Goal: Task Accomplishment & Management: Manage account settings

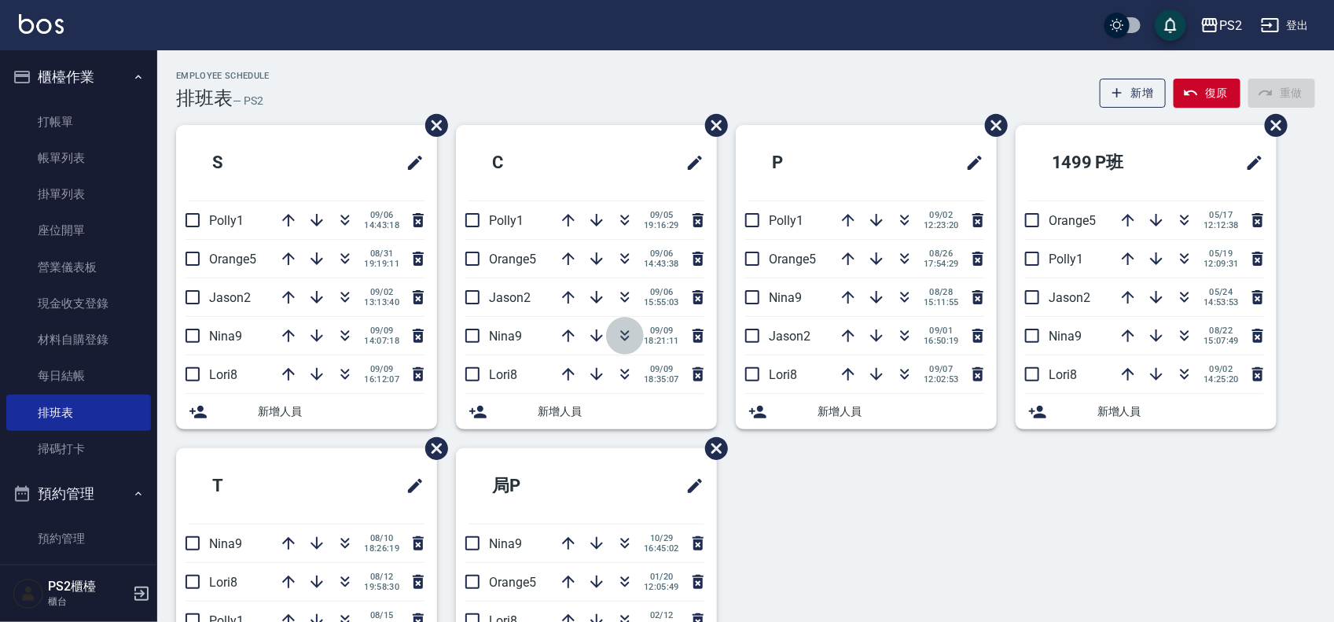
click at [625, 338] on icon "button" at bounding box center [624, 335] width 19 height 19
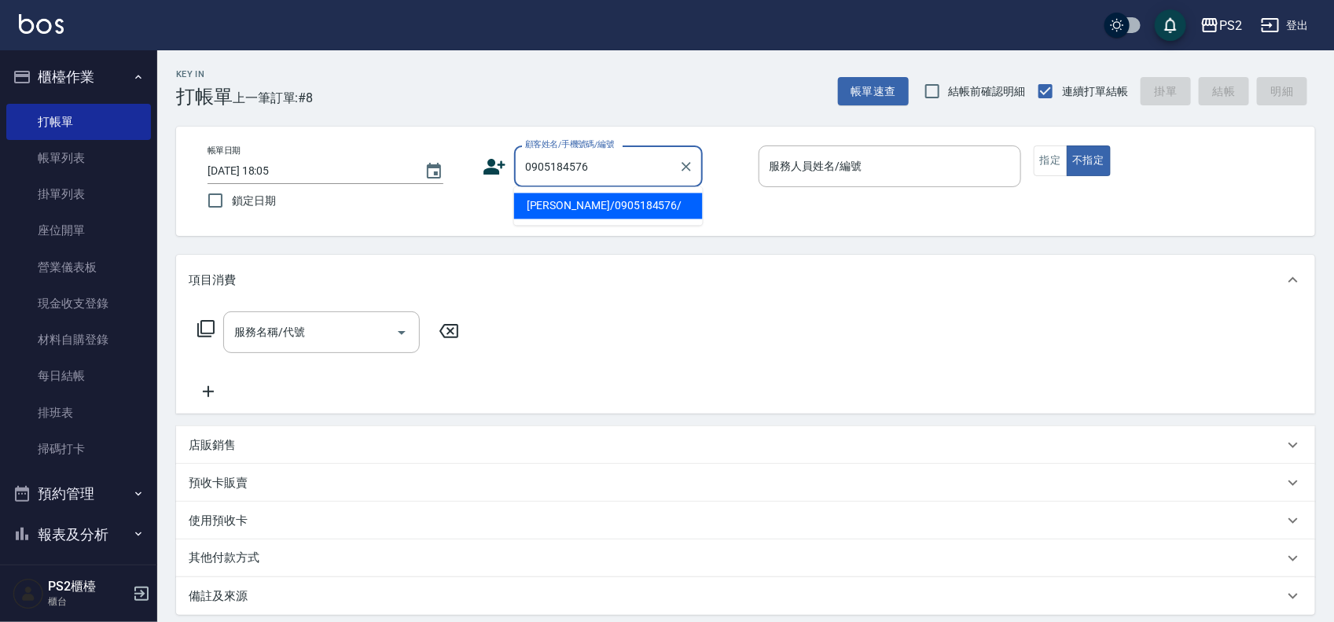
type input "李紹鋐/0905184576/"
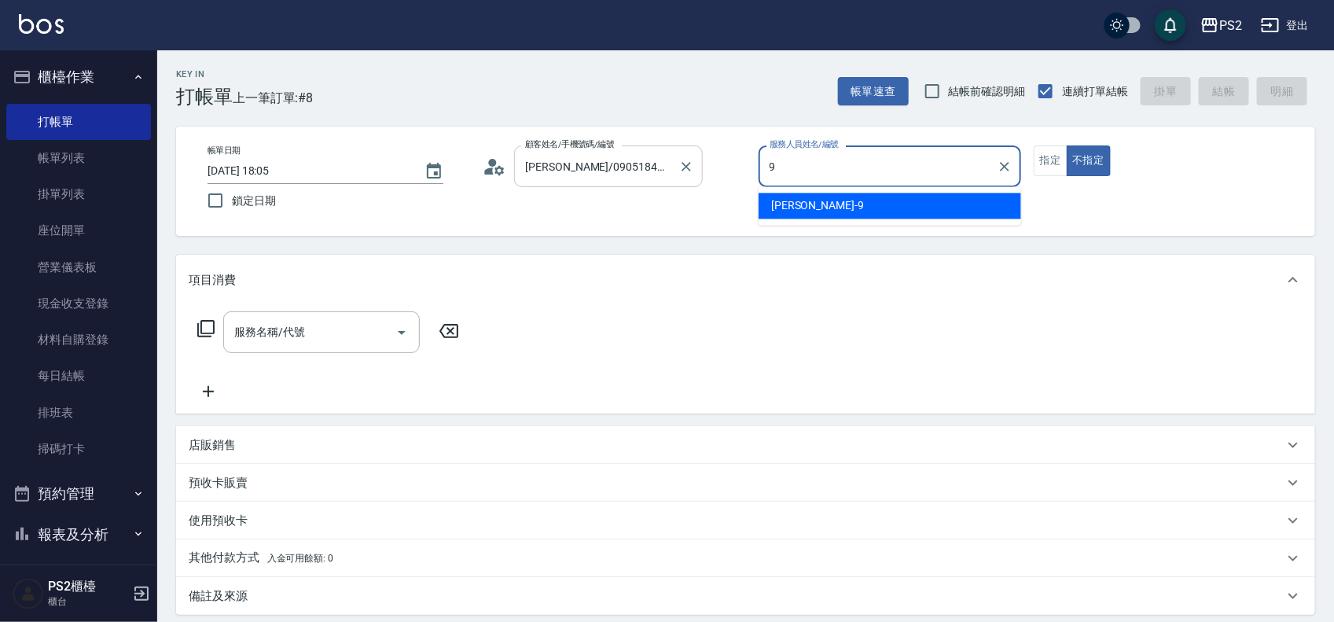
type input "Nina-9"
type button "false"
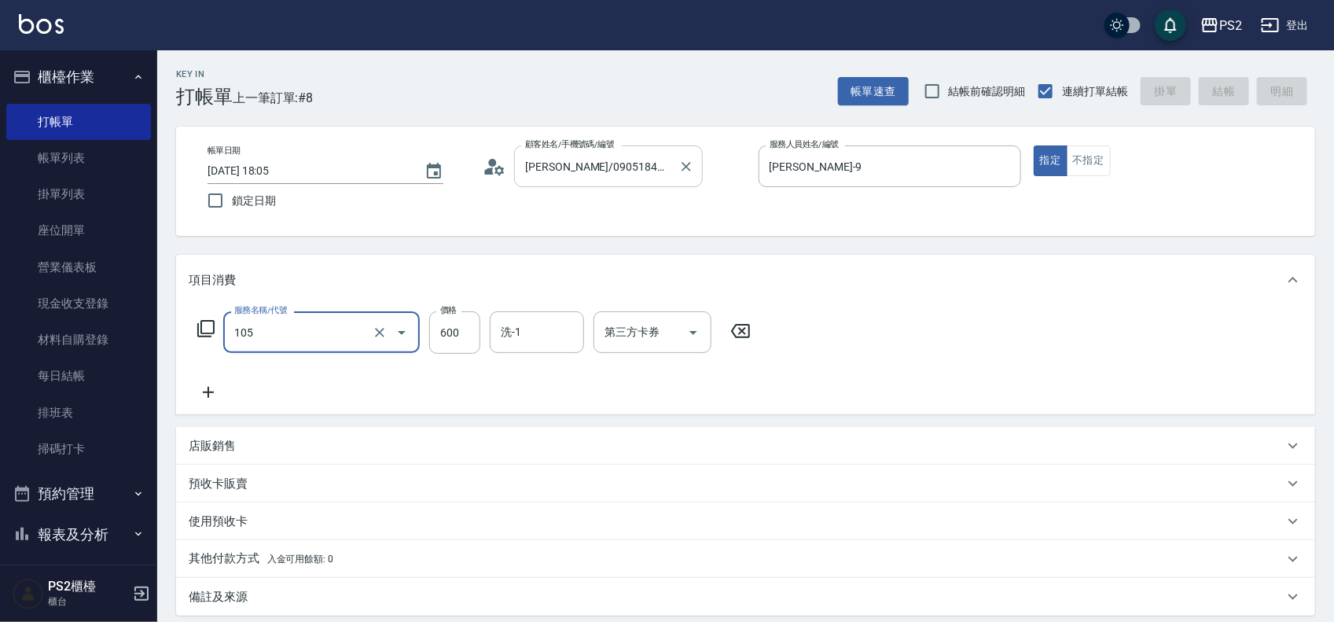
type input "105"
type input "2025/09/09 19:25"
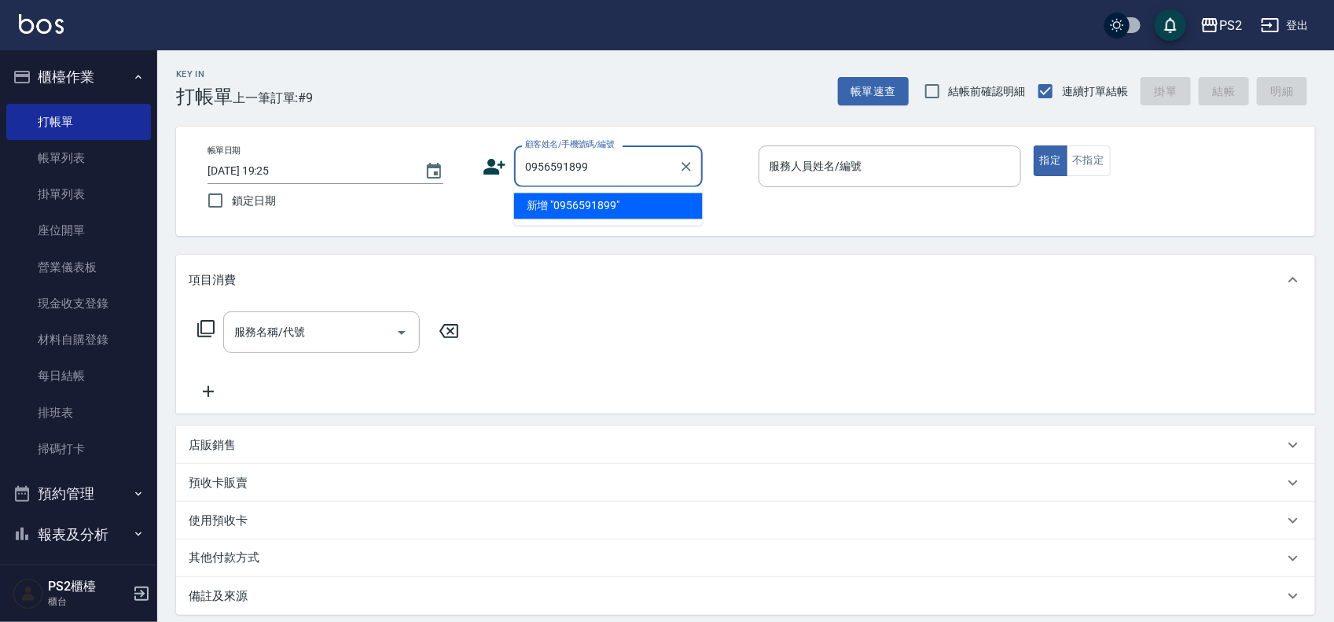
type input "0956591899"
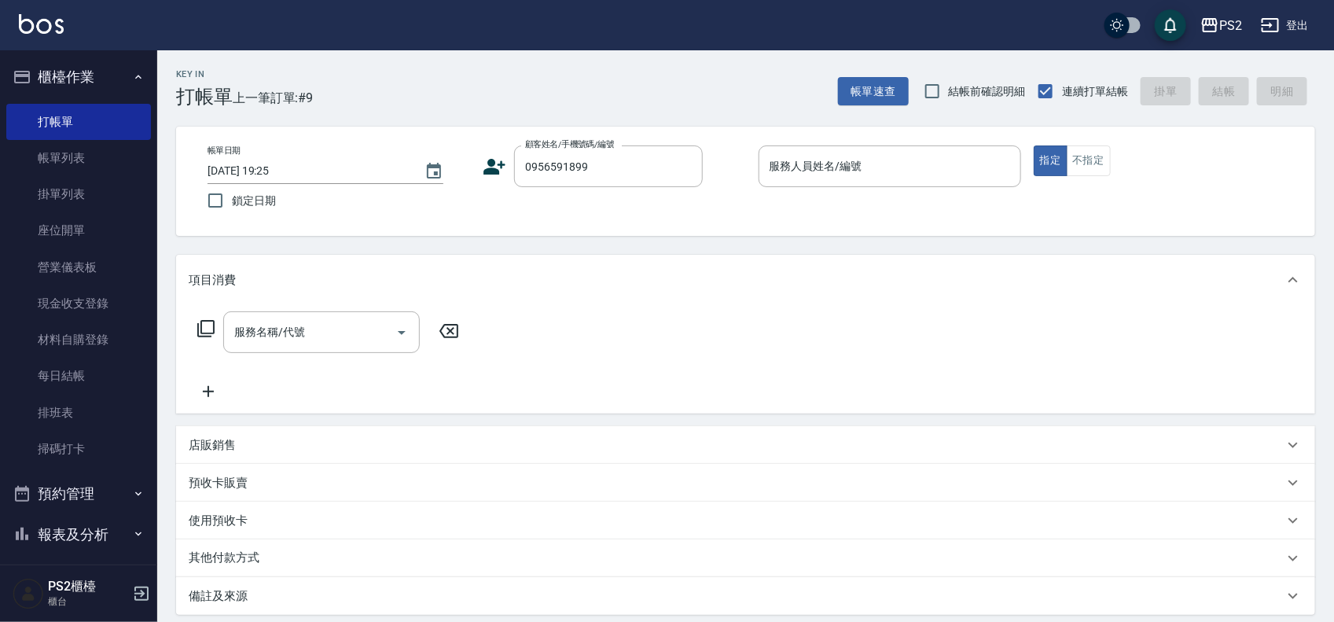
click at [481, 163] on div "帳單日期 2025/09/09 19:25 鎖定日期 顧客姓名/手機號碼/編號 0956591899 顧客姓名/手機號碼/編號 服務人員姓名/編號 服務人員姓…" at bounding box center [745, 181] width 1101 height 72
click at [499, 166] on icon at bounding box center [495, 167] width 24 height 24
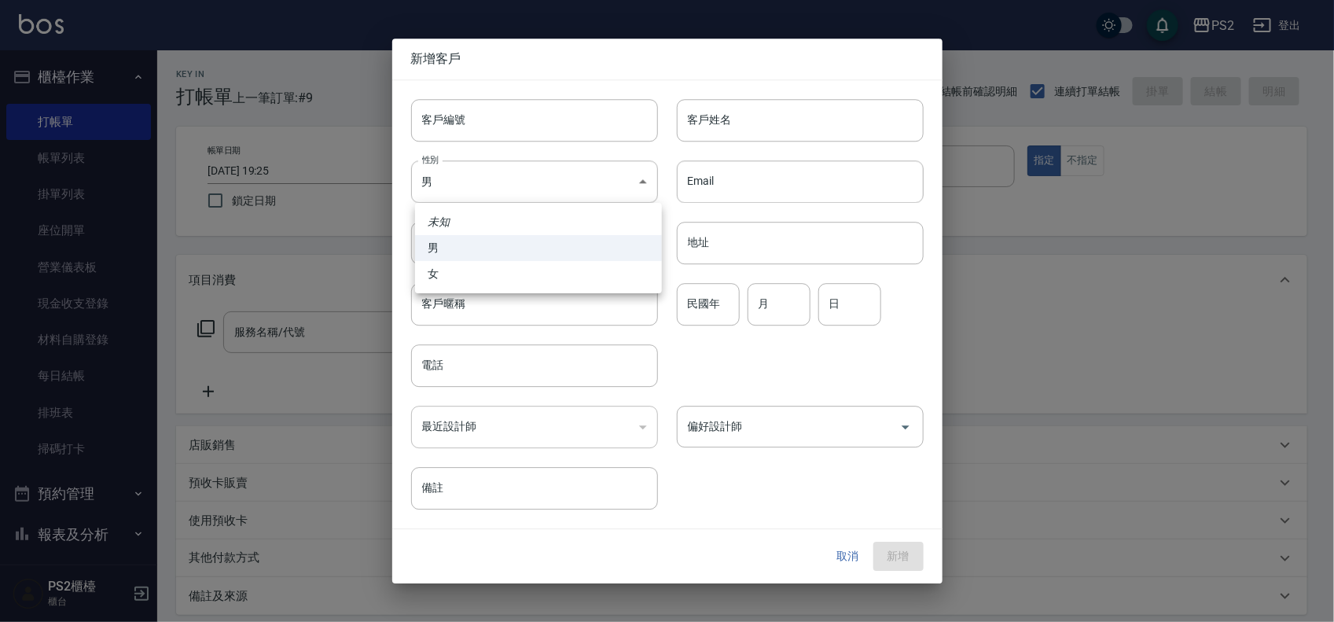
click at [499, 166] on body "PS2 登出 櫃檯作業 打帳單 帳單列表 掛單列表 座位開單 營業儀表板 現金收支登錄 材料自購登錄 每日結帳 排班表 掃碼打卡 預約管理 預約管理 單日預約…" at bounding box center [667, 392] width 1334 height 785
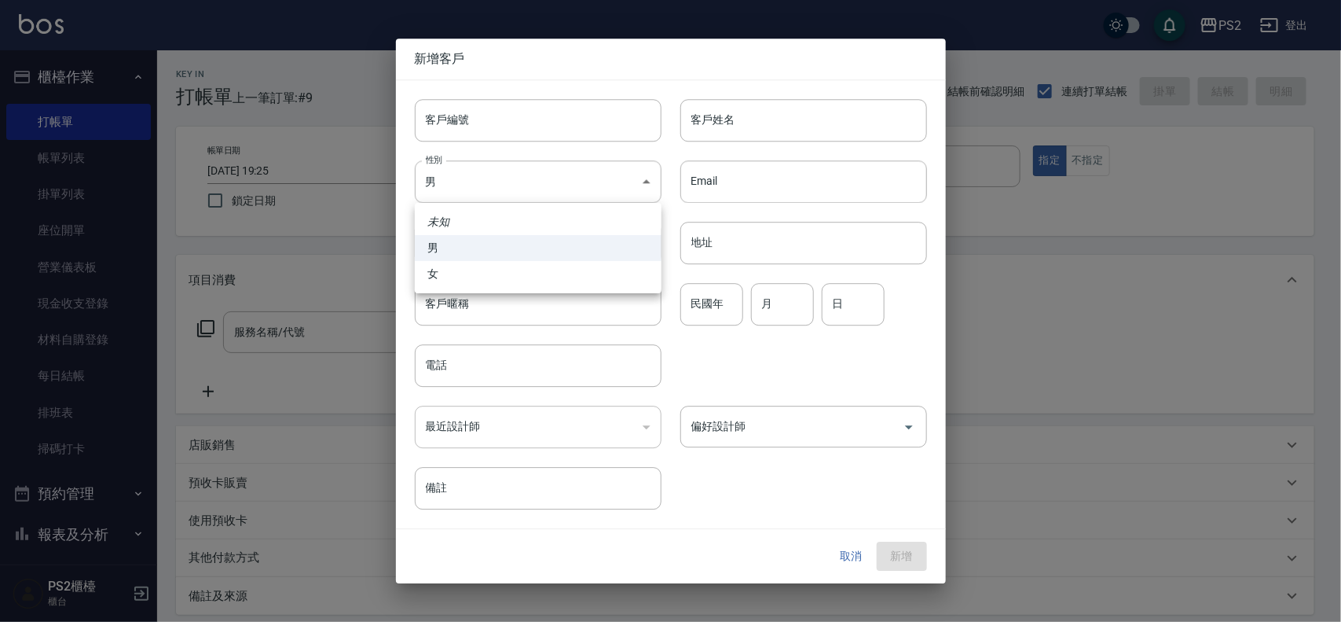
type input "0956591899"
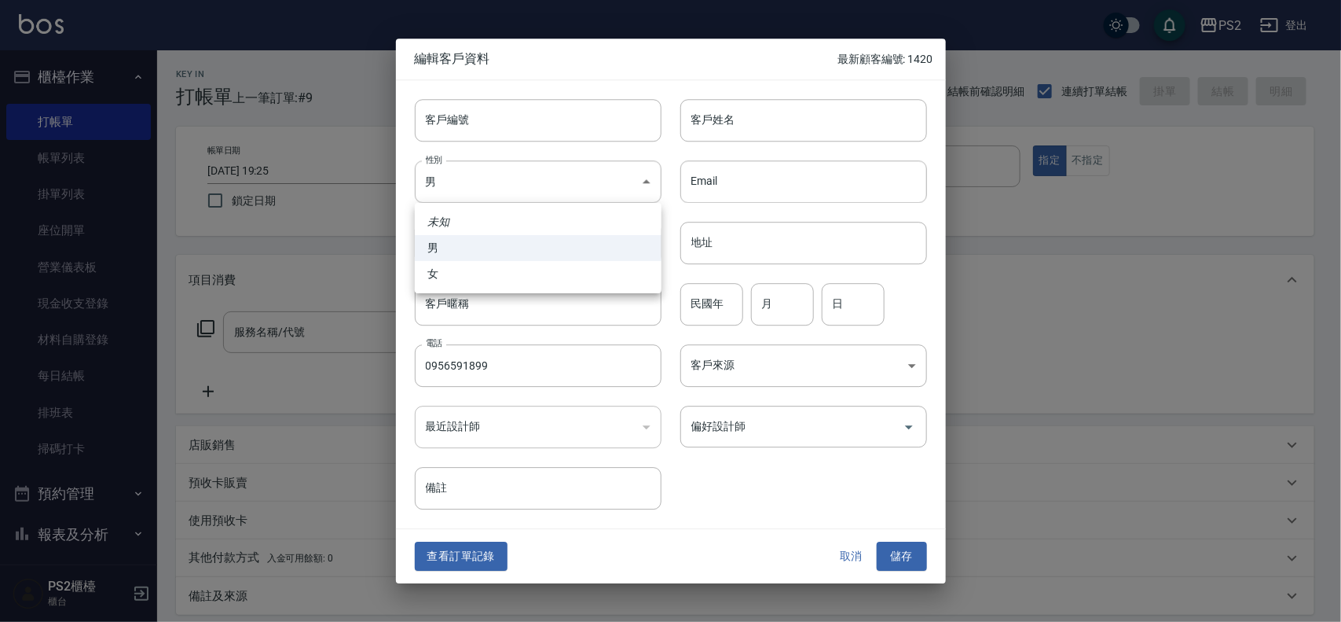
click at [750, 123] on div at bounding box center [670, 311] width 1341 height 622
click at [752, 120] on input "客戶姓名" at bounding box center [804, 120] width 247 height 42
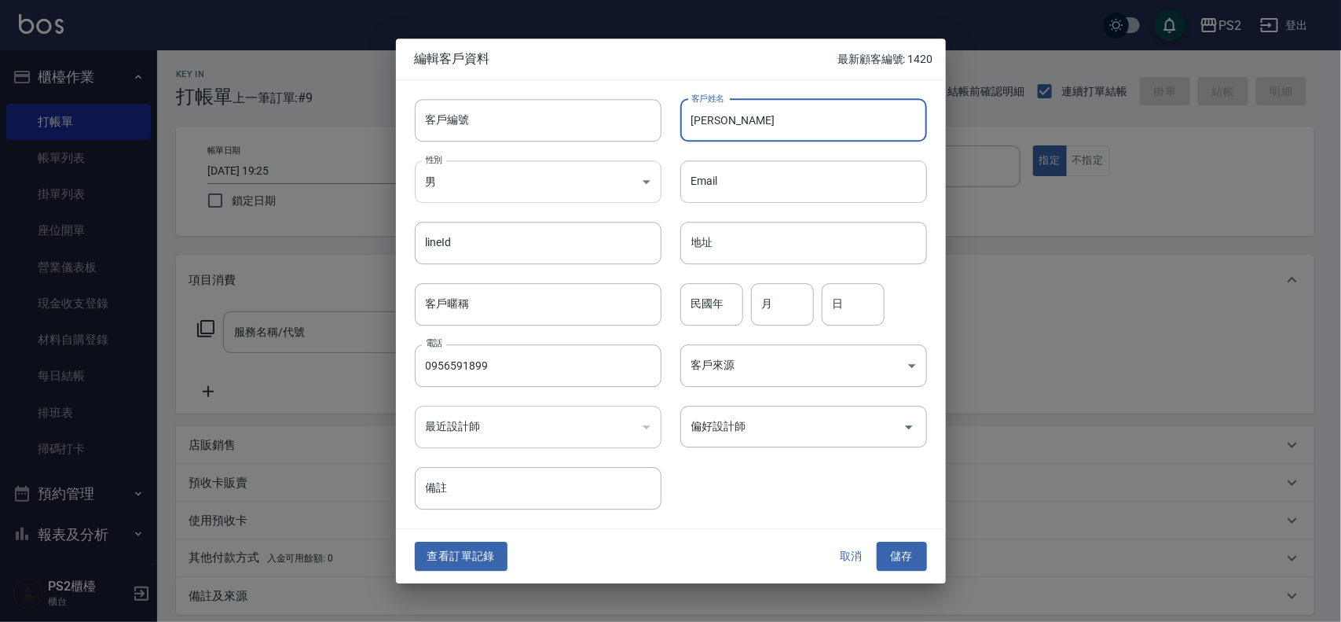
type input "董軍輝"
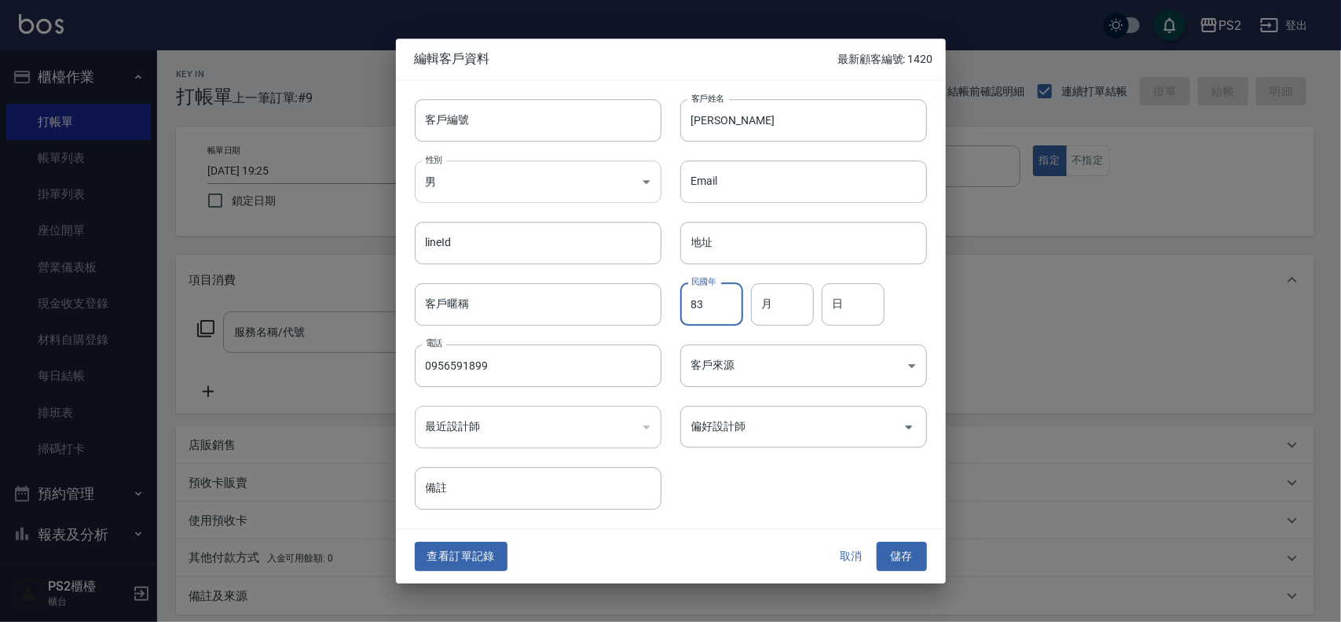
type input "83"
type input "08"
type input "28"
click at [877, 542] on button "儲存" at bounding box center [902, 556] width 50 height 29
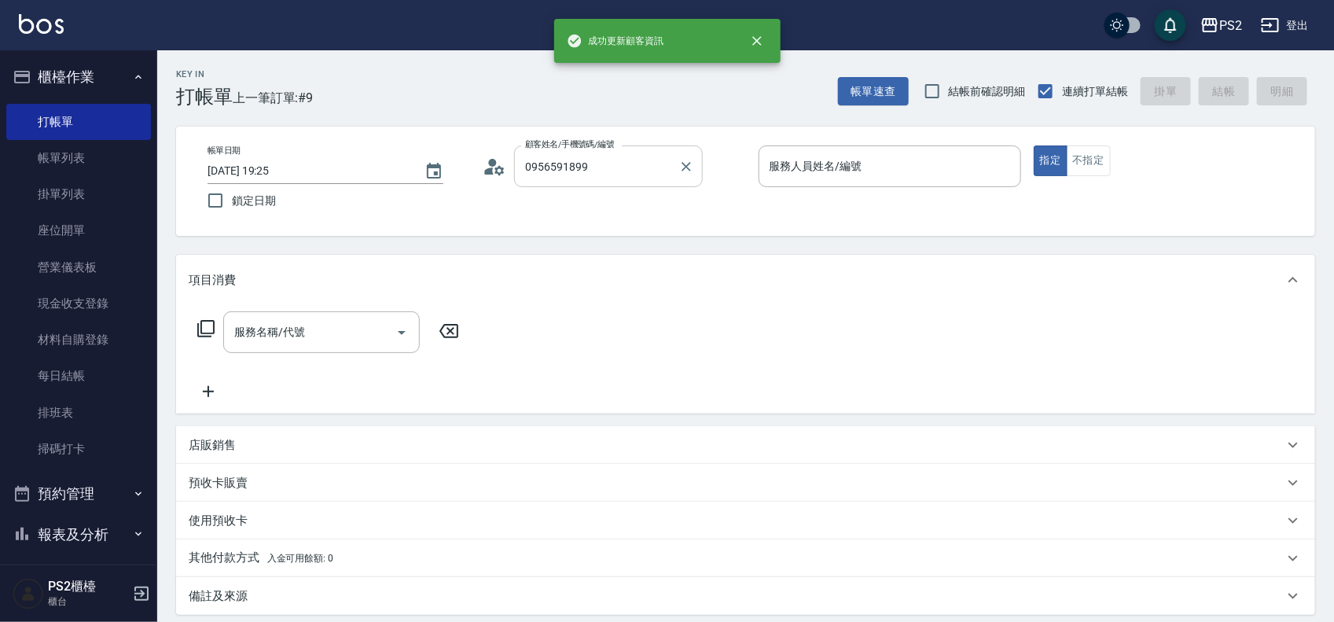
click at [607, 158] on input "0956591899" at bounding box center [596, 166] width 151 height 28
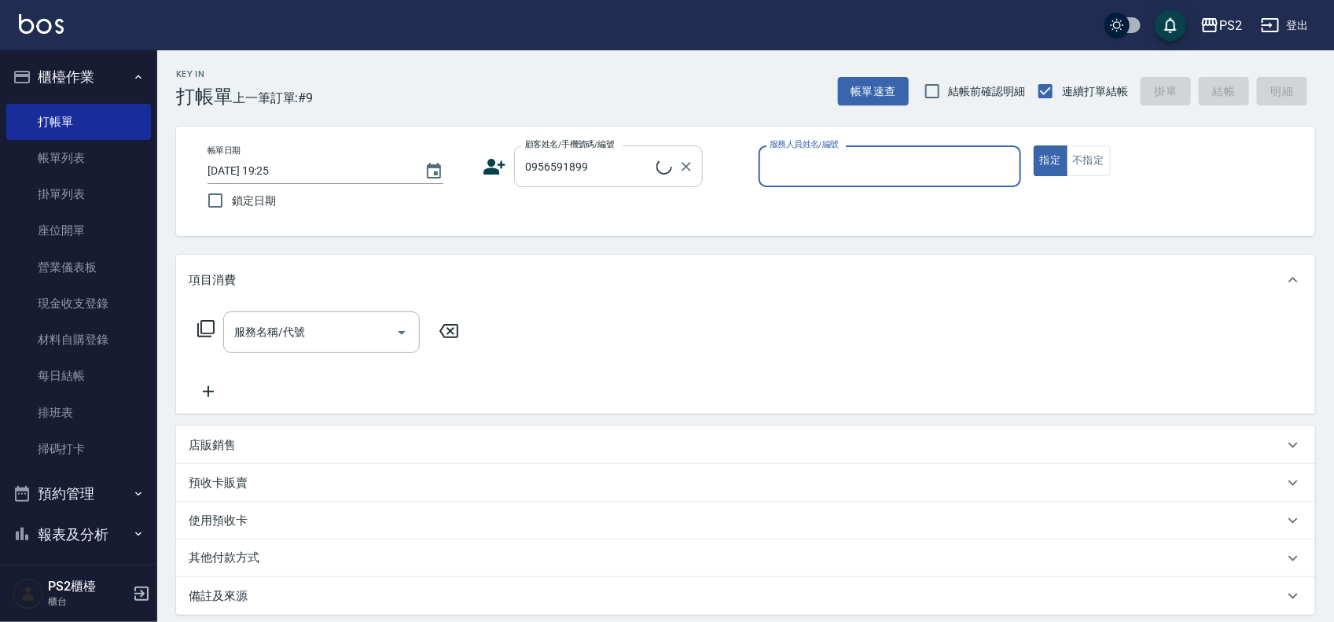
type input "董軍輝/0956591899/"
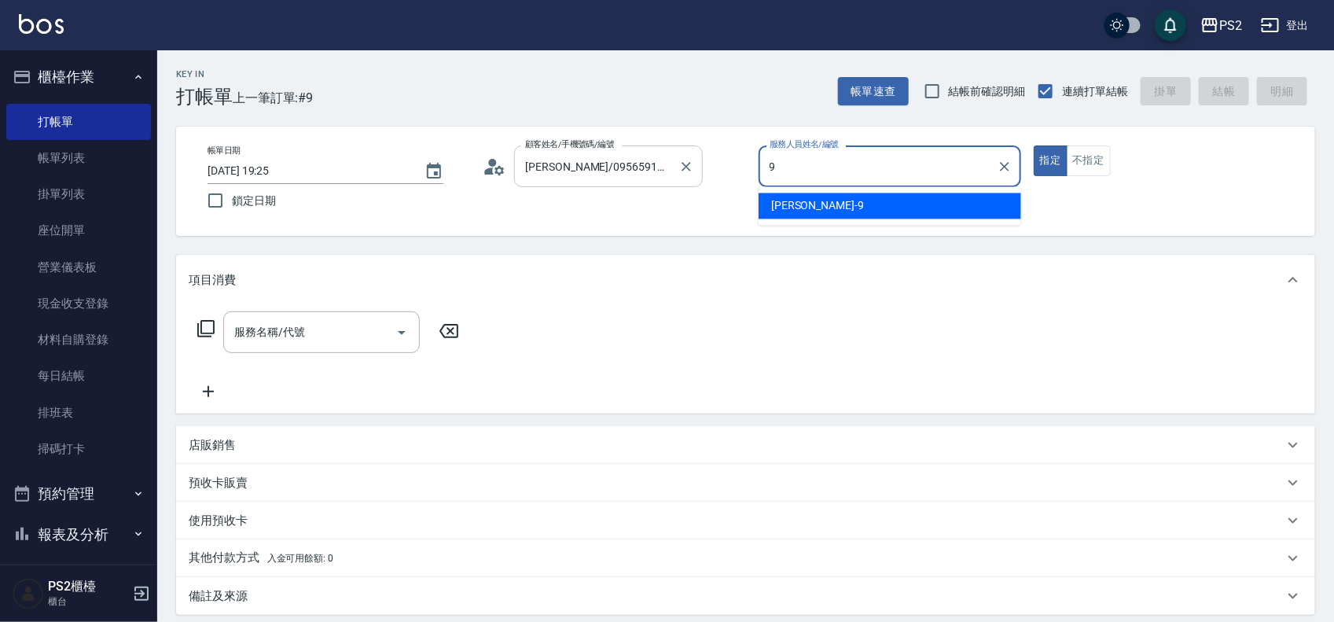
type input "Nina-9"
type button "true"
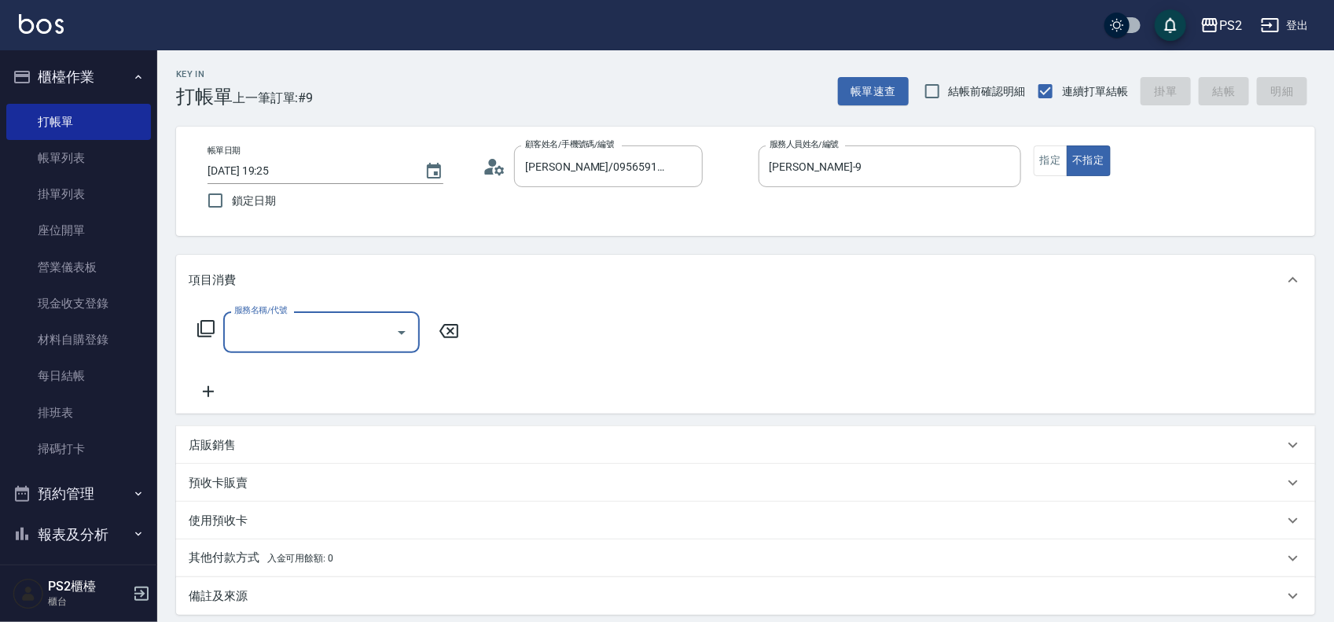
click at [205, 332] on icon at bounding box center [205, 328] width 17 height 17
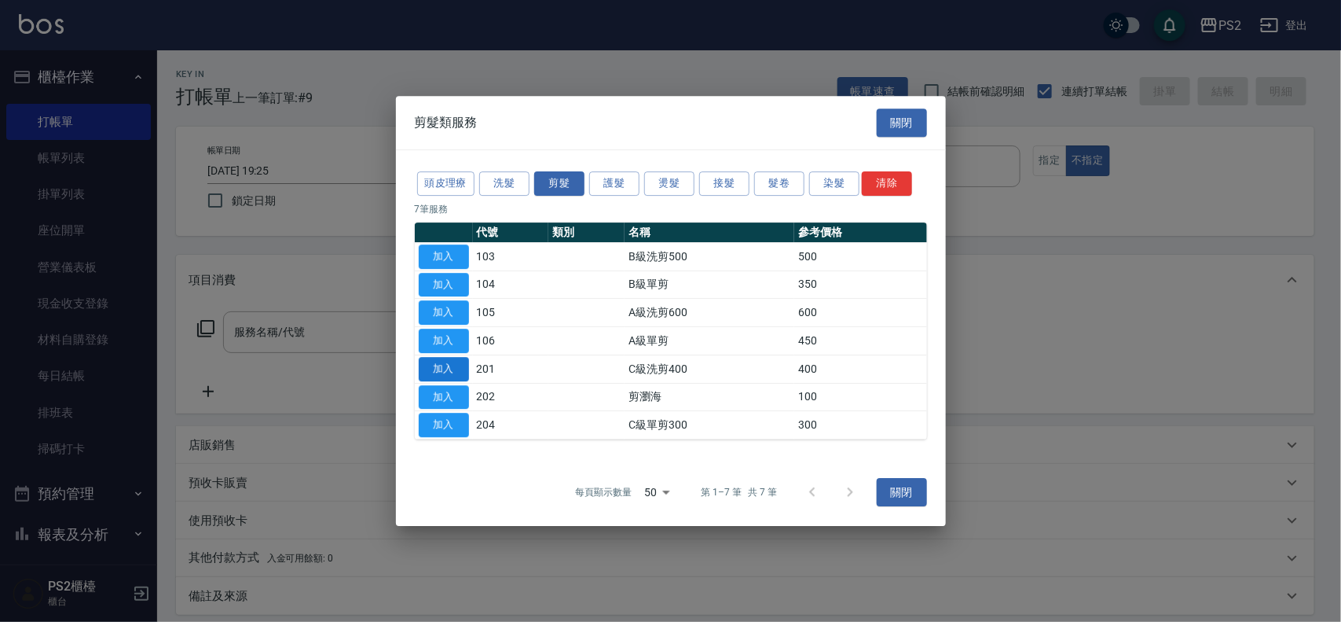
click at [446, 367] on button "加入" at bounding box center [444, 369] width 50 height 24
type input "C級洗剪400(201)"
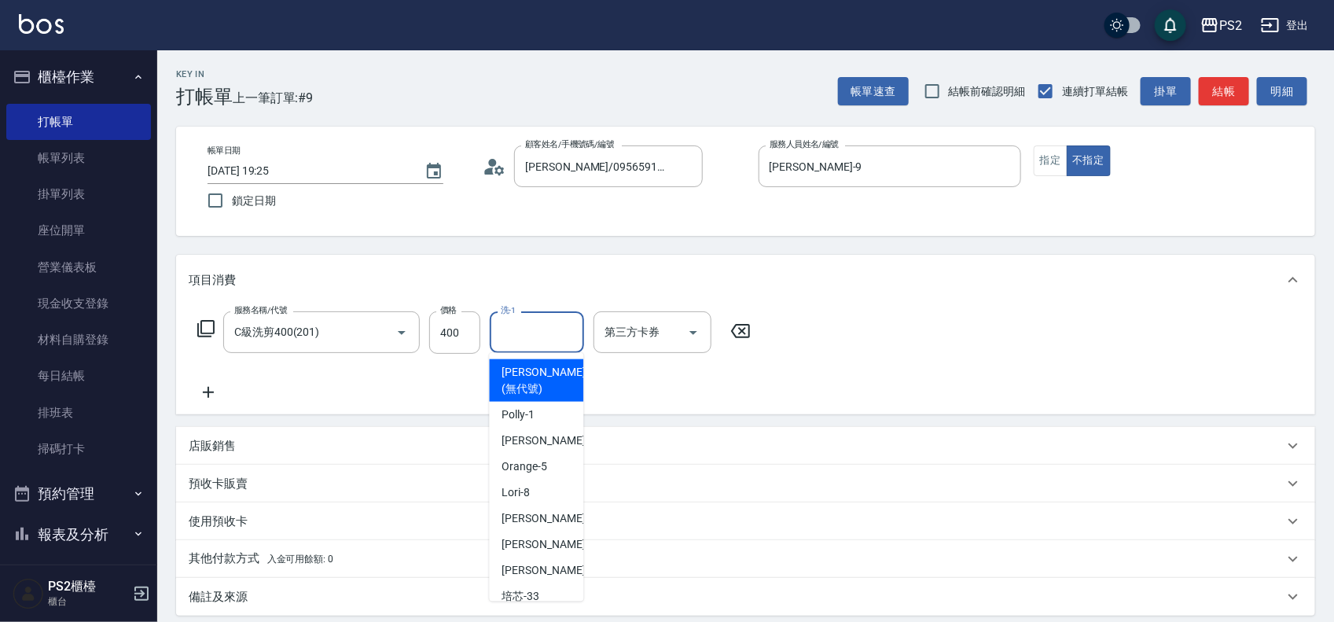
click at [543, 339] on input "洗-1" at bounding box center [537, 332] width 80 height 28
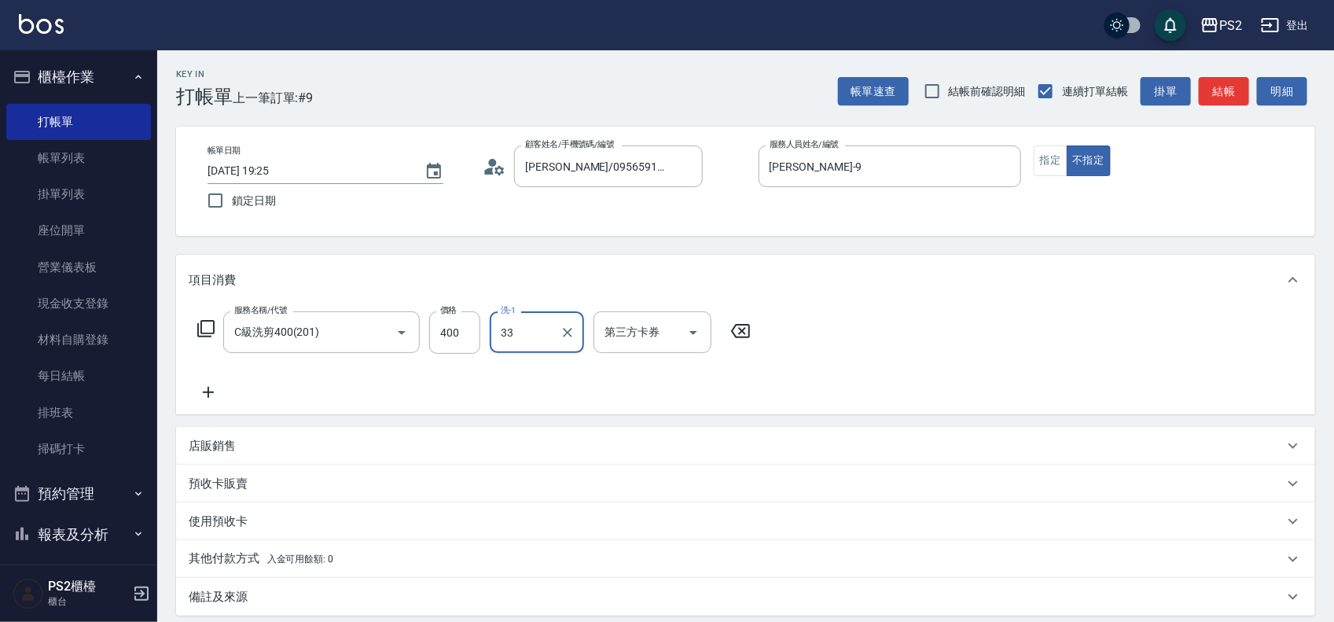
type input "培芯-33"
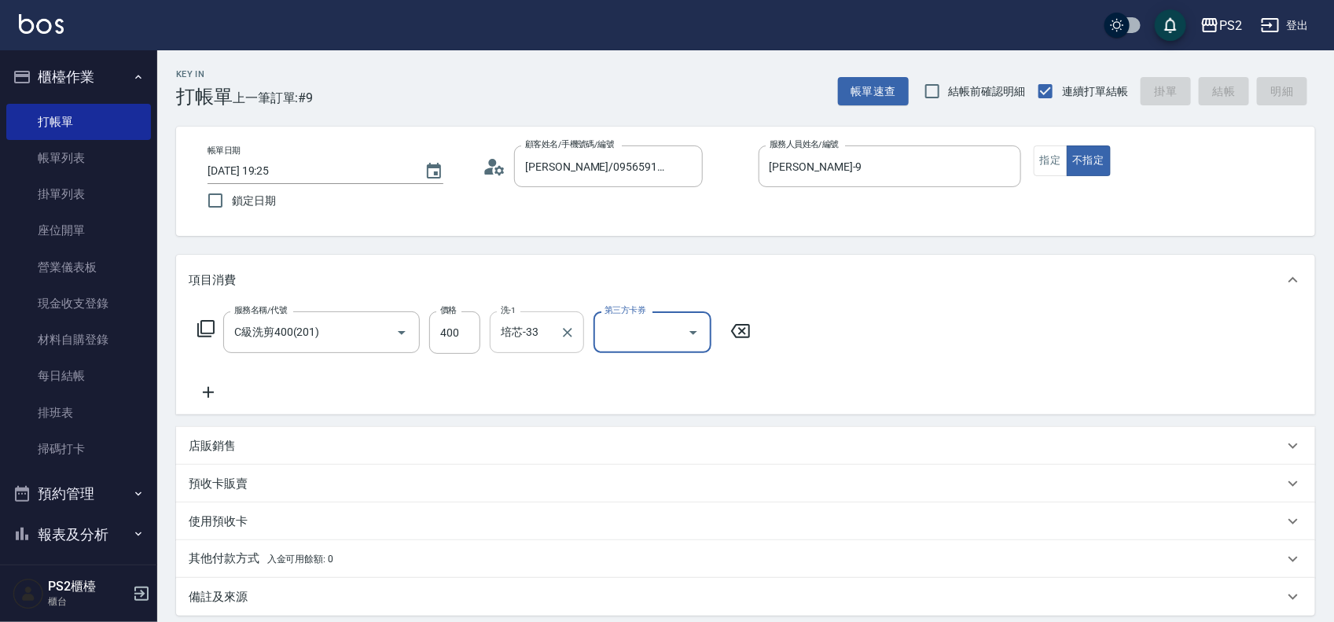
type input "2025/09/09 19:26"
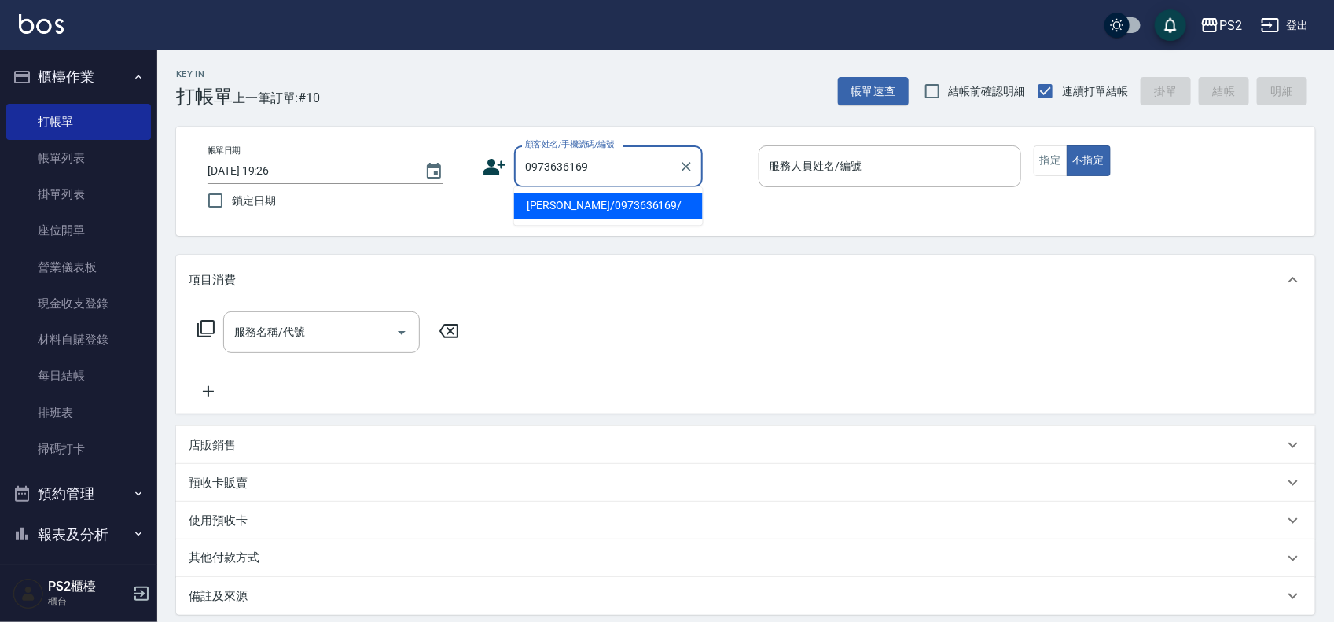
type input "林佑全/0973636169/"
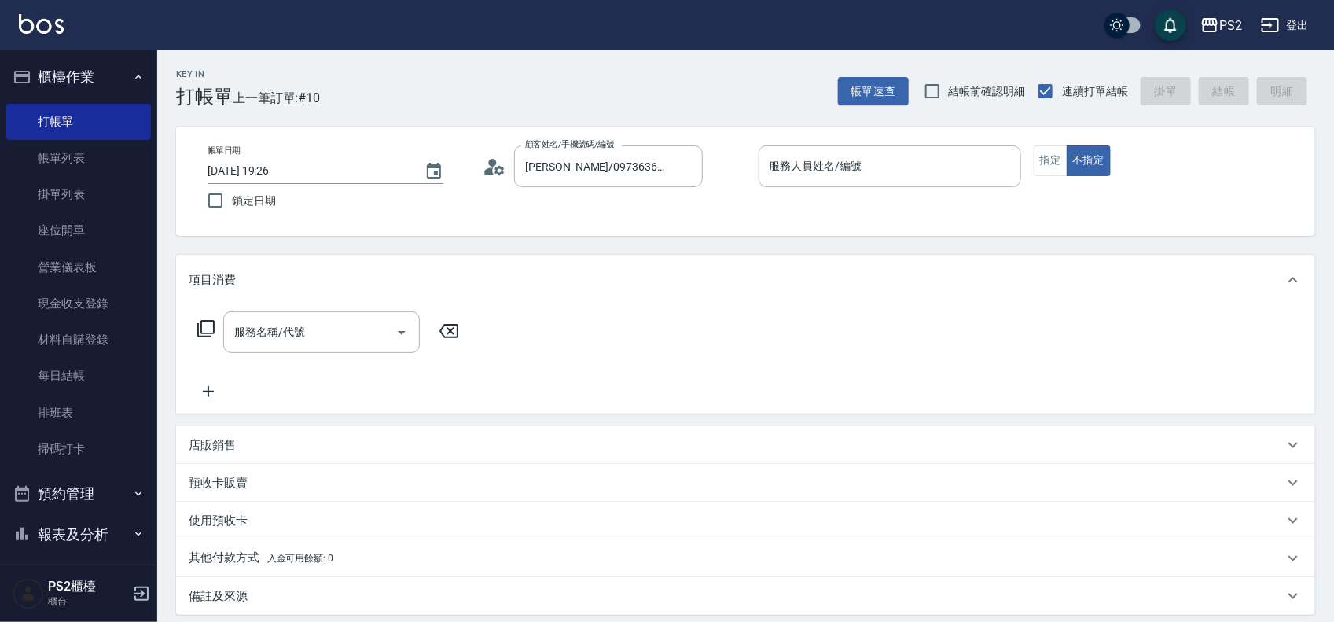
click at [500, 169] on icon at bounding box center [495, 167] width 24 height 24
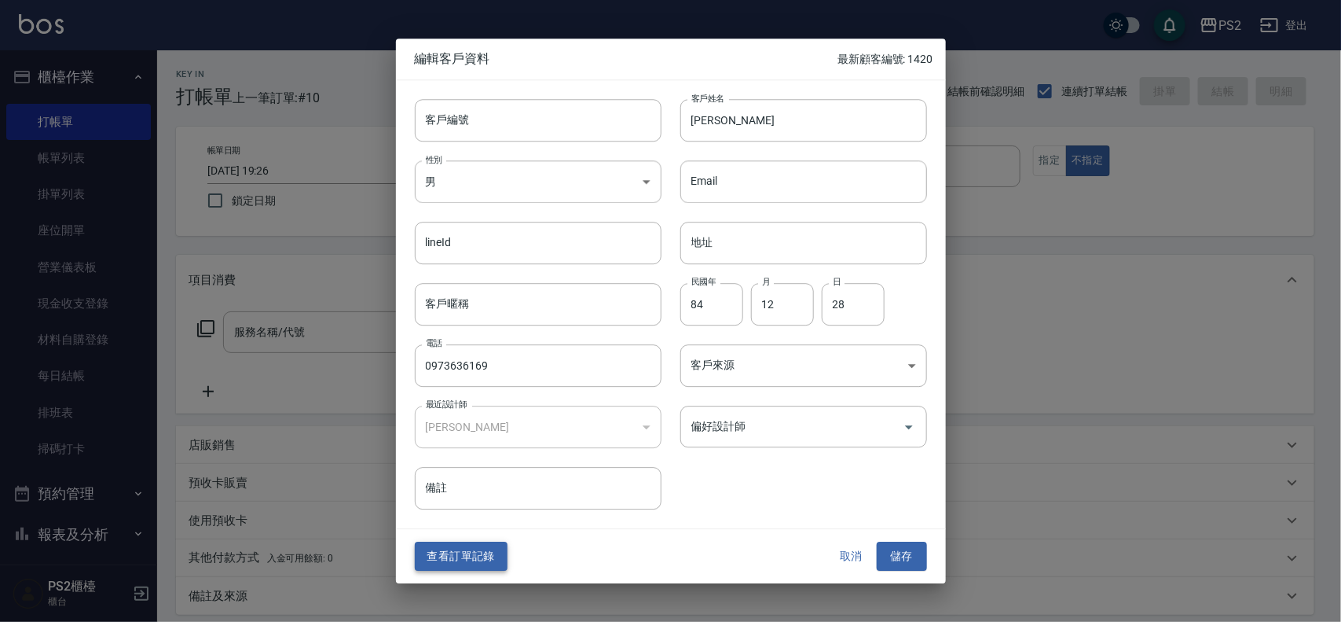
click at [470, 552] on button "查看訂單記錄" at bounding box center [461, 556] width 93 height 29
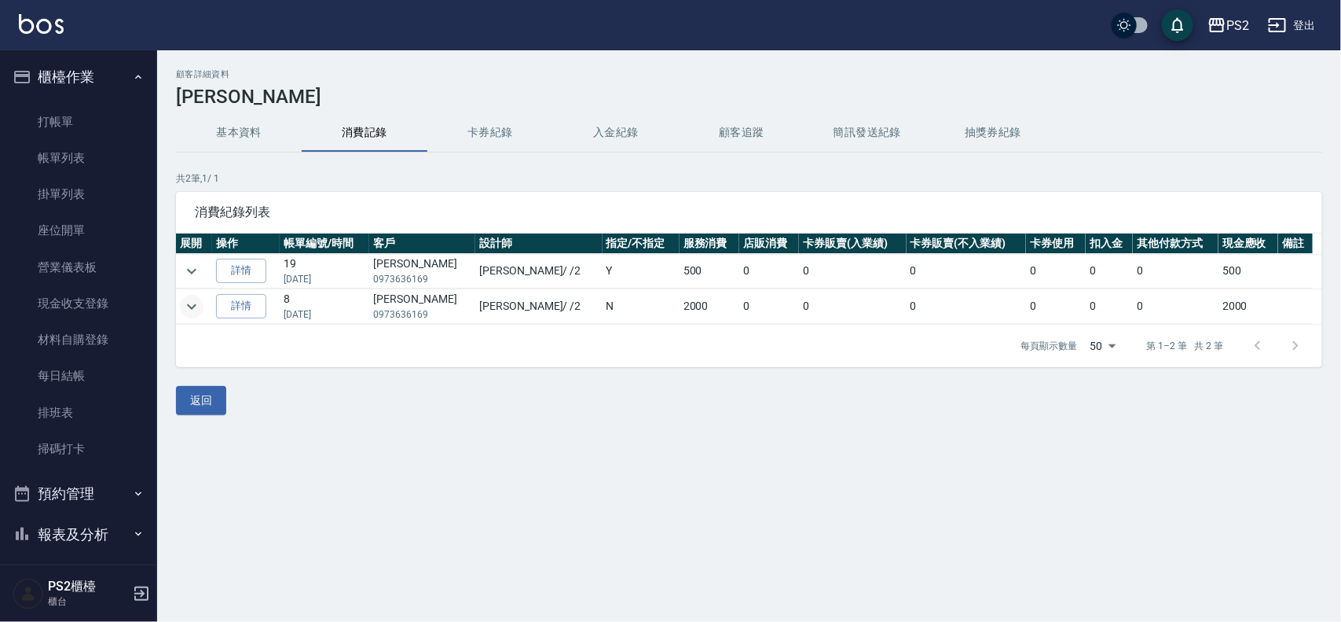
click at [193, 310] on icon "expand row" at bounding box center [191, 306] width 19 height 19
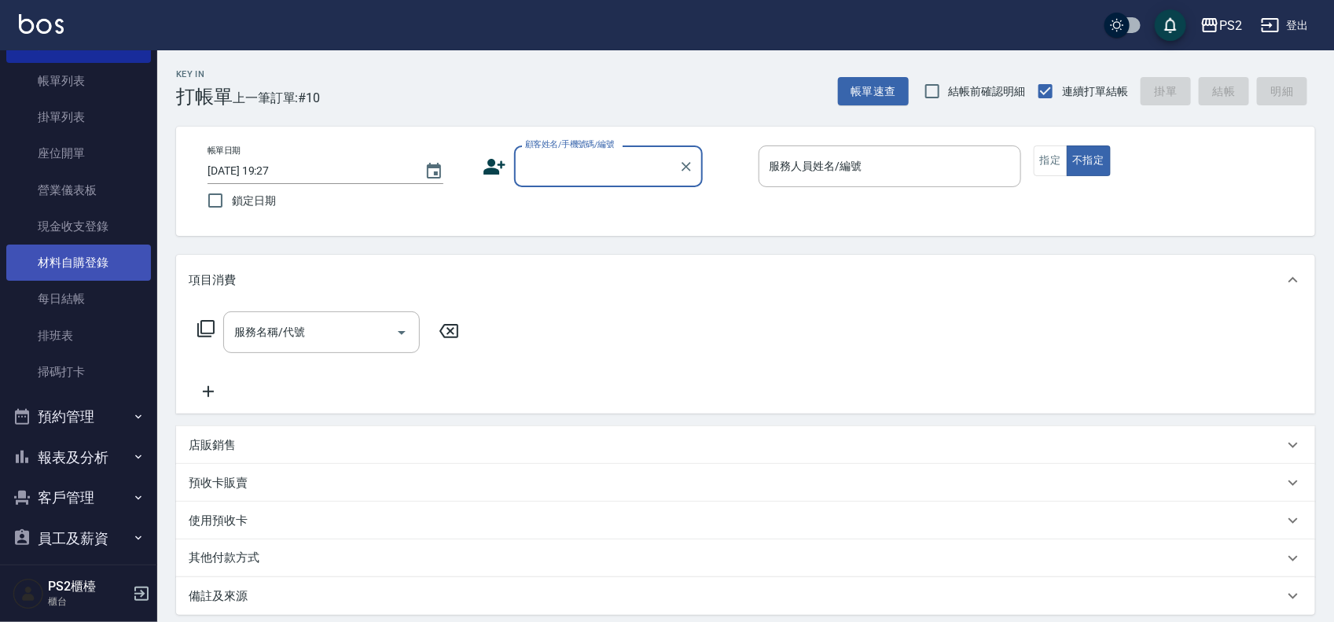
scroll to position [171, 0]
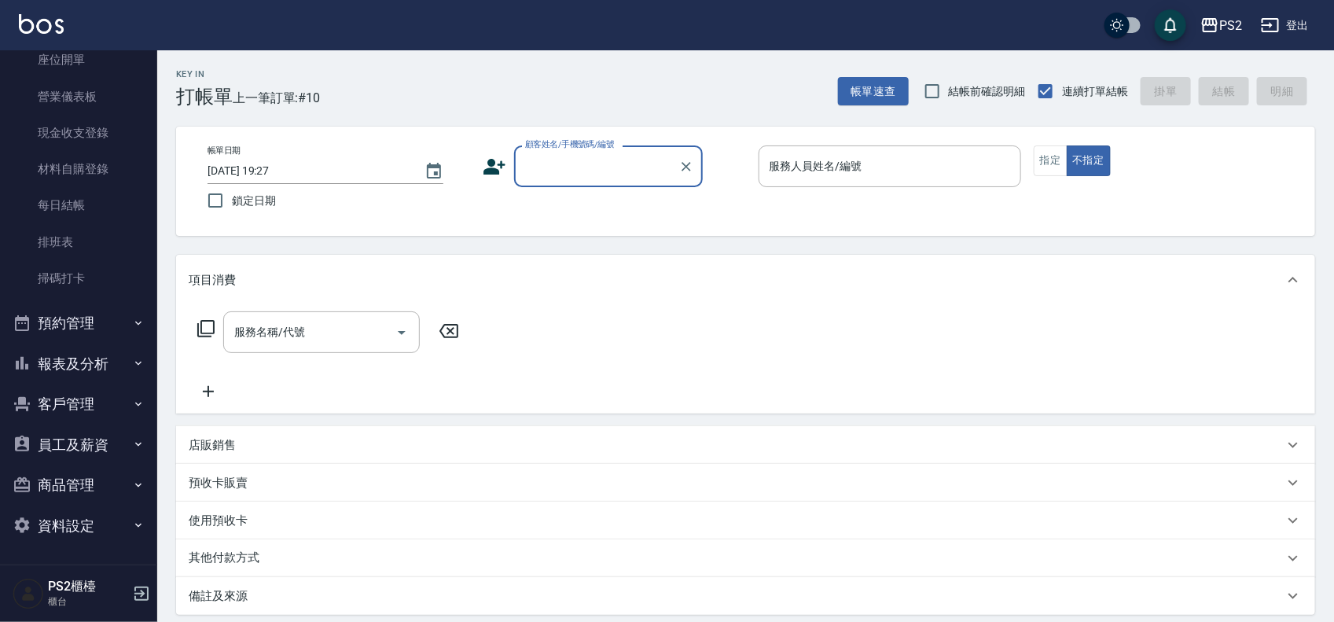
click at [83, 358] on button "報表及分析" at bounding box center [78, 363] width 145 height 41
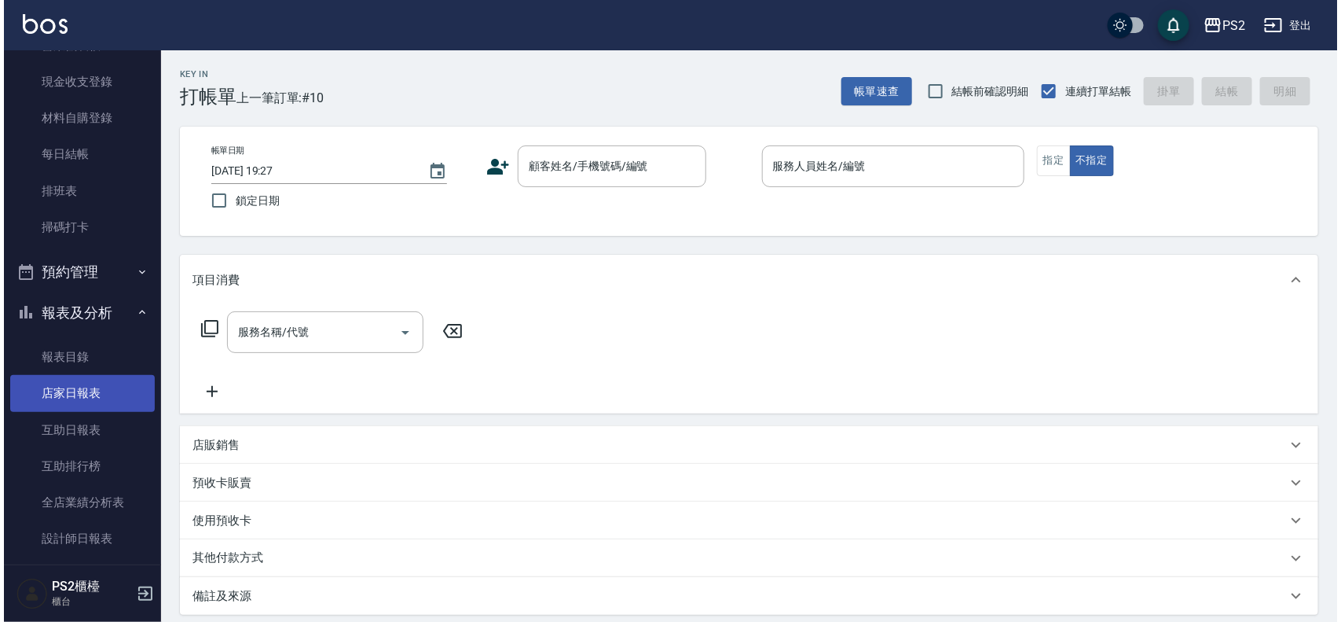
scroll to position [269, 0]
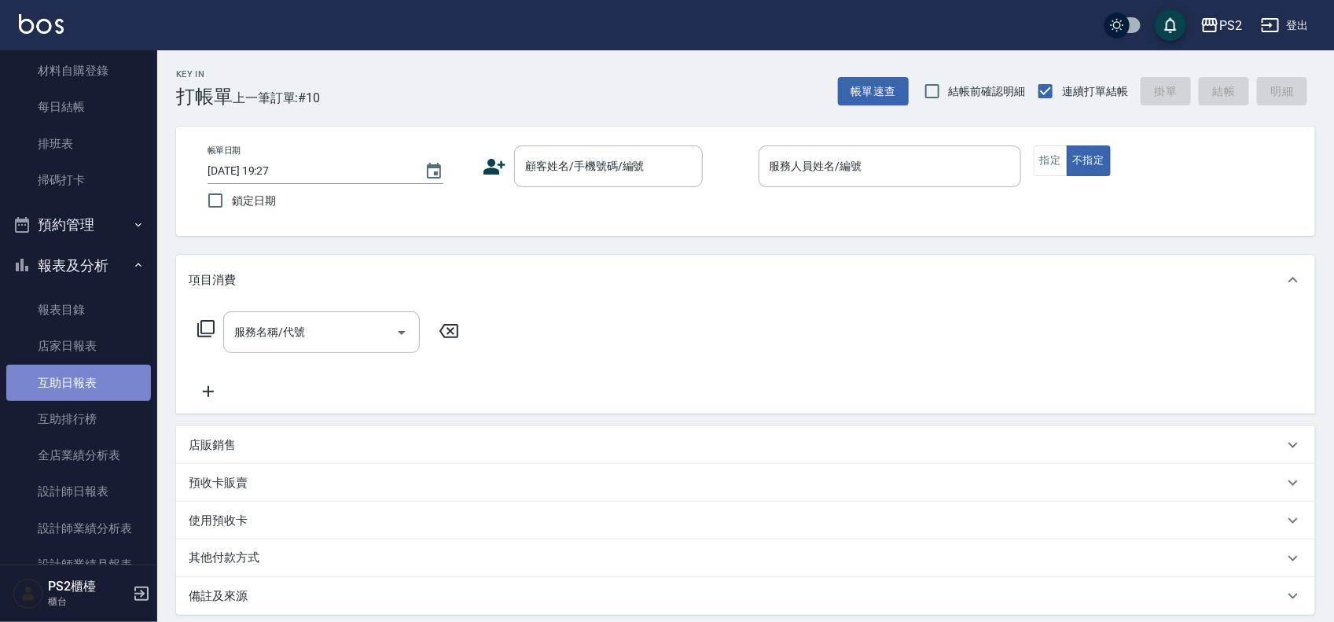
click at [77, 371] on link "互助日報表" at bounding box center [78, 383] width 145 height 36
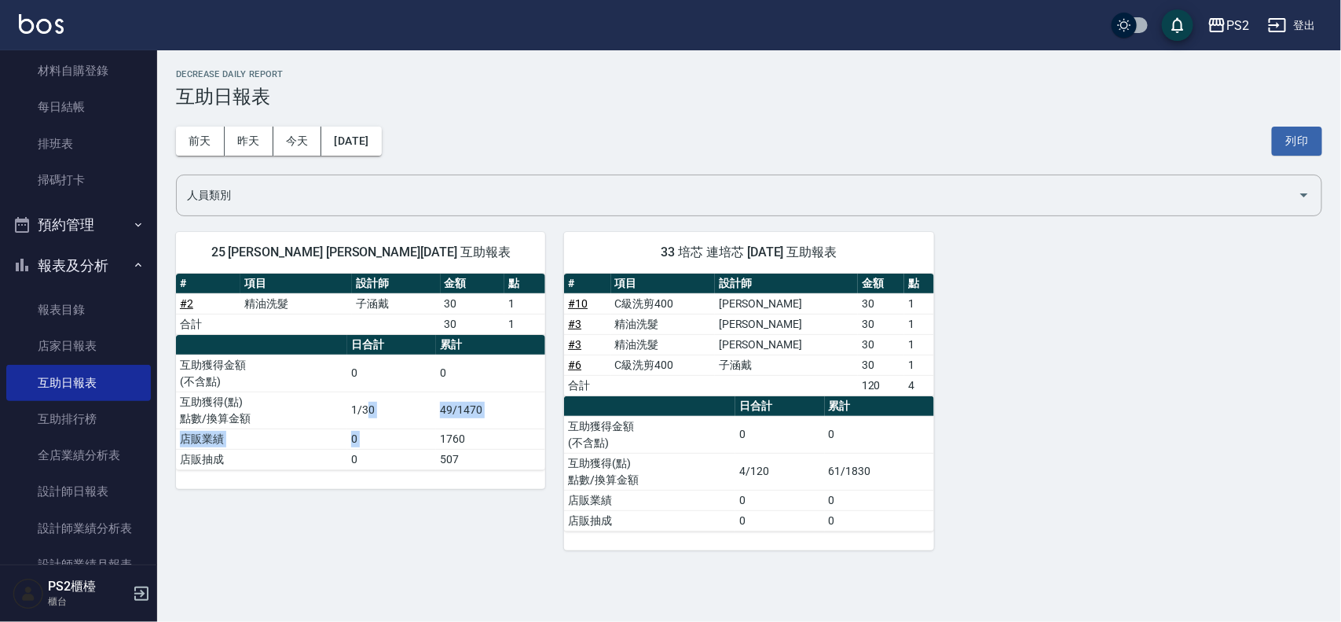
drag, startPoint x: 369, startPoint y: 419, endPoint x: 442, endPoint y: 438, distance: 75.5
click at [442, 438] on tbody "互助獲得金額 (不含點) 0 0 互助獲得(點) 點數/換算金額 1/30 49/1470 店販業績 0 1760 店販抽成 0 507" at bounding box center [360, 411] width 369 height 115
click at [508, 559] on div "PS2 2025-09-09 互助日報表 列印時間： 2025-09-09-19:27 Decrease Daily Report 互助日報表 前天 昨天 今…" at bounding box center [749, 309] width 1184 height 519
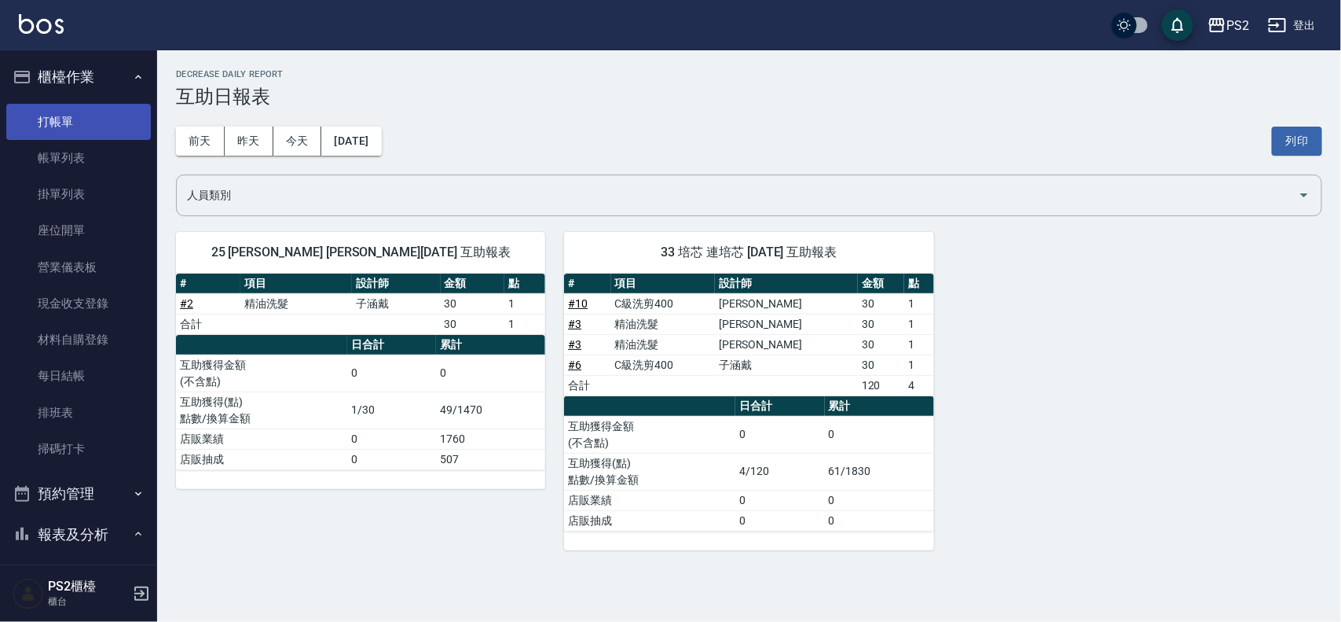
click at [98, 130] on link "打帳單" at bounding box center [78, 122] width 145 height 36
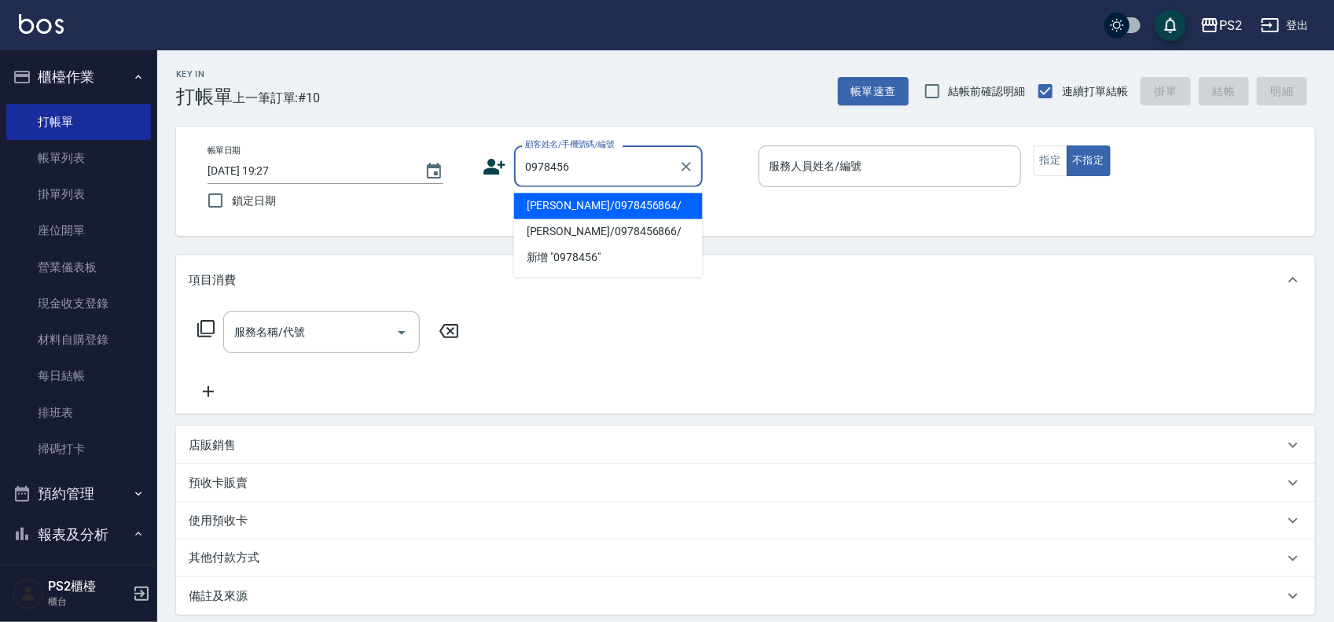
type input "吳蓓茹/0978456864/"
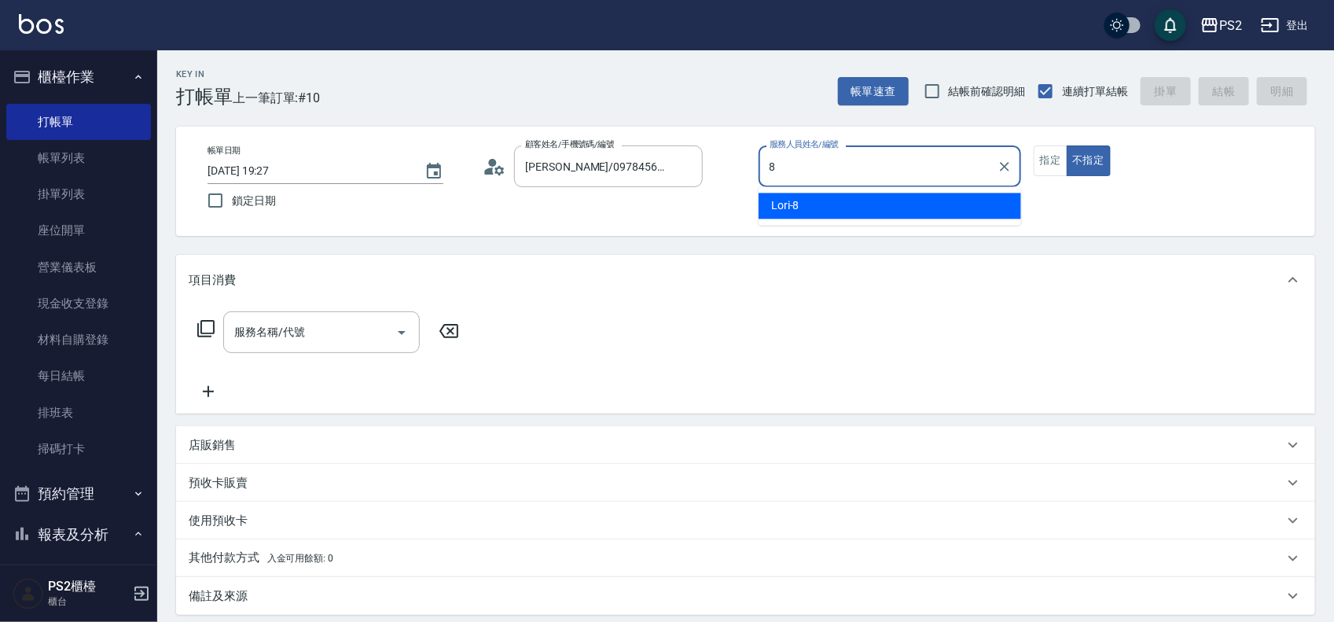
type input "Lori-8"
type button "false"
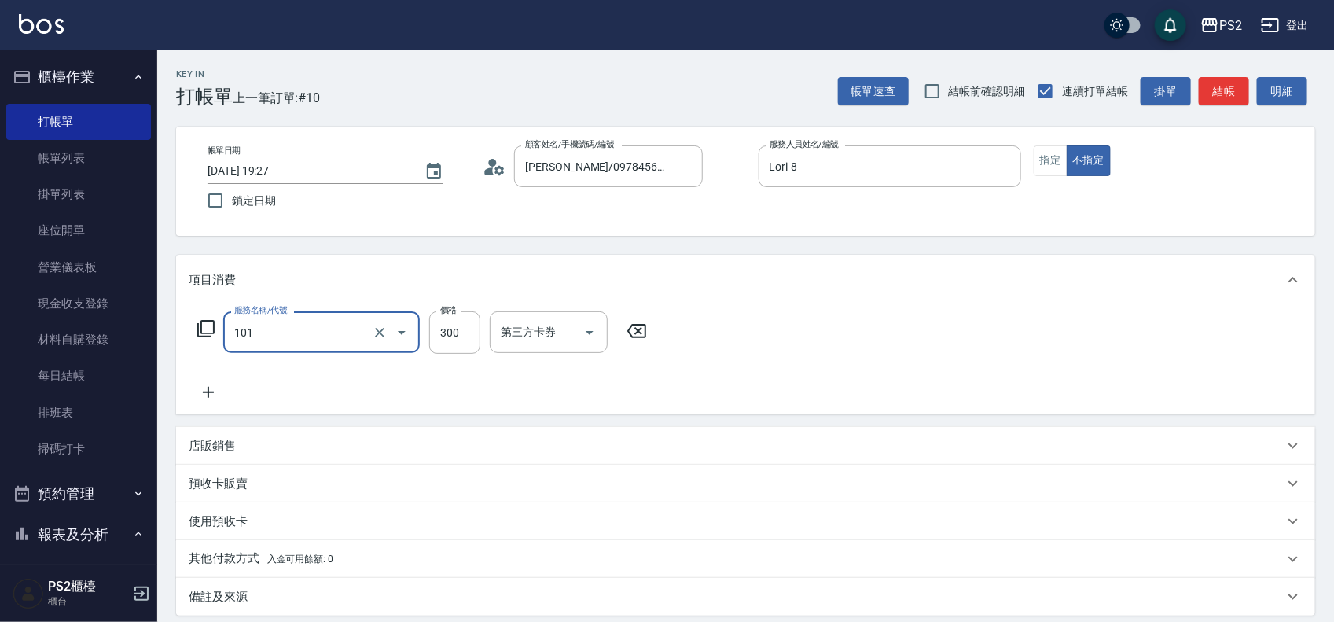
type input "洗髮(101)"
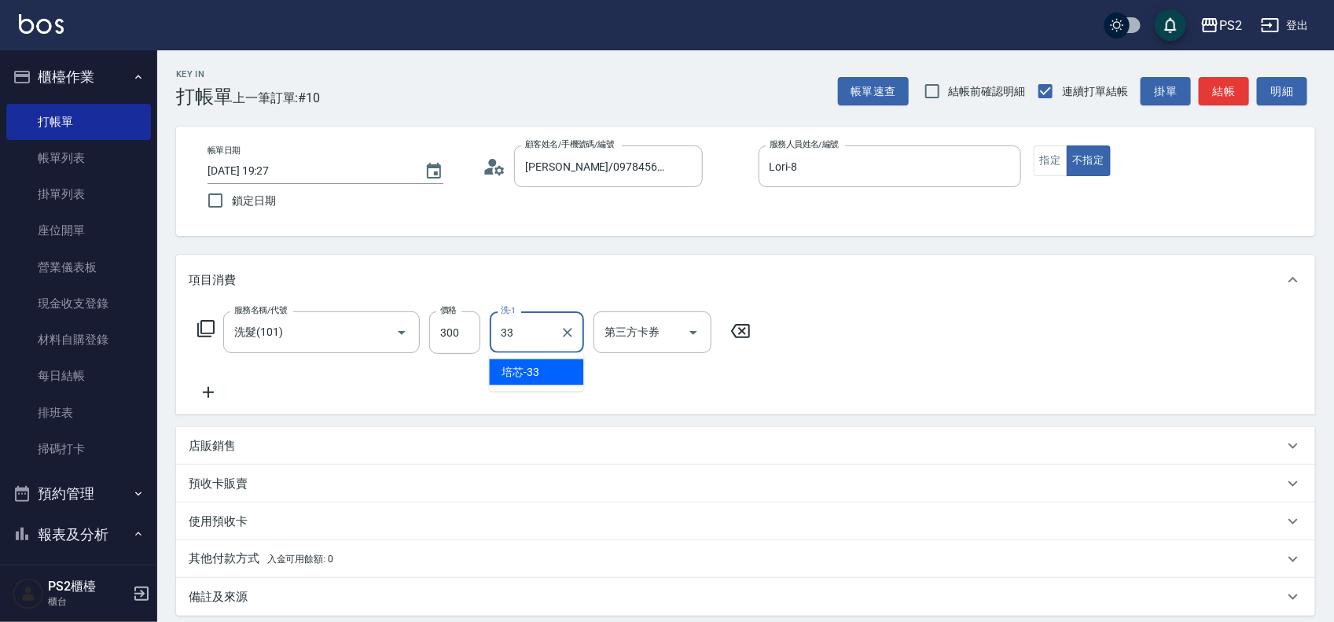
type input "培芯-33"
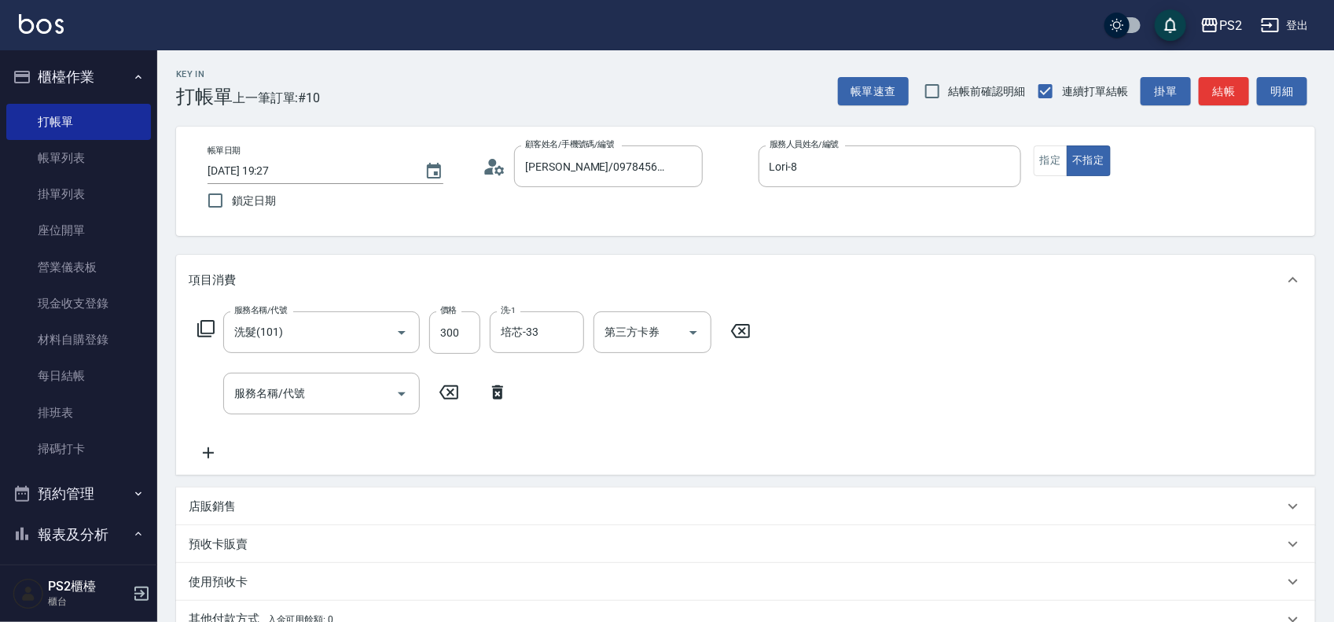
click at [511, 394] on icon at bounding box center [497, 392] width 39 height 19
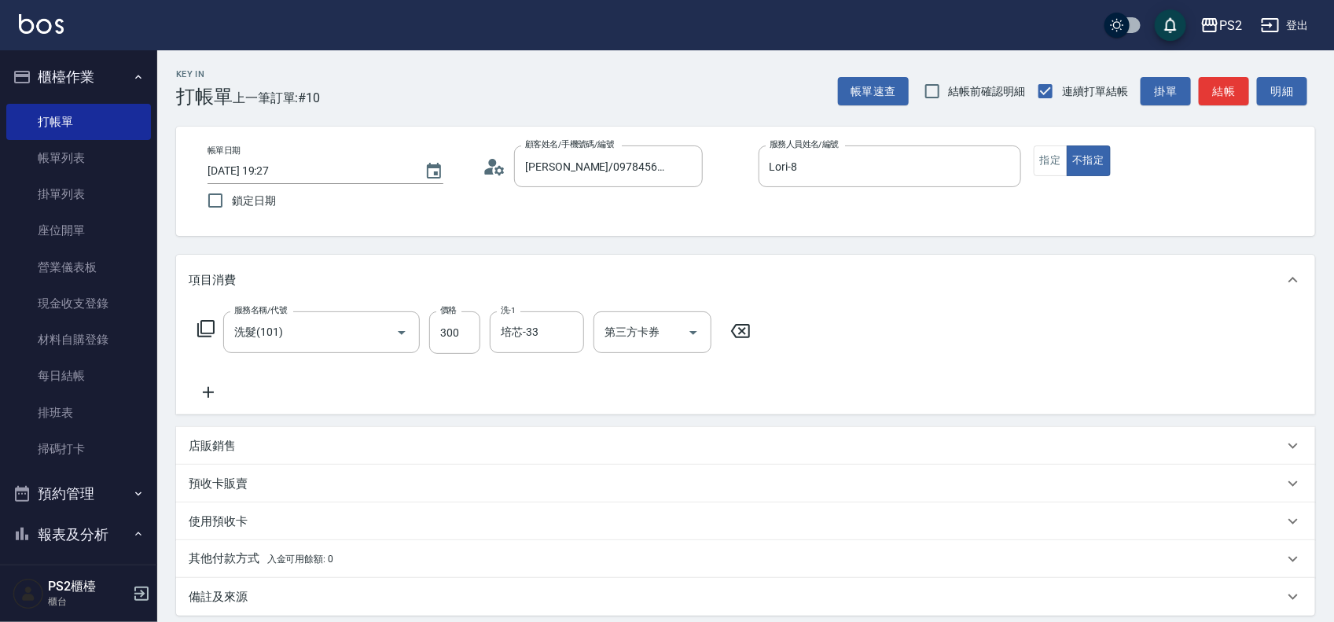
click at [313, 434] on div "店販銷售" at bounding box center [745, 446] width 1139 height 38
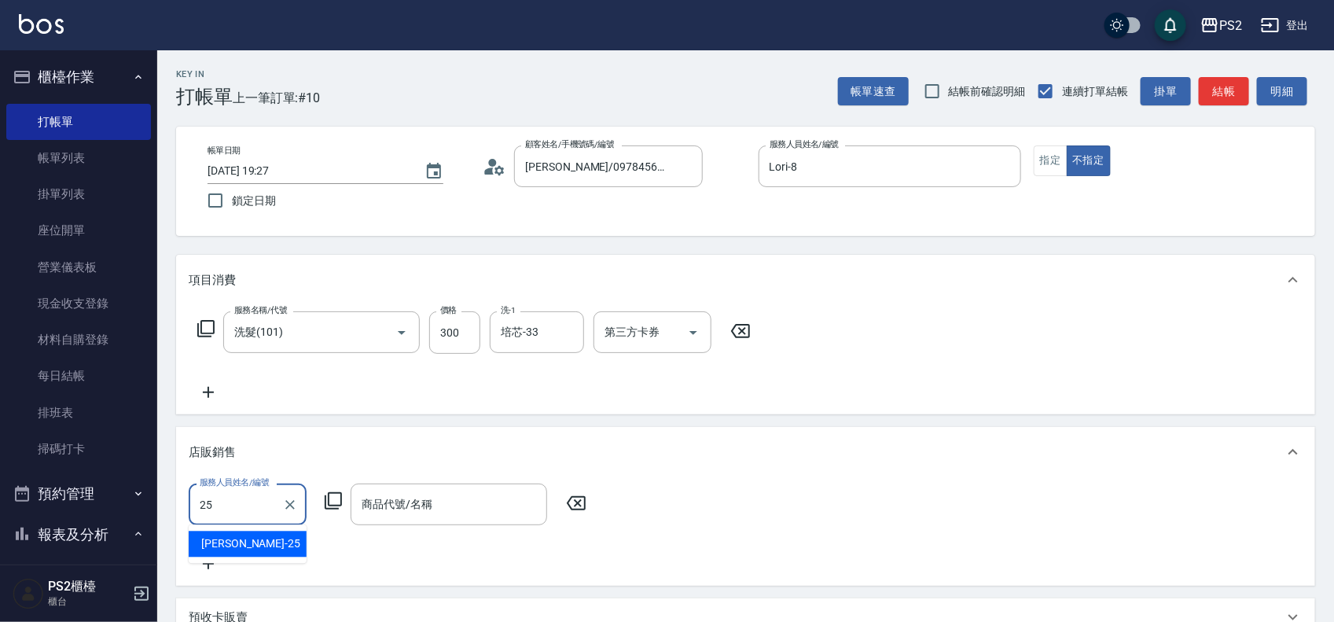
type input "Allan-25"
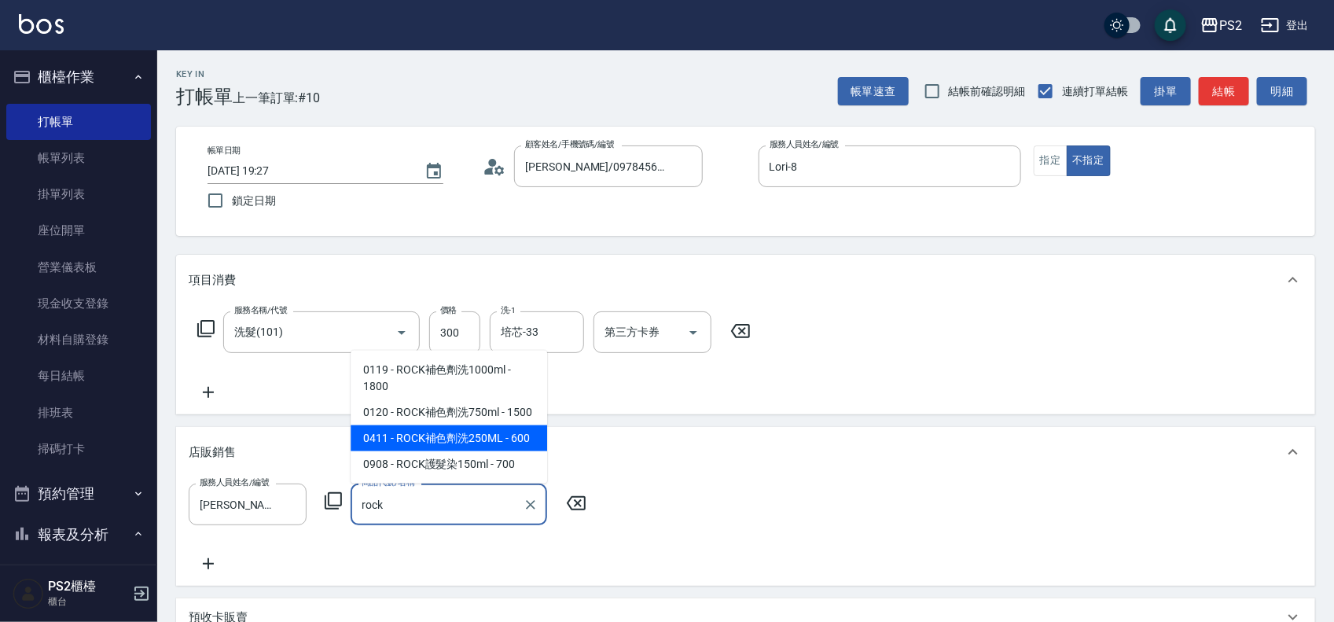
click at [474, 444] on span "0411 - ROCK補色劑洗250ML - 600" at bounding box center [448, 438] width 196 height 26
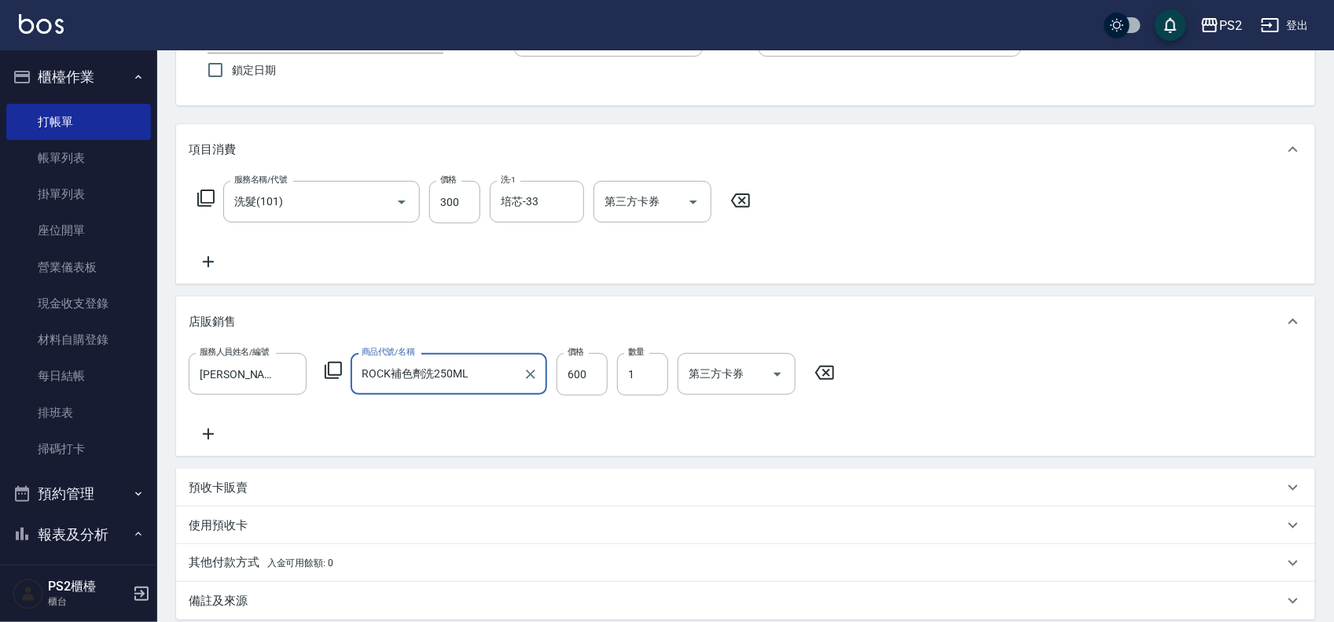
scroll to position [304, 0]
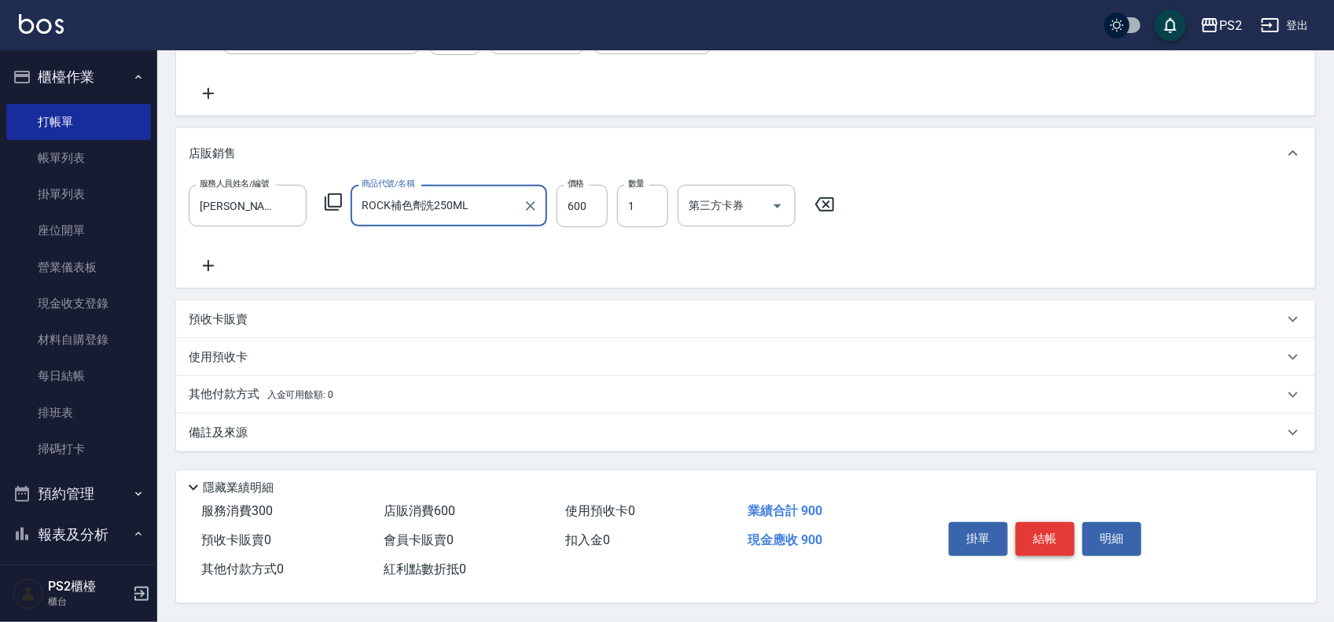
type input "ROCK補色劑洗250ML"
click at [1038, 528] on button "結帳" at bounding box center [1044, 538] width 59 height 33
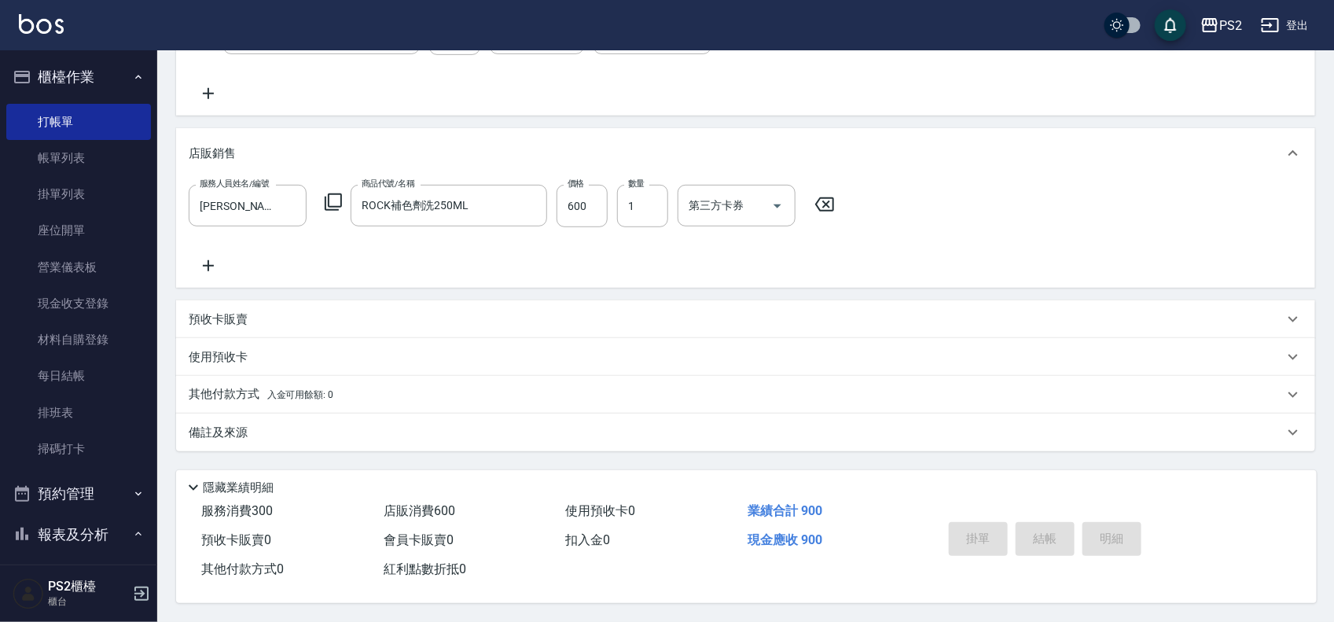
type input "2025/09/09 19:41"
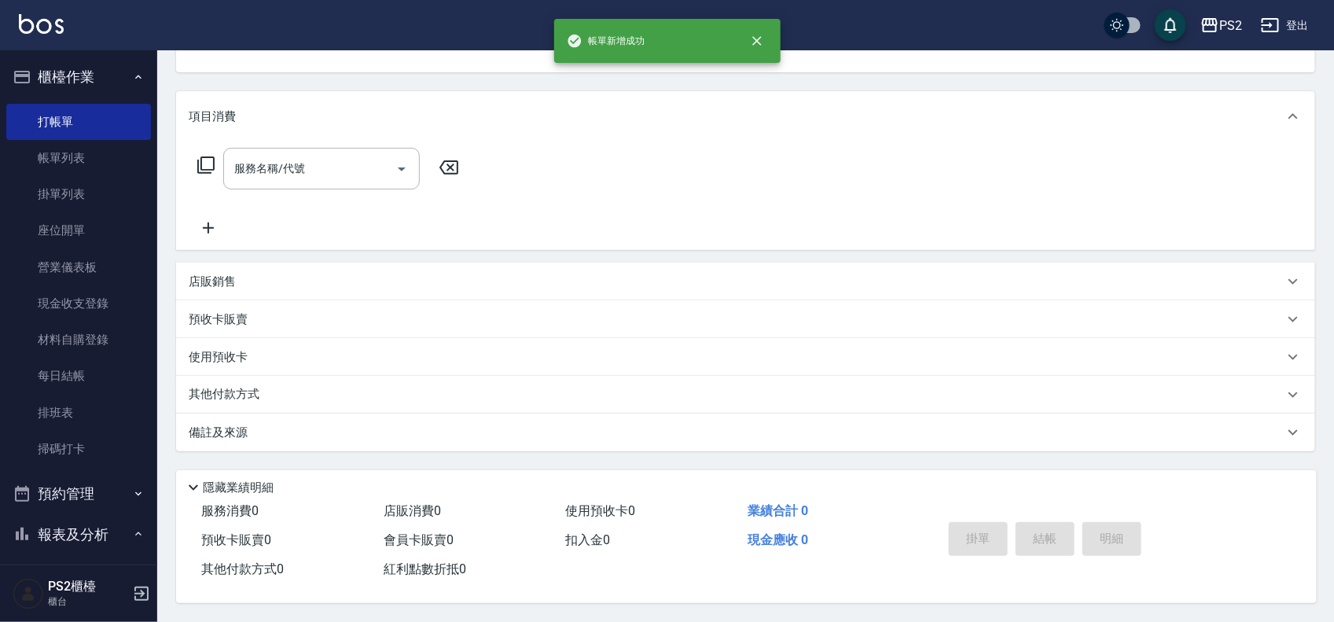
scroll to position [0, 0]
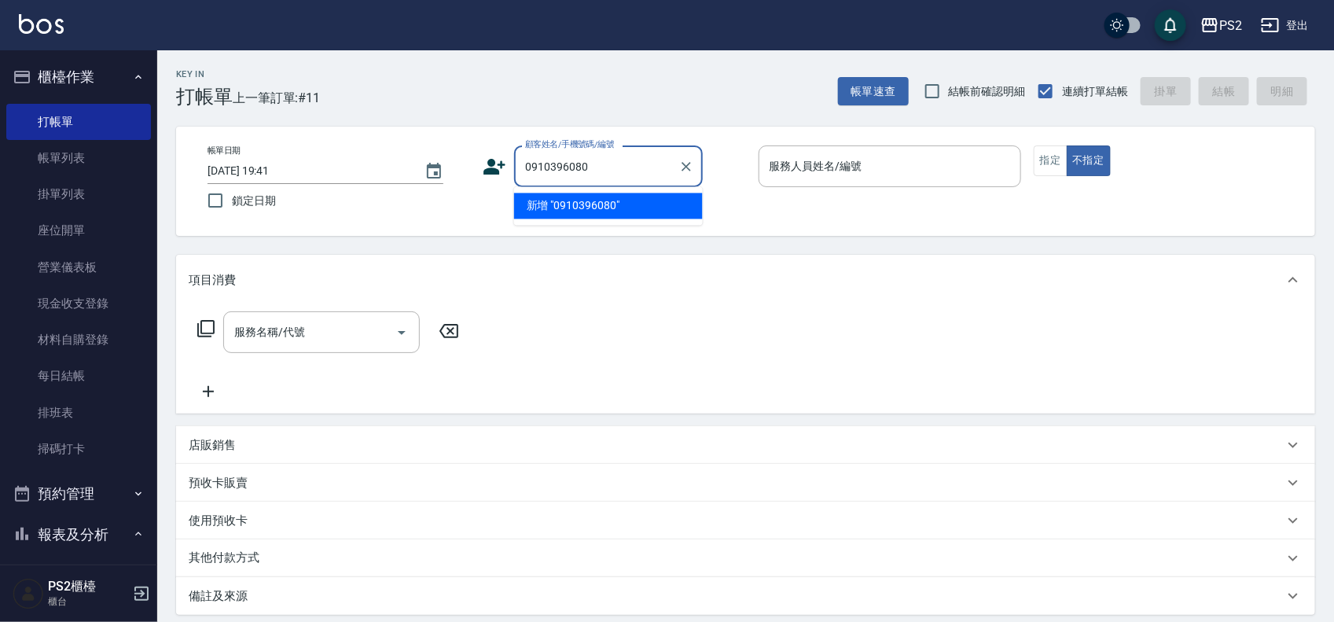
type input "0910396080"
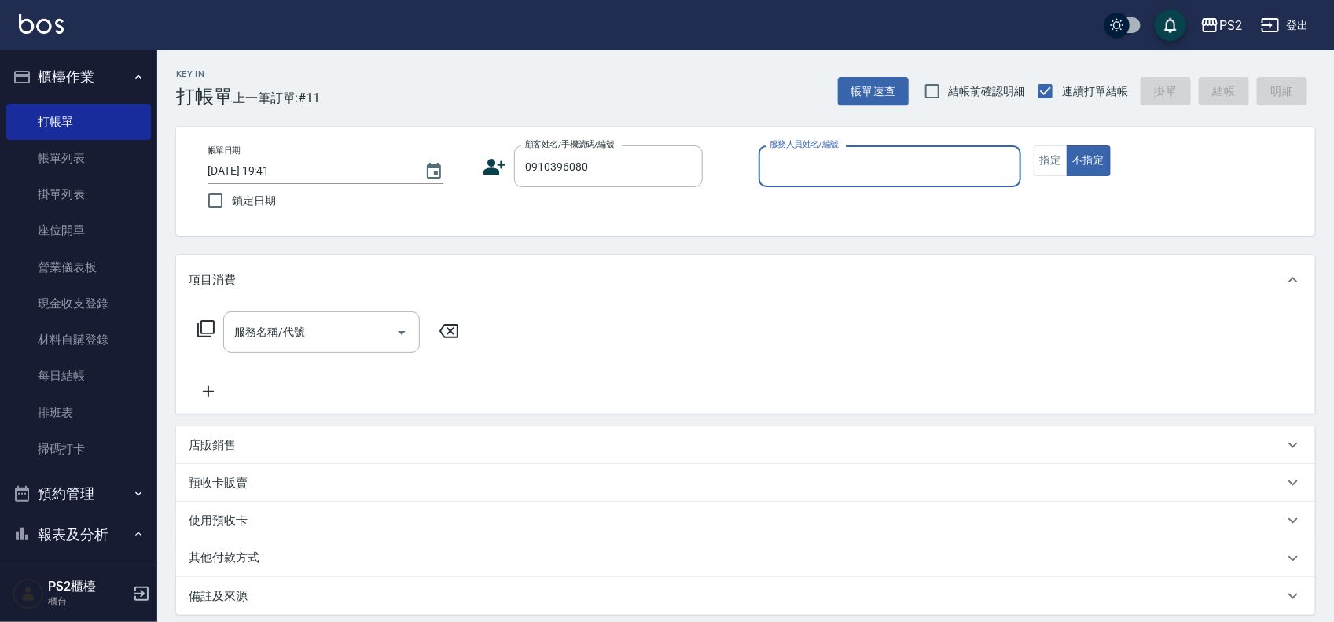
click at [494, 165] on icon at bounding box center [495, 167] width 22 height 16
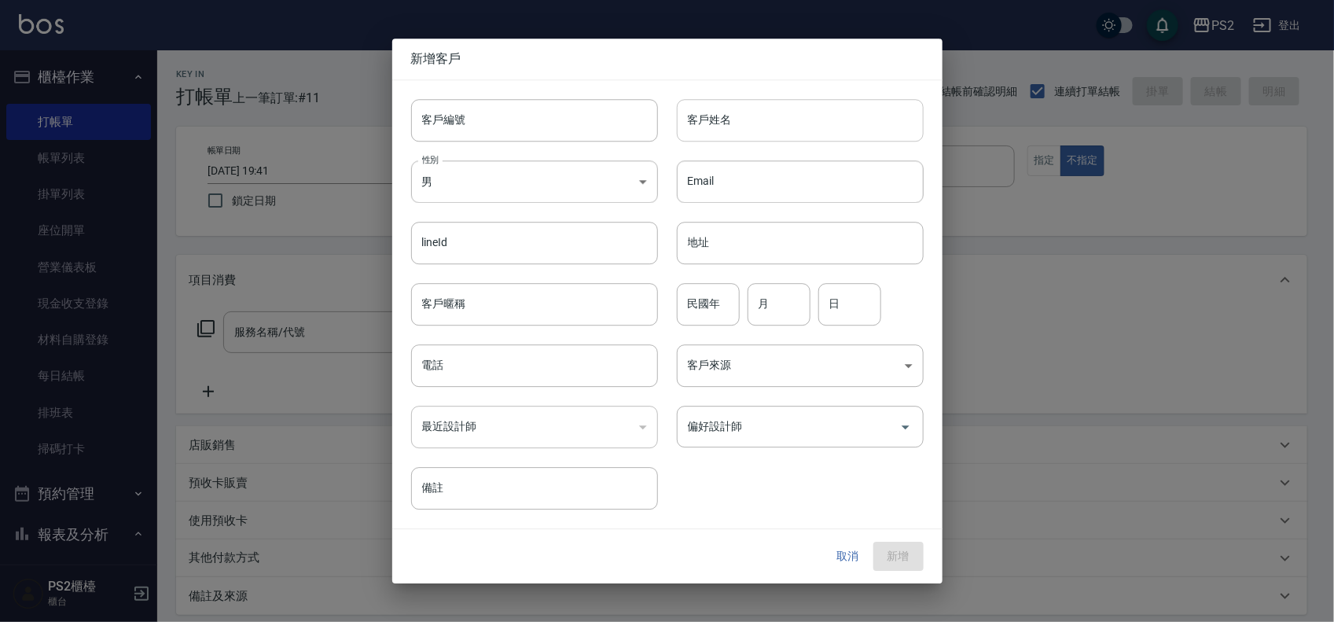
type input "0910396080"
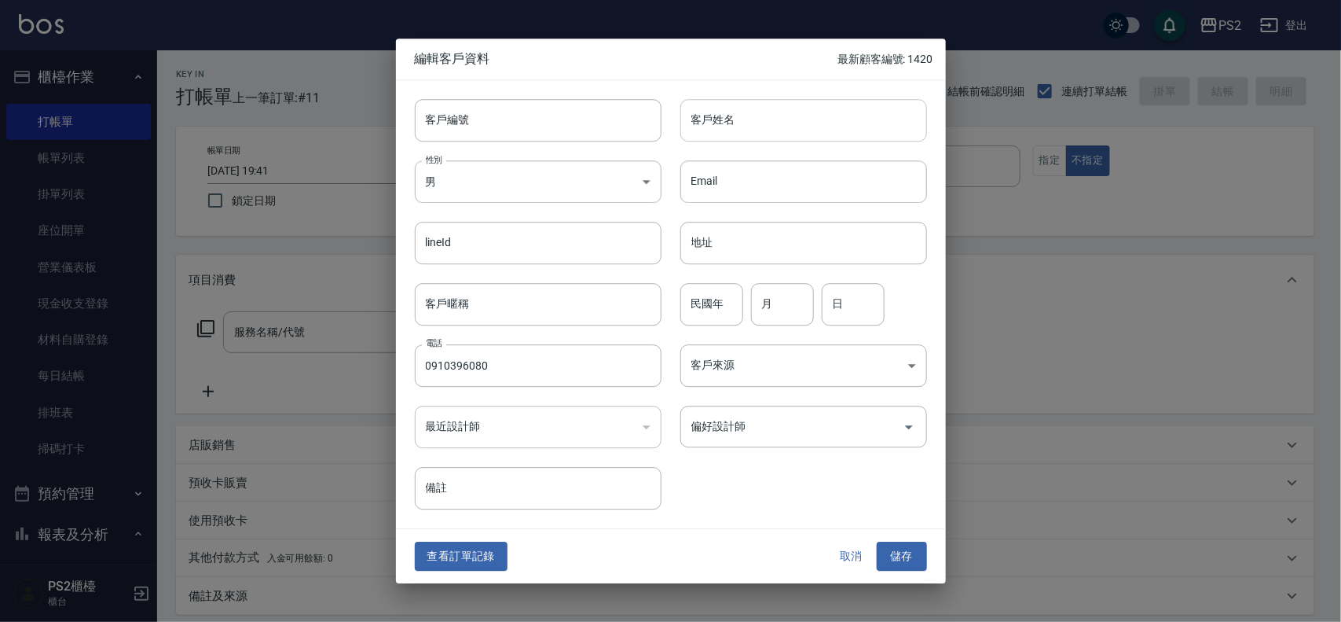
click at [748, 112] on input "客戶姓名" at bounding box center [804, 120] width 247 height 42
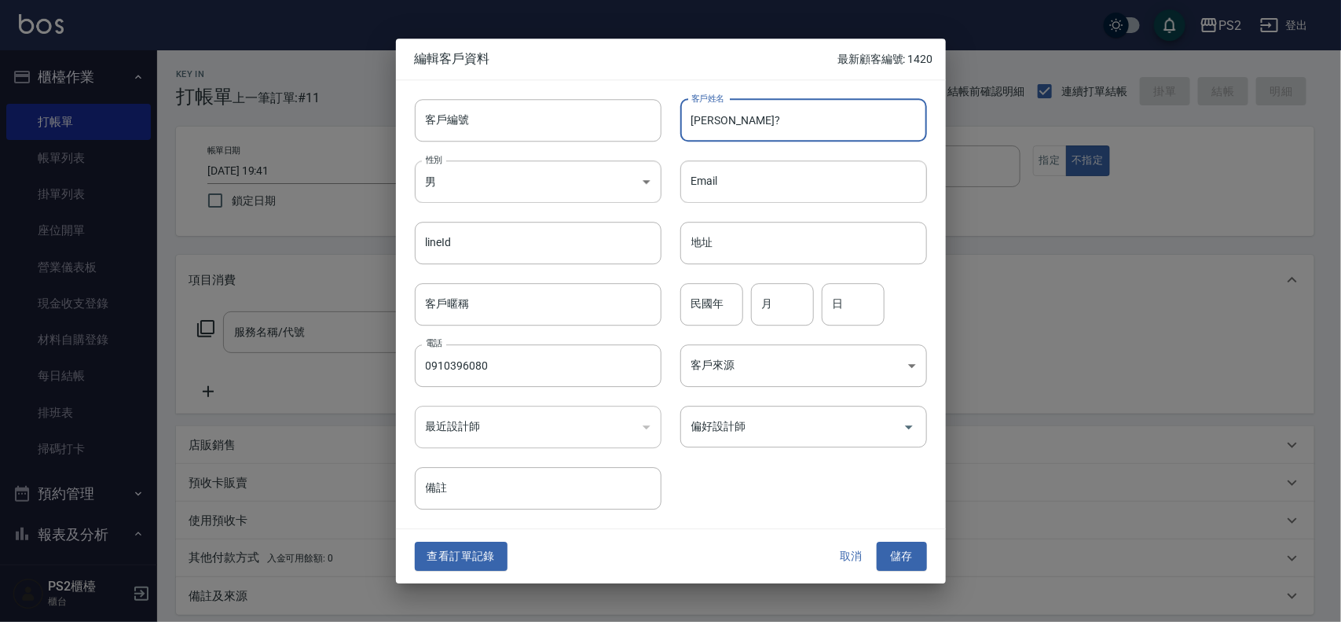
type input "王昭?"
click at [711, 293] on div "民國年 民國年" at bounding box center [712, 304] width 63 height 42
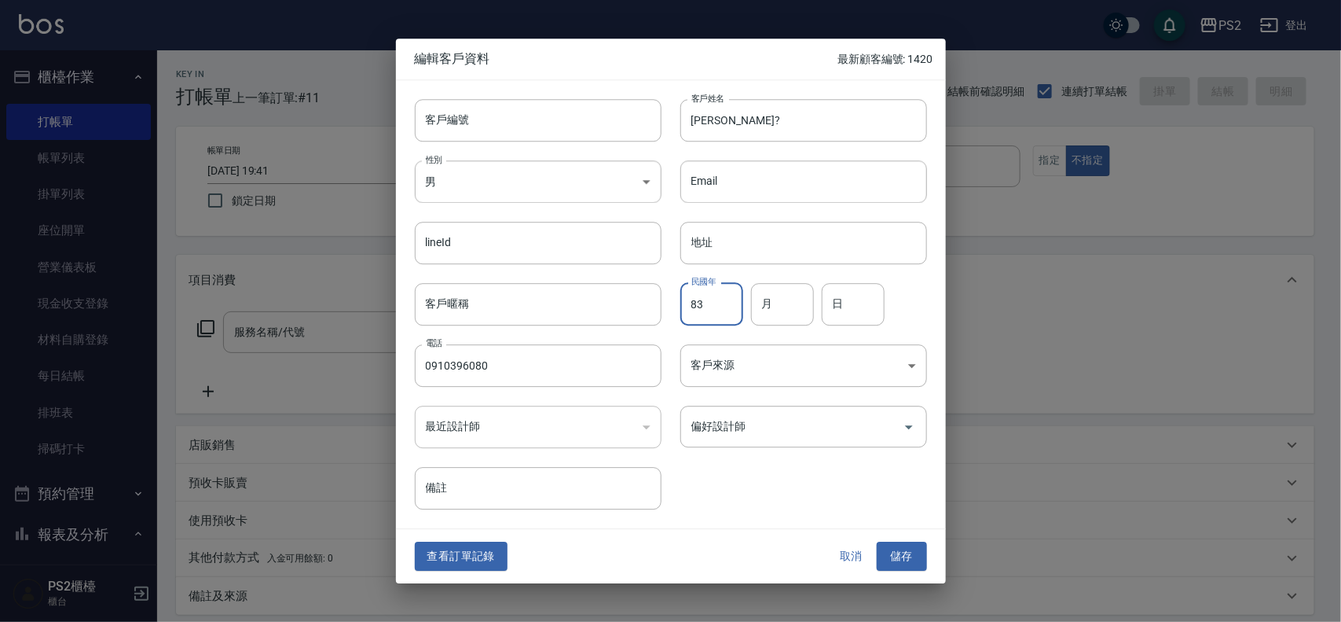
type input "83"
type input "11"
type input "29"
click at [922, 559] on button "儲存" at bounding box center [902, 556] width 50 height 29
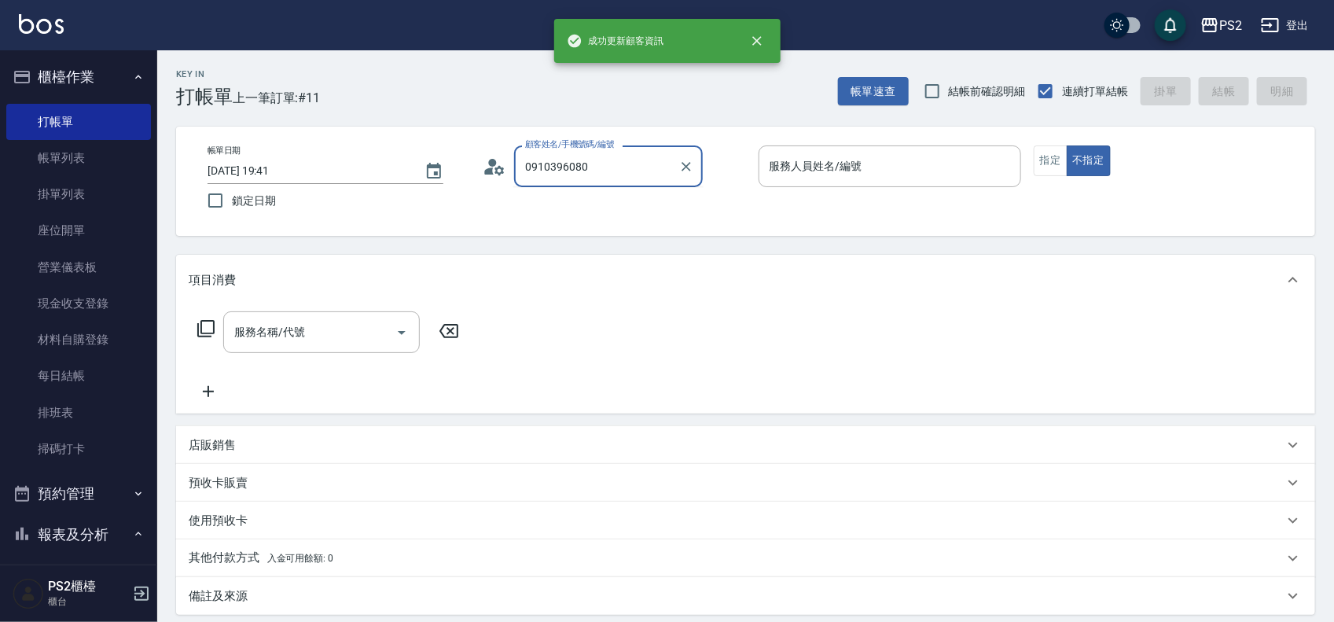
click at [633, 170] on input "0910396080" at bounding box center [596, 166] width 151 height 28
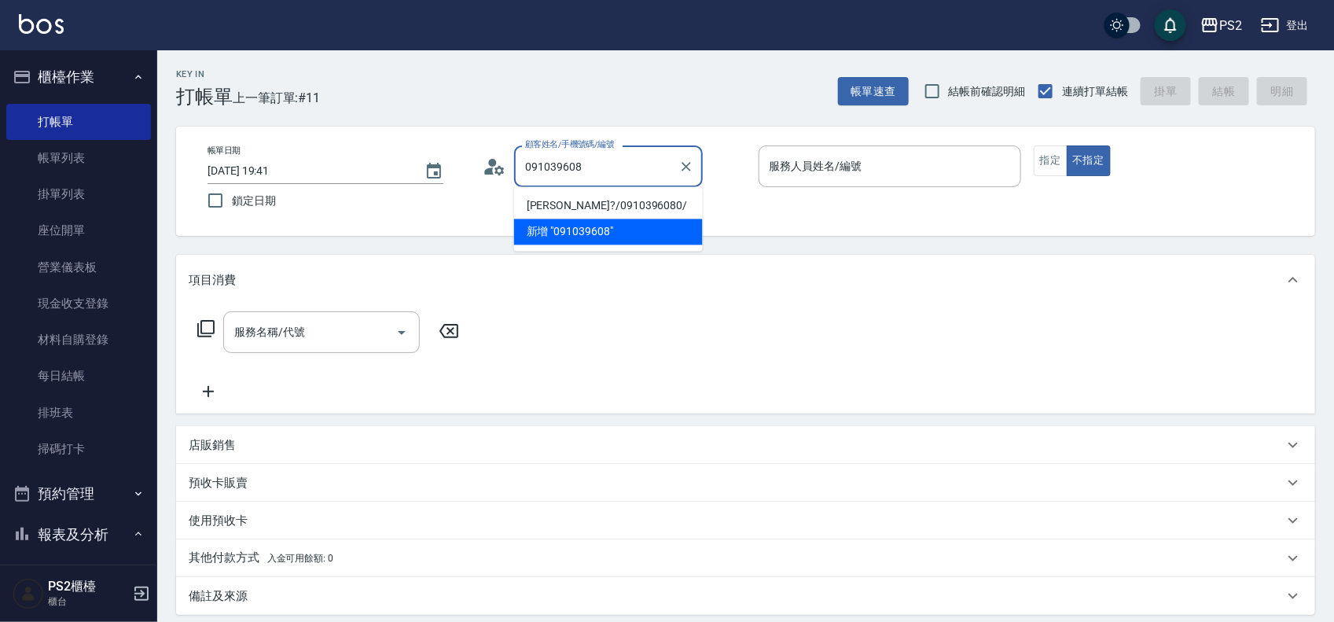
click at [590, 209] on li "王昭?/0910396080/" at bounding box center [608, 206] width 189 height 26
type input "王昭?/0910396080/"
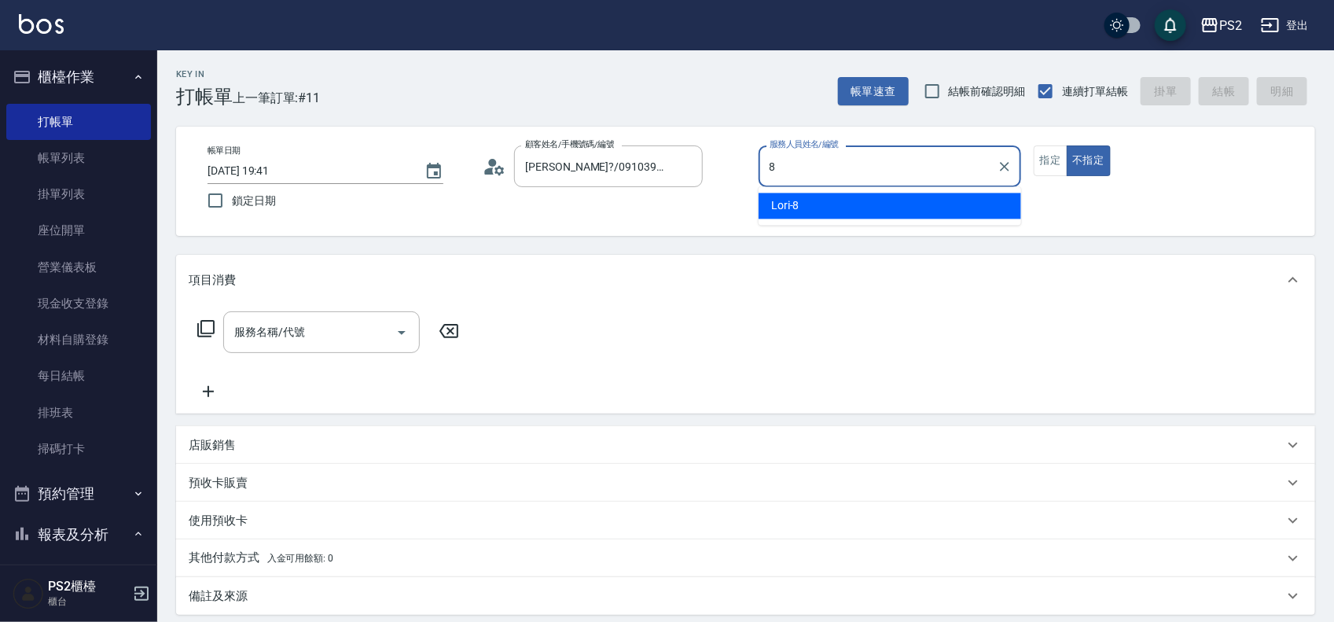
type input "Lori-8"
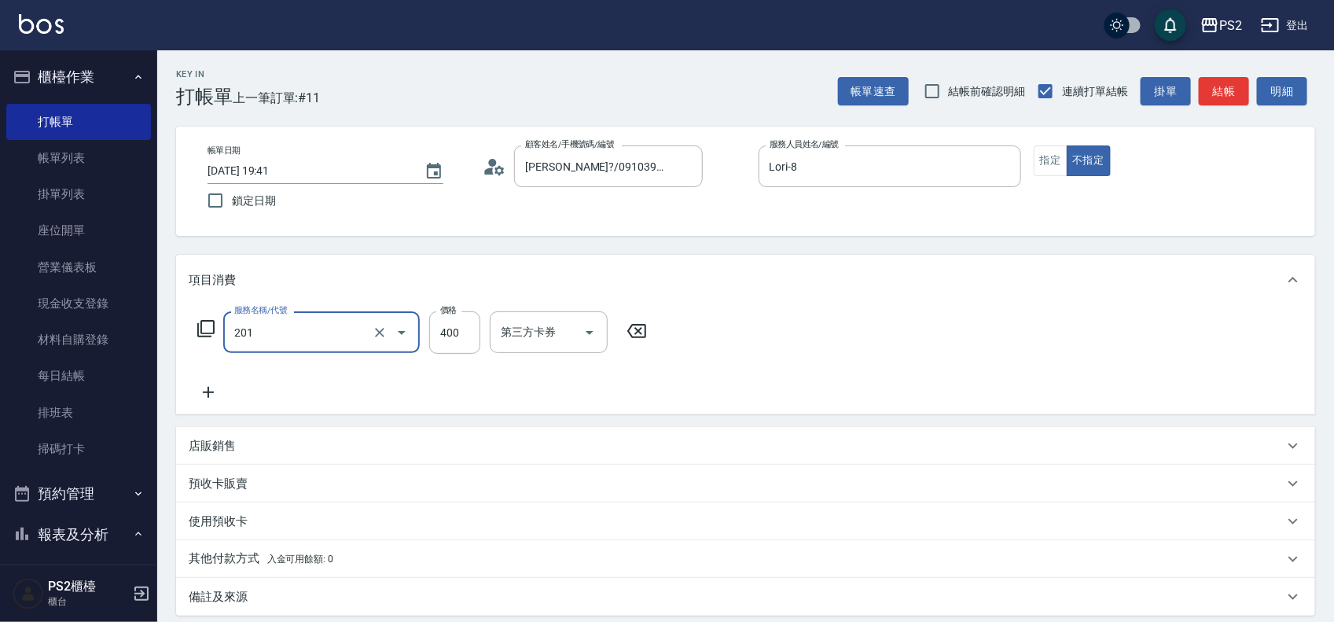
type input "C級洗剪400(201)"
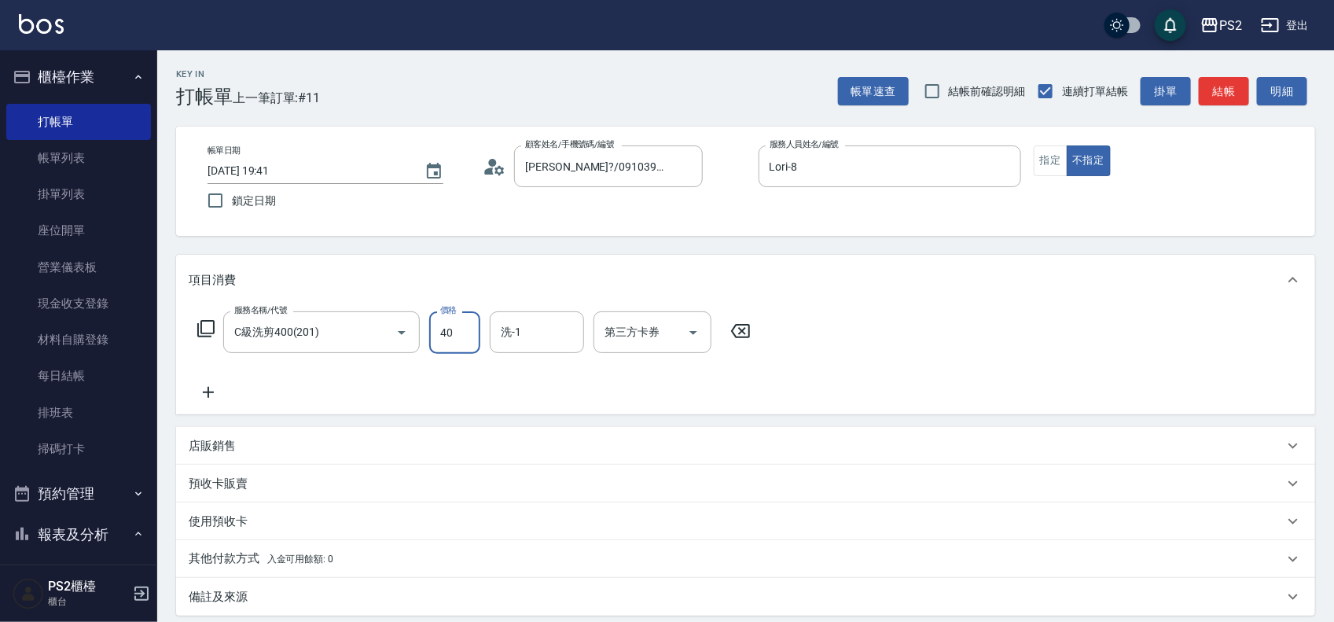
type input "400"
type input "Allan-25"
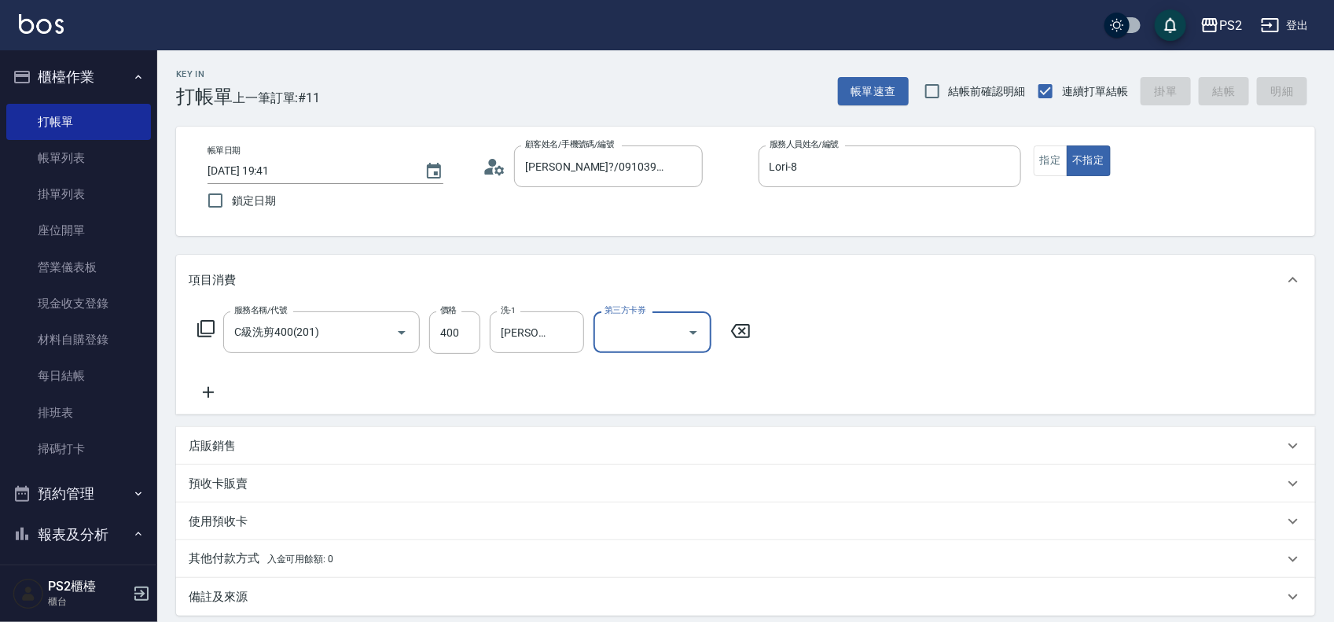
type input "2025/09/09 19:42"
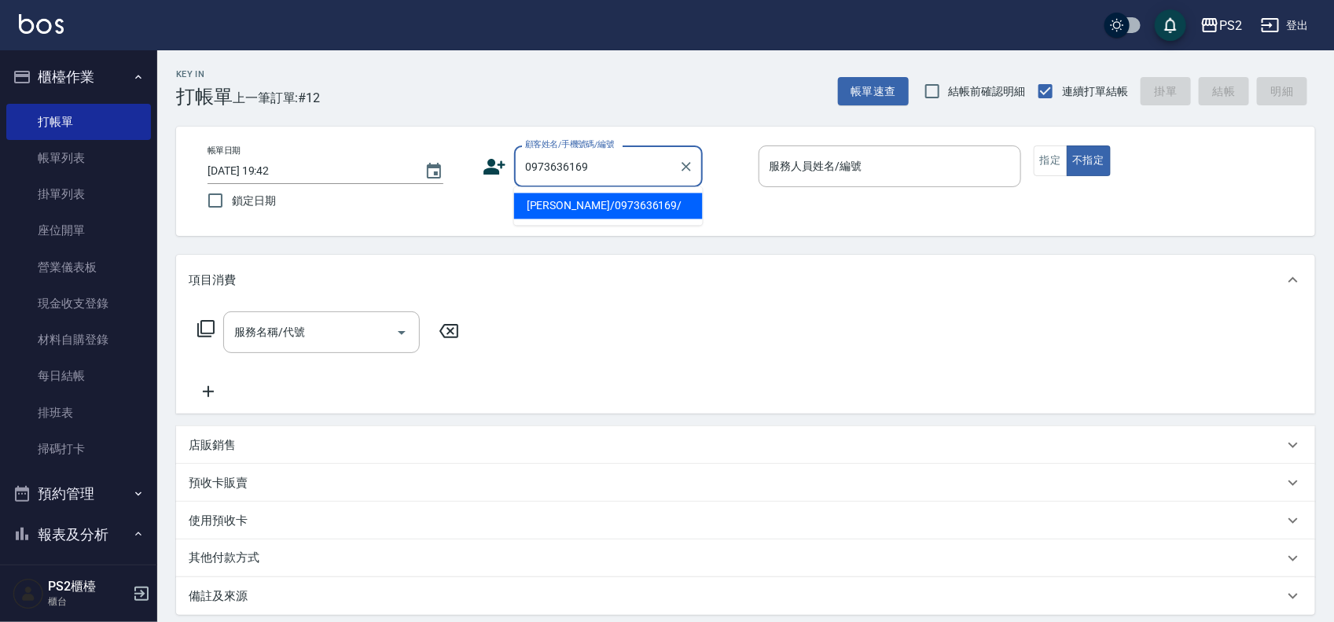
type input "林佑全/0973636169/"
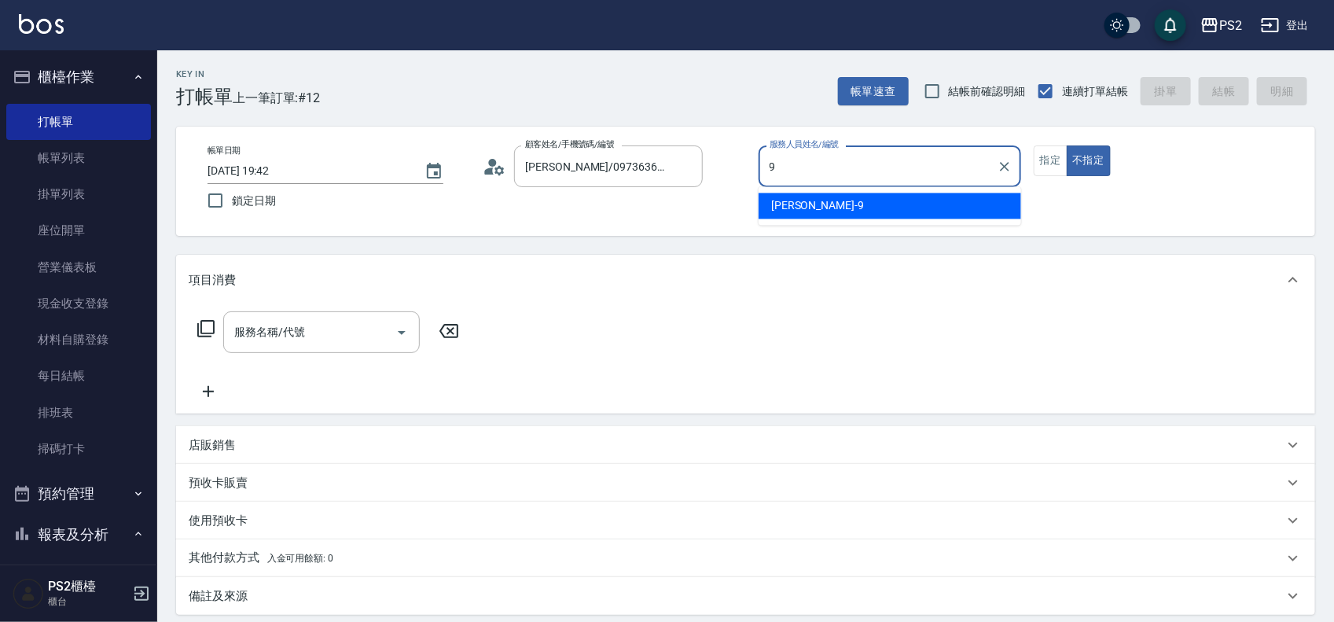
type input "Nina-9"
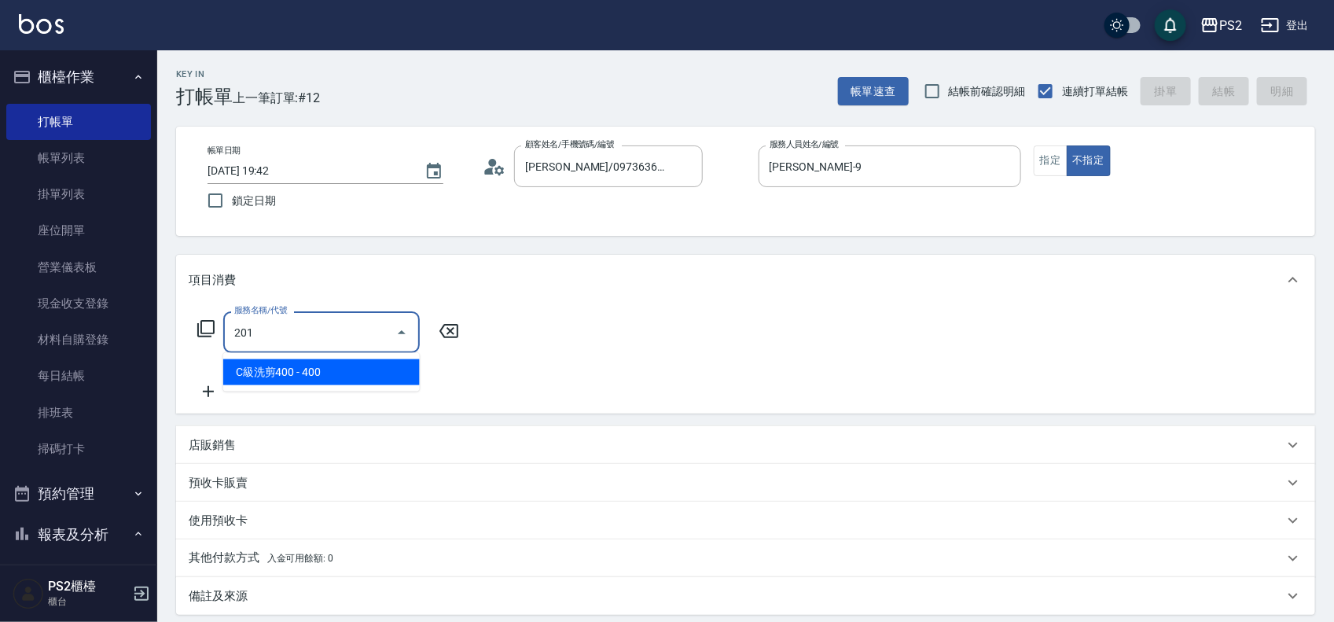
type input "C級洗剪400(201)"
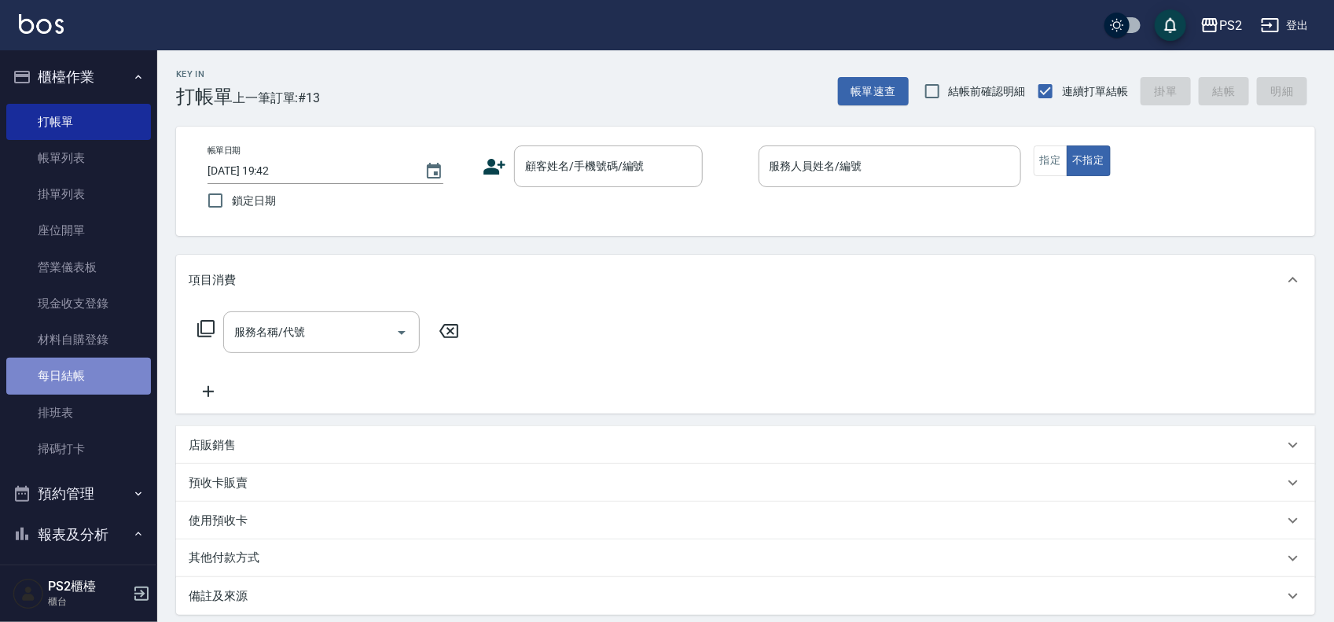
click at [90, 375] on link "每日結帳" at bounding box center [78, 376] width 145 height 36
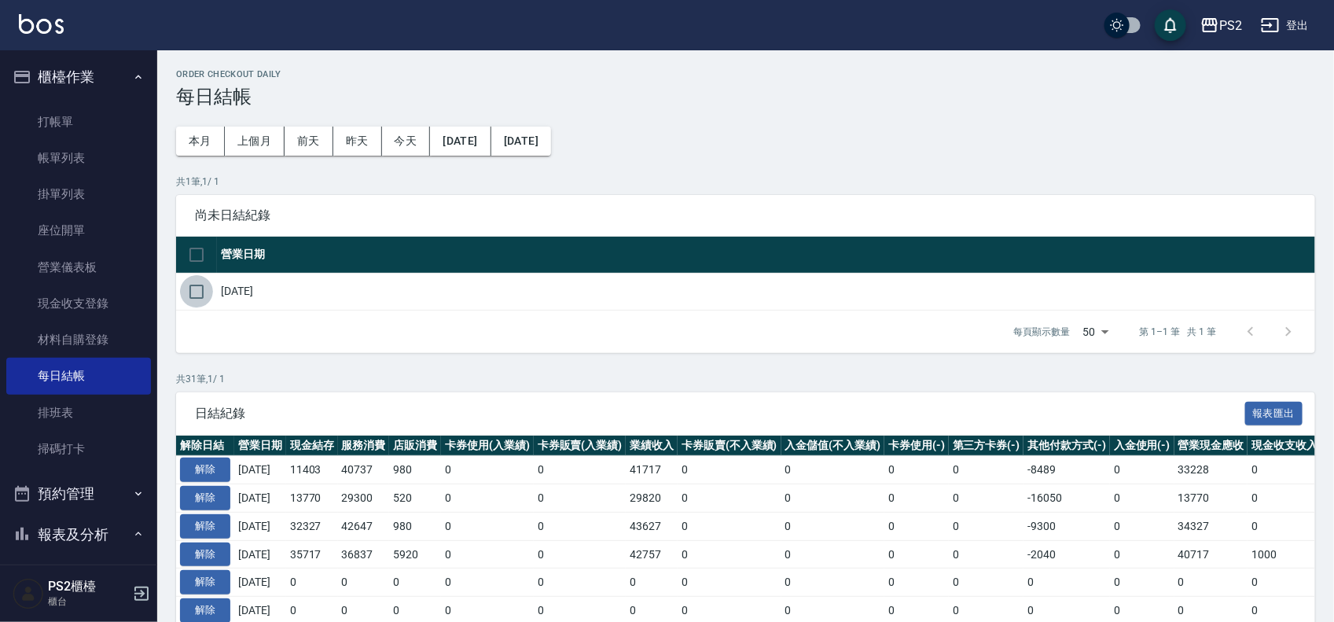
click at [201, 295] on input "checkbox" at bounding box center [196, 291] width 33 height 33
checkbox input "true"
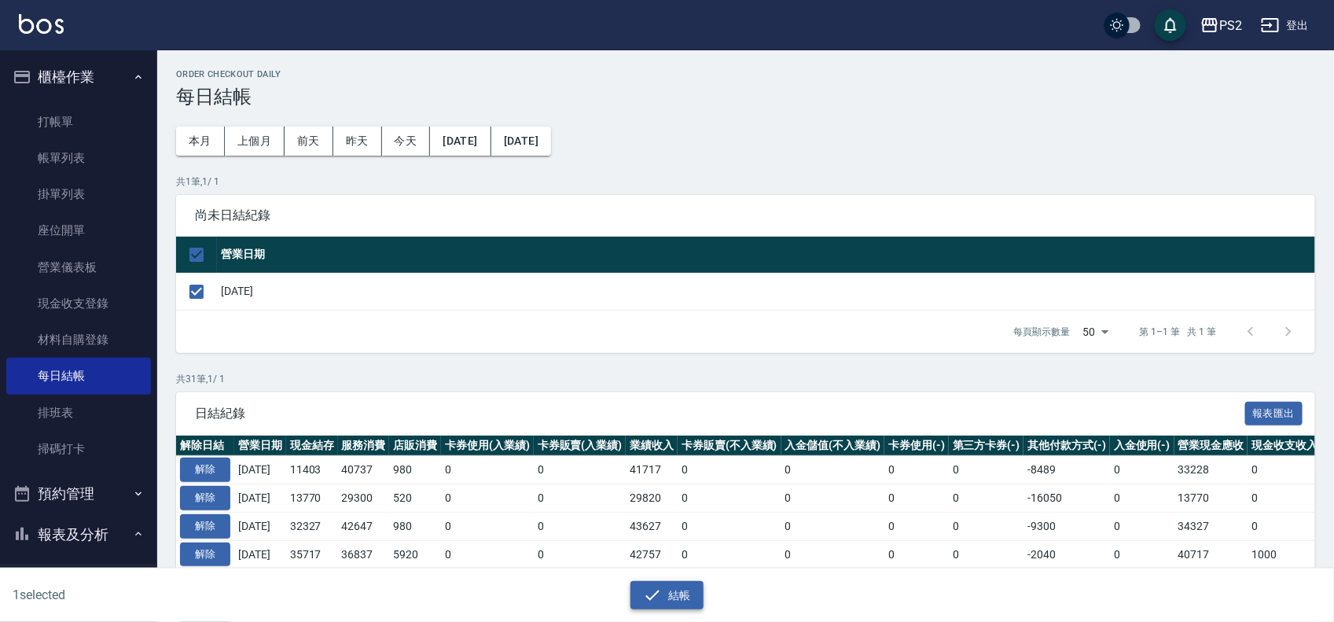
click at [662, 590] on button "結帳" at bounding box center [666, 595] width 73 height 29
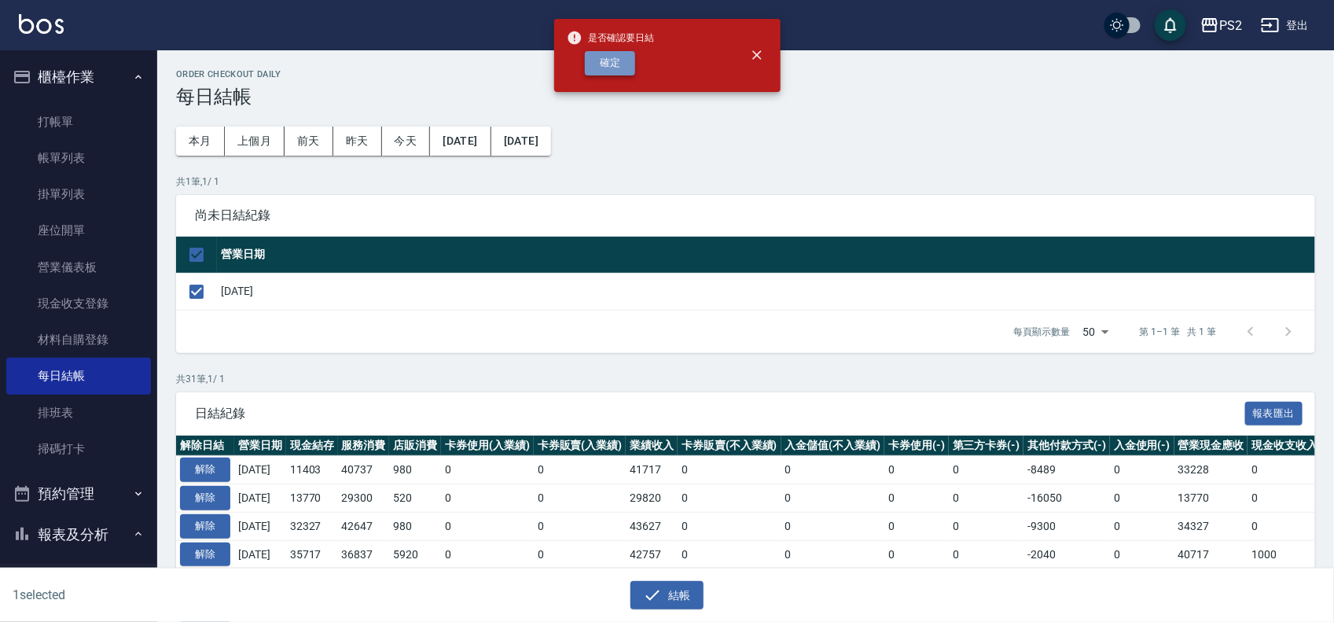
click at [589, 60] on button "確定" at bounding box center [610, 63] width 50 height 24
checkbox input "false"
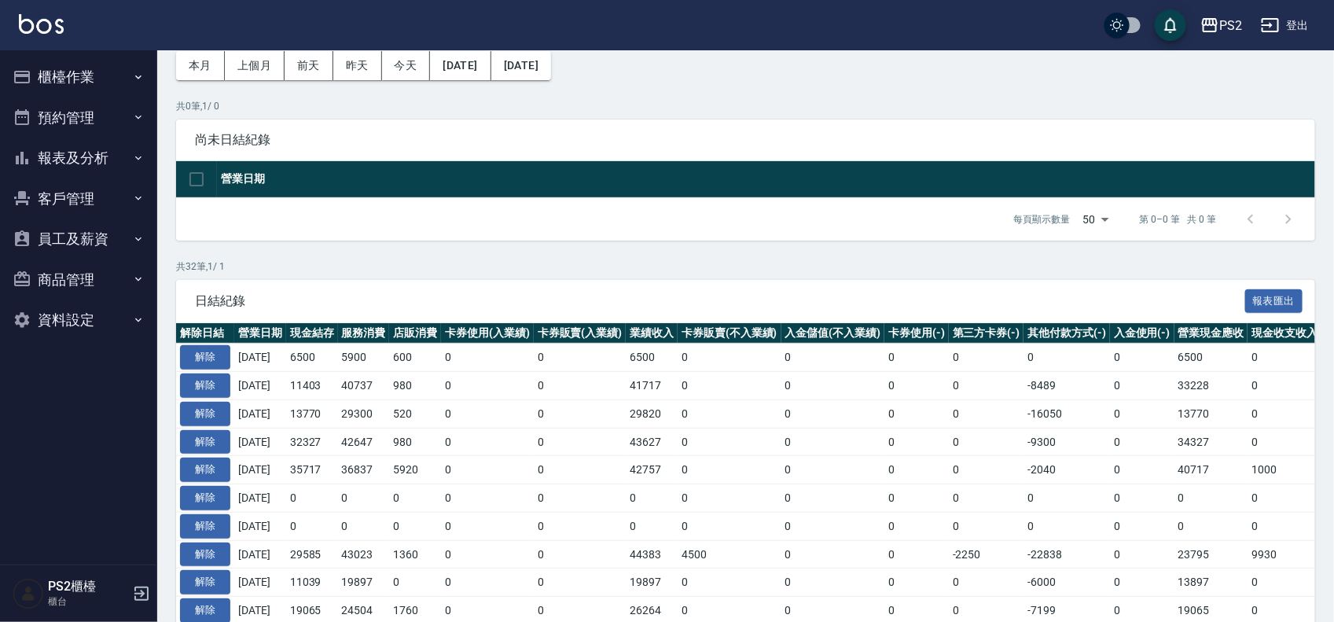
scroll to position [196, 0]
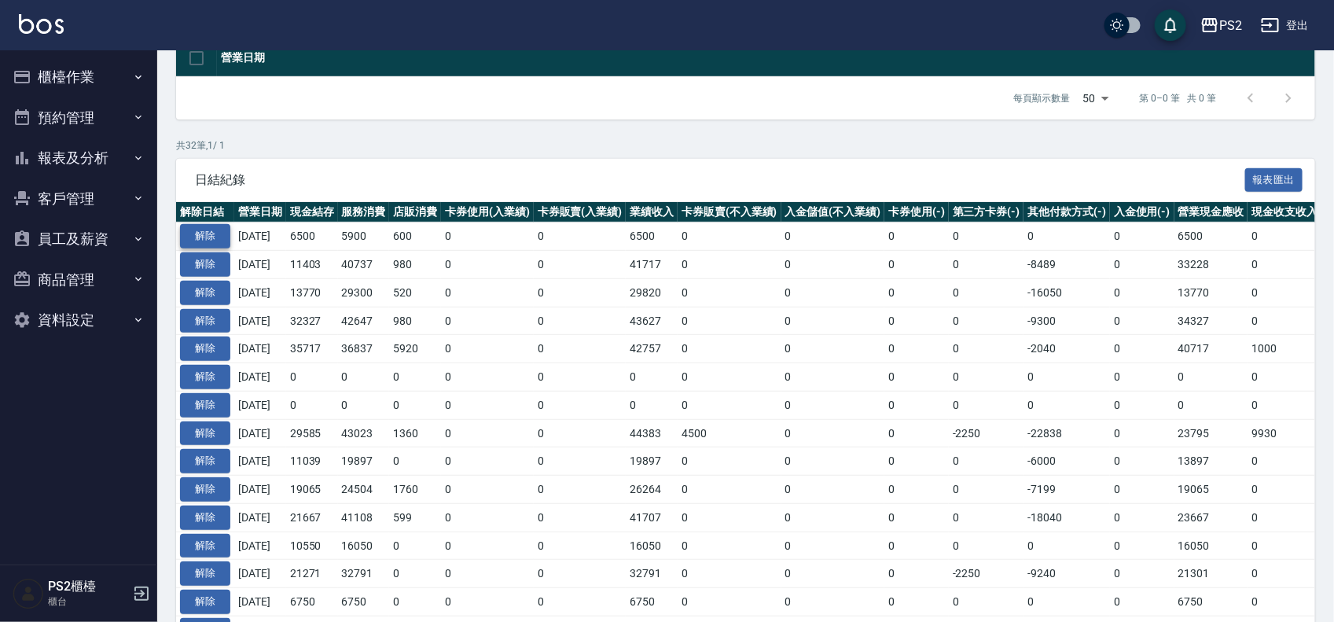
click at [201, 240] on button "解除" at bounding box center [205, 236] width 50 height 24
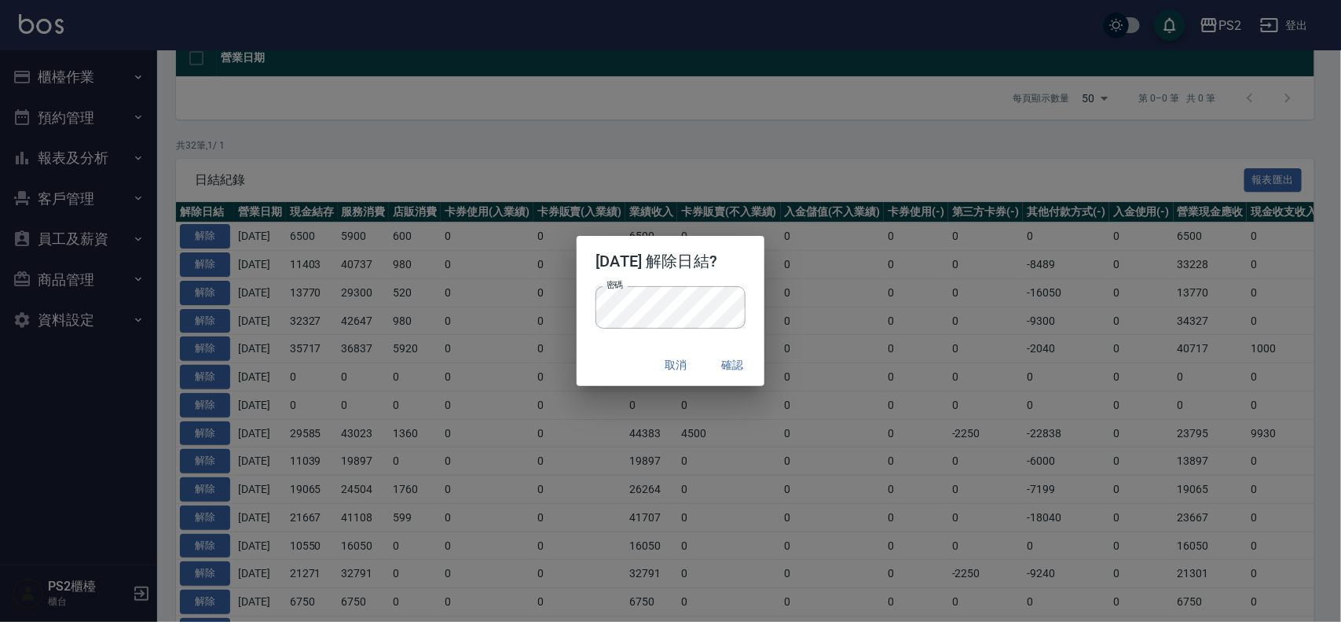
drag, startPoint x: 749, startPoint y: 276, endPoint x: 750, endPoint y: 292, distance: 15.8
click at [749, 276] on h2 "[DATE] 解除日結?" at bounding box center [670, 261] width 187 height 50
click at [739, 364] on button "確認" at bounding box center [733, 364] width 50 height 29
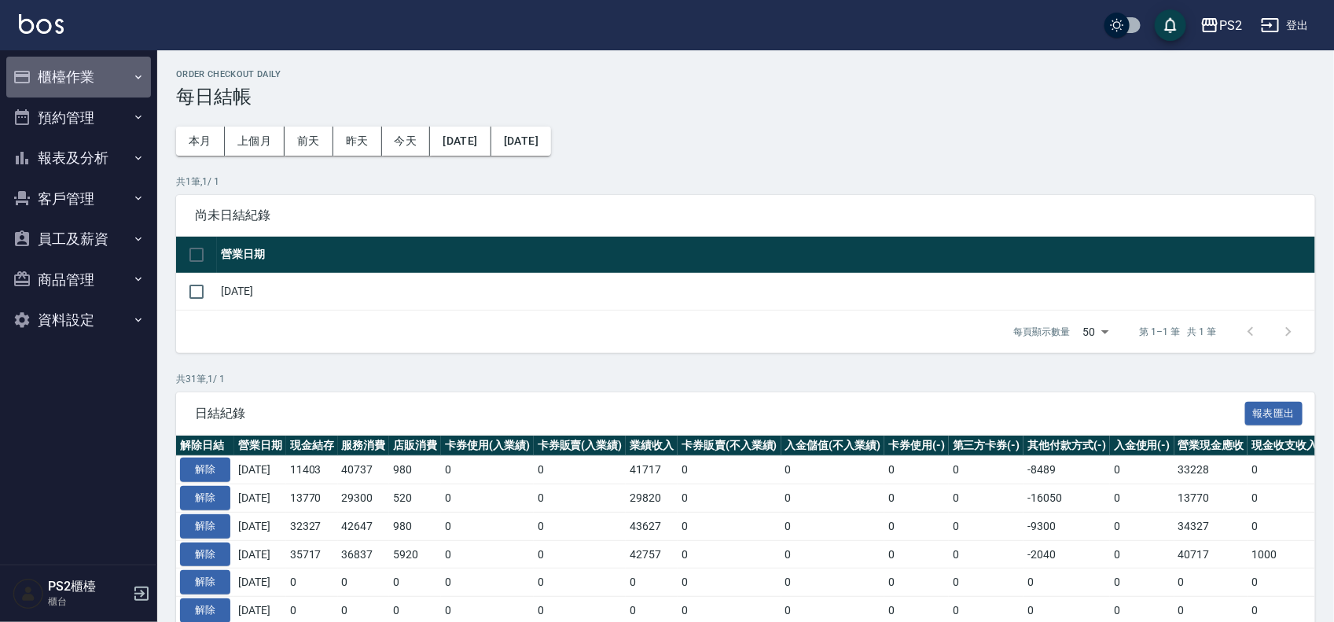
click at [83, 81] on button "櫃檯作業" at bounding box center [78, 77] width 145 height 41
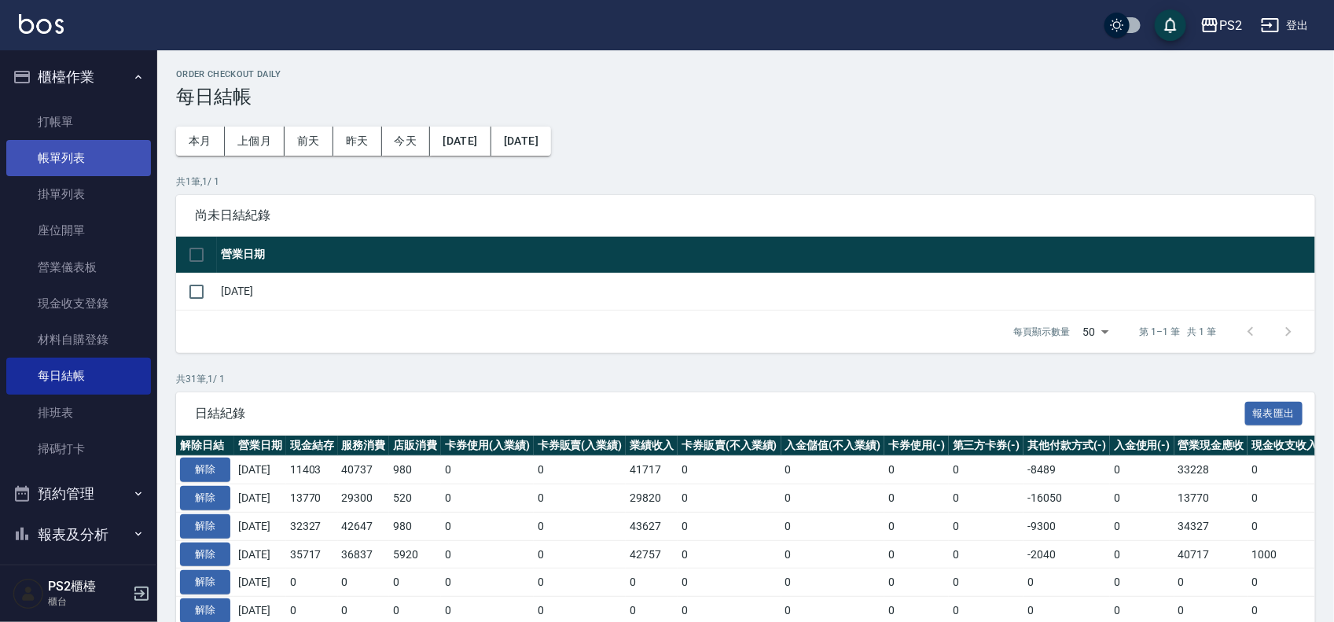
click at [102, 156] on link "帳單列表" at bounding box center [78, 158] width 145 height 36
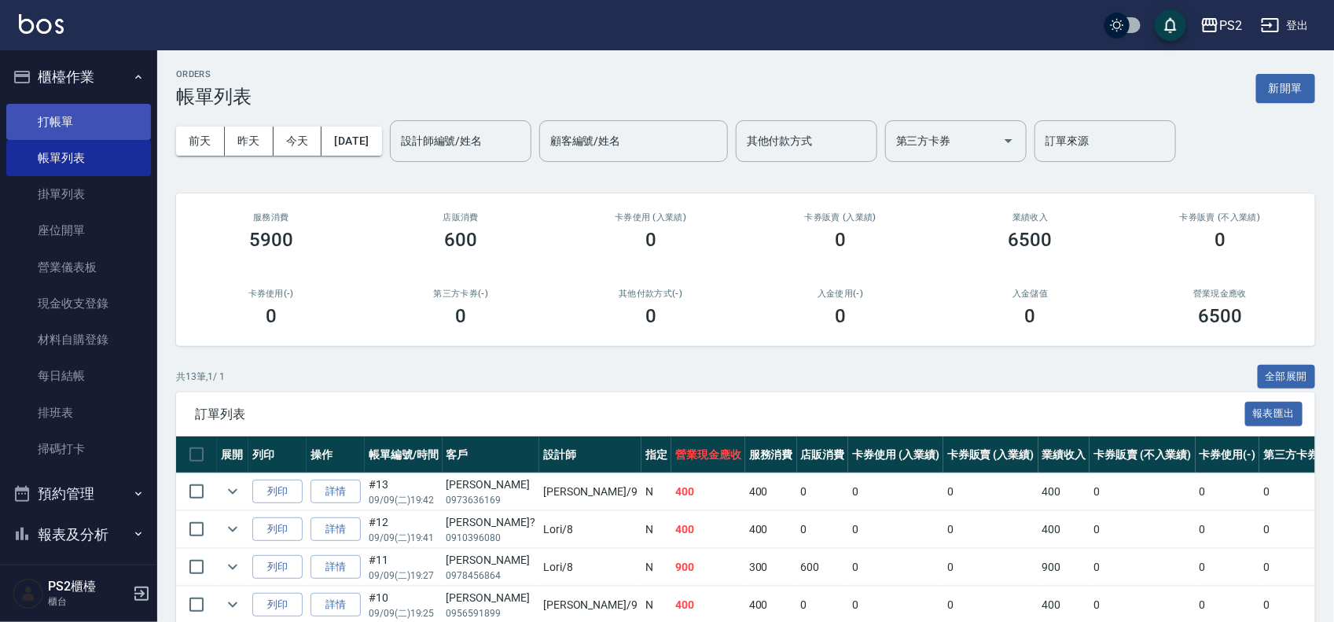
click at [80, 132] on link "打帳單" at bounding box center [78, 122] width 145 height 36
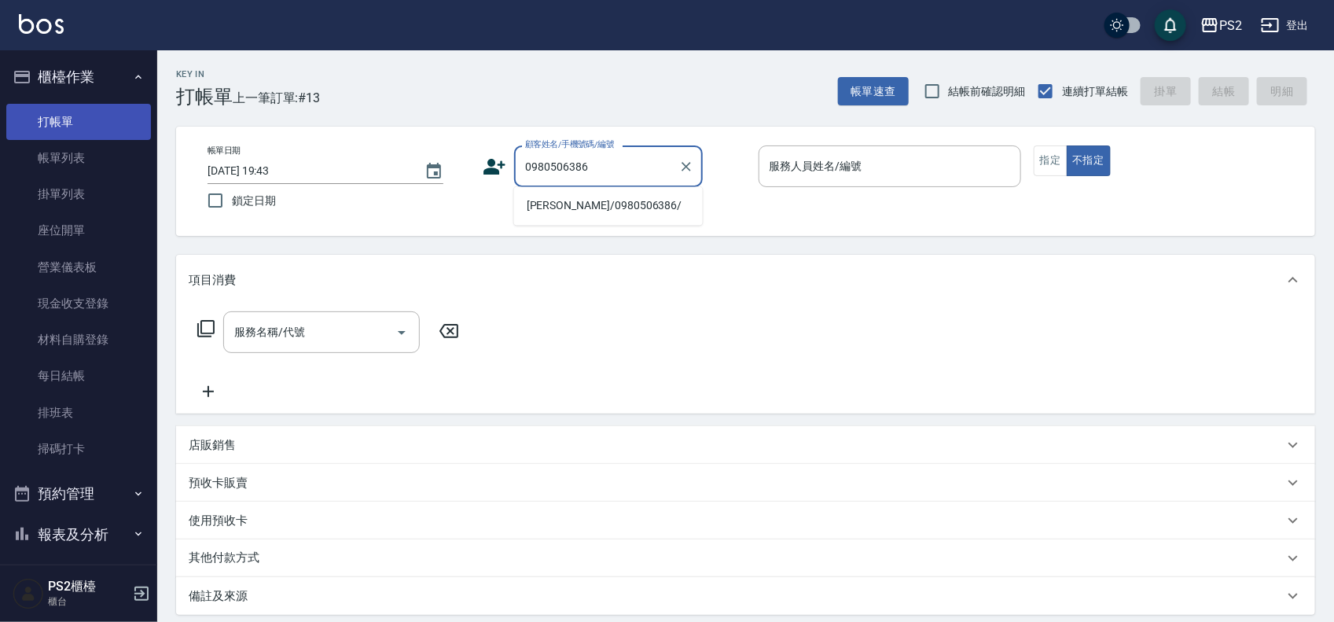
type input "顏欣如/0980506386/"
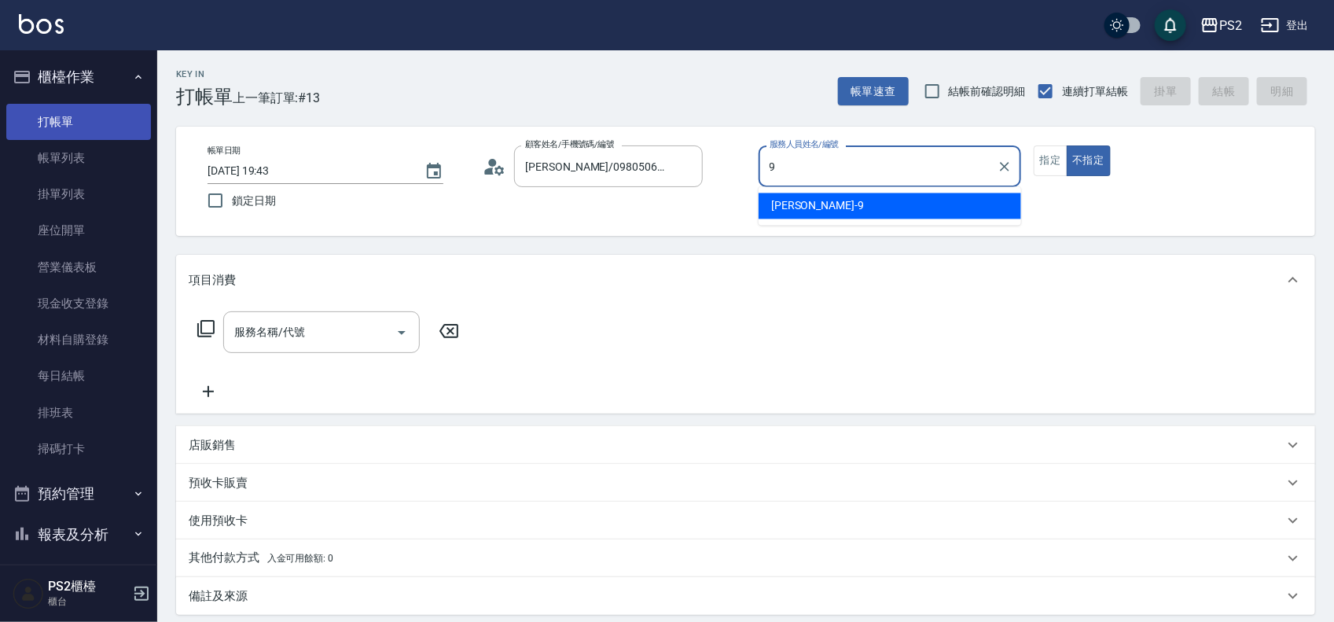
type input "Nina-9"
type button "false"
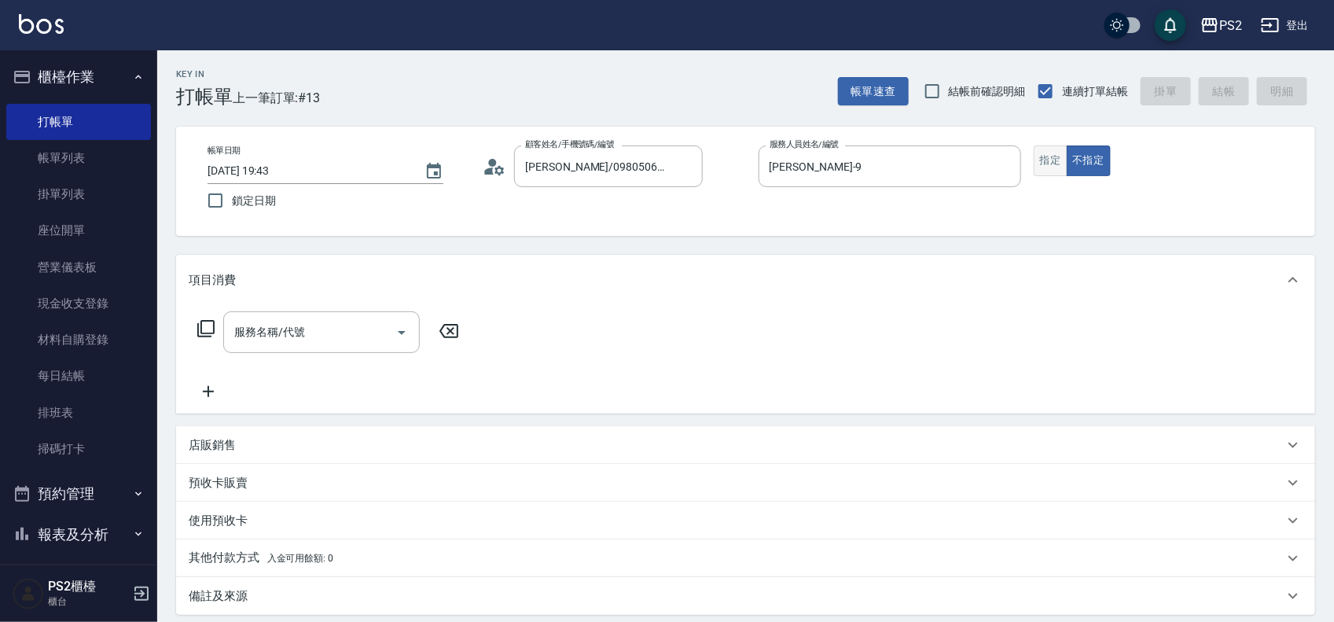
click at [1053, 155] on button "指定" at bounding box center [1050, 160] width 34 height 31
click at [351, 339] on input "服務名稱/代號" at bounding box center [309, 332] width 159 height 28
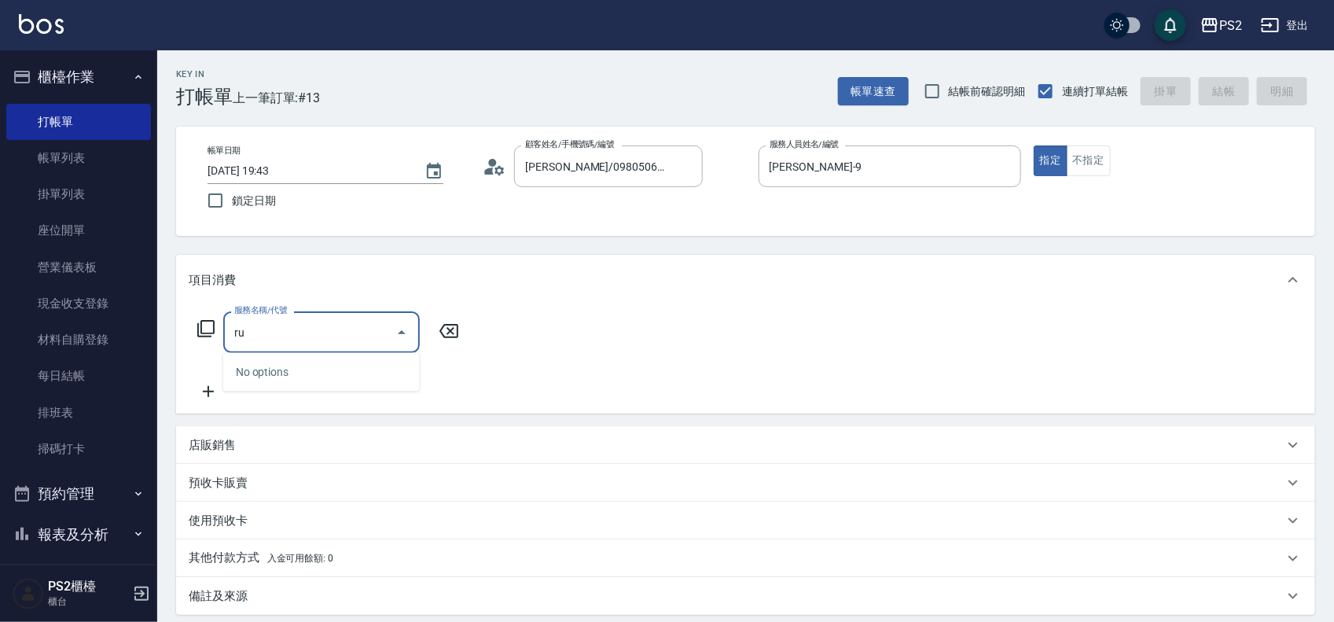
type input "r"
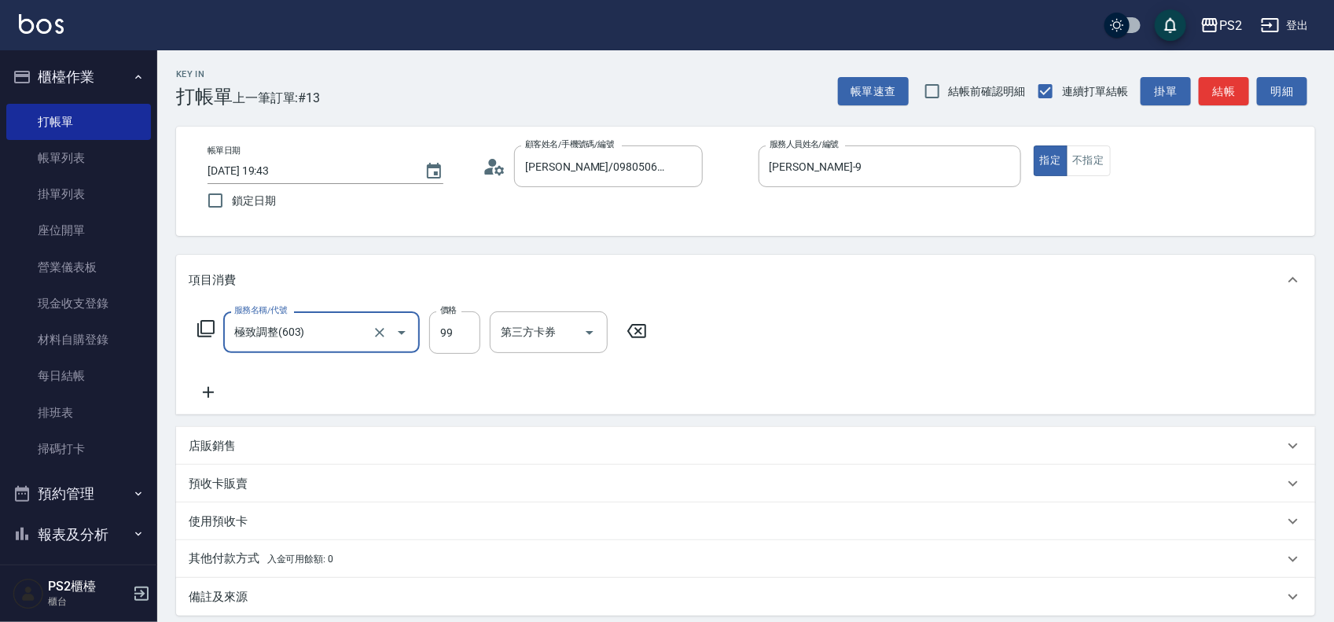
type input "極致調整(603)"
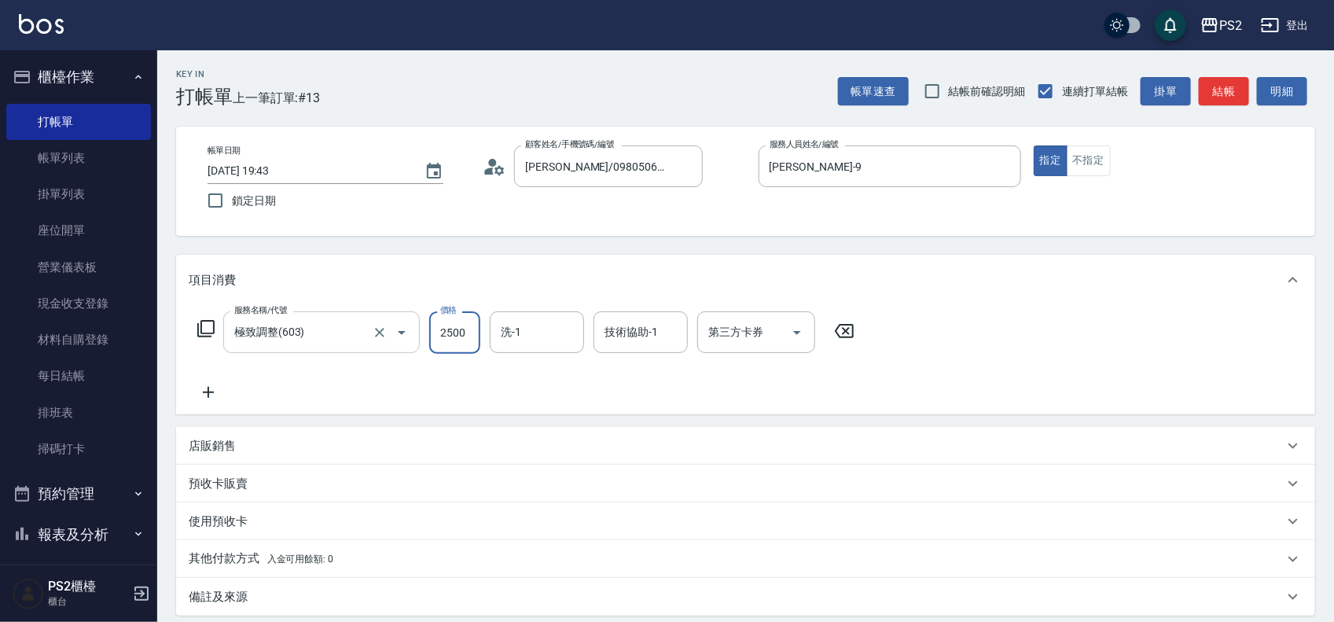
type input "2500"
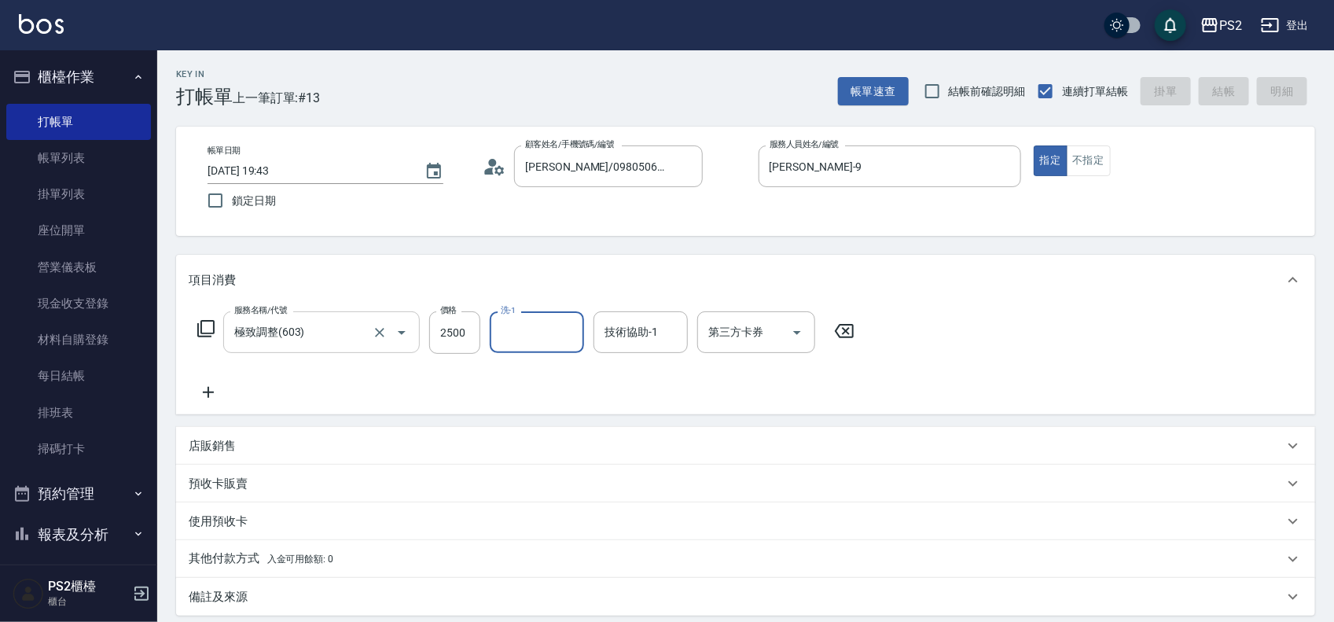
type input "2025/09/09 19:45"
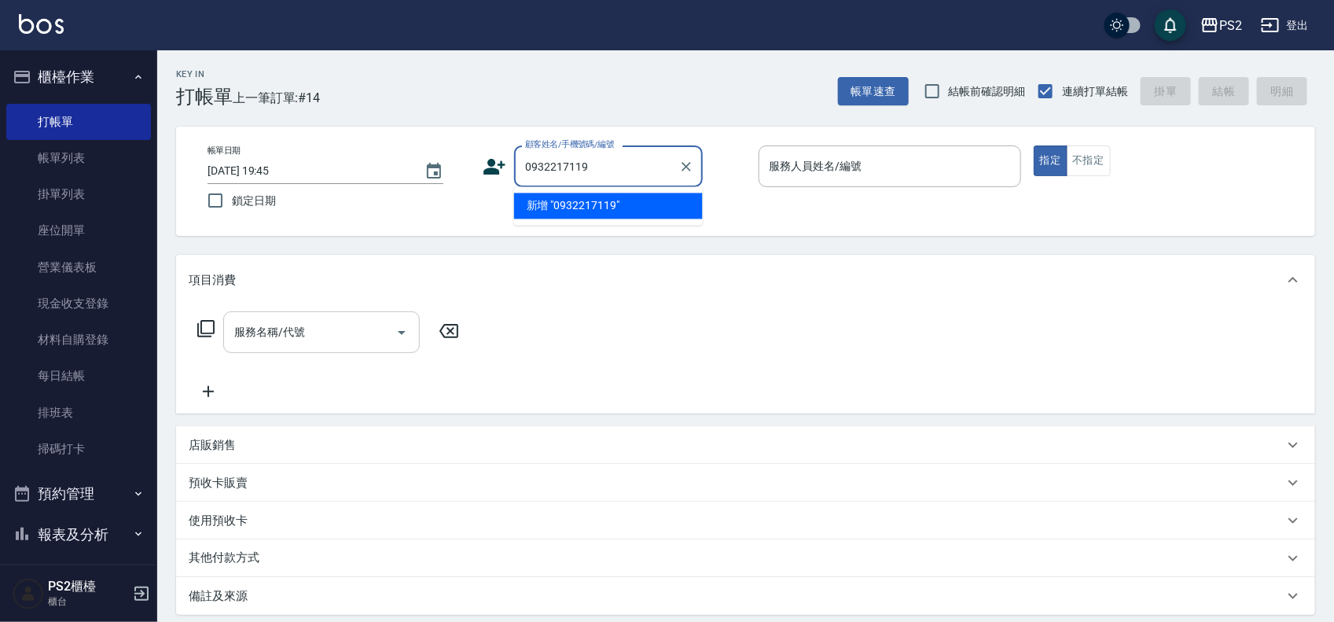
type input "0932217119"
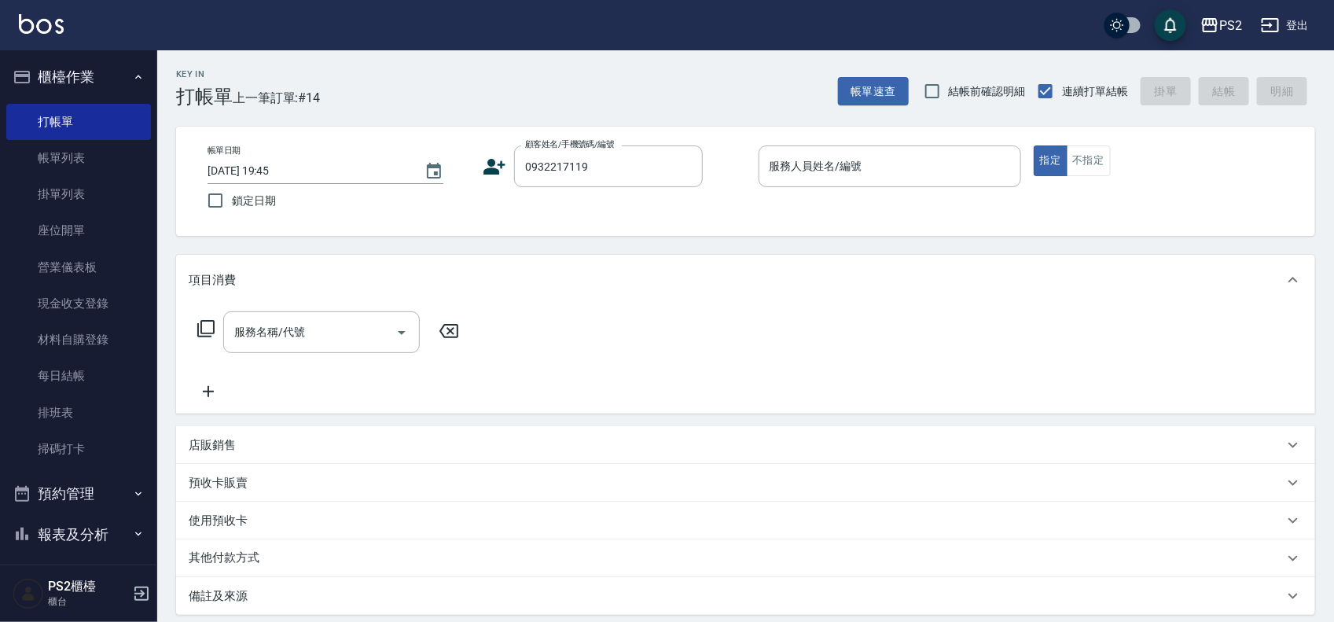
click at [489, 159] on icon at bounding box center [495, 167] width 24 height 24
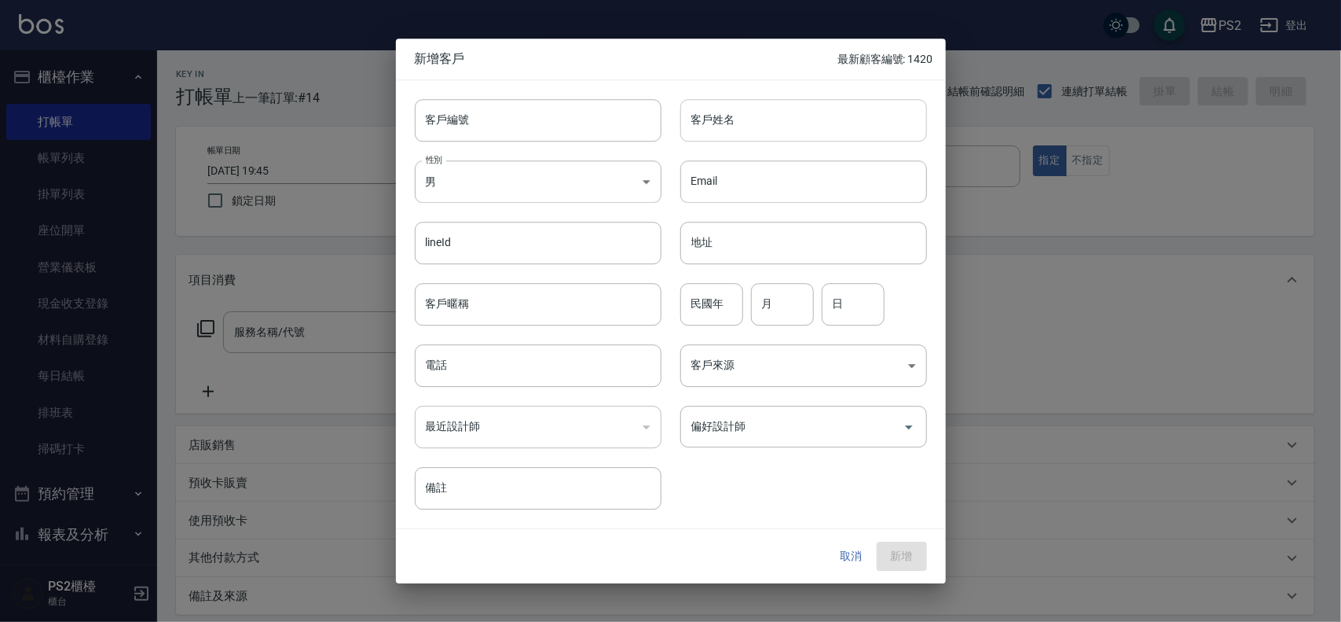
type input "0932217119"
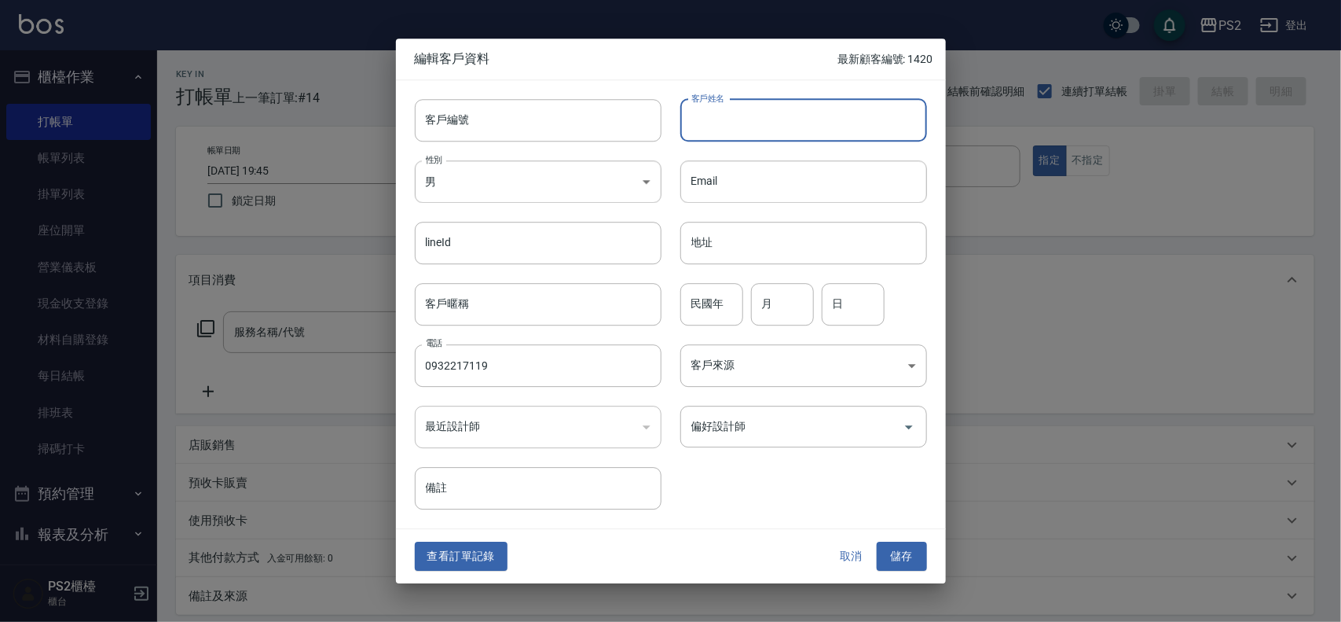
click at [704, 120] on input "客戶姓名" at bounding box center [804, 120] width 247 height 42
type input "王潔瑜"
click at [728, 289] on input "民國年" at bounding box center [712, 304] width 63 height 42
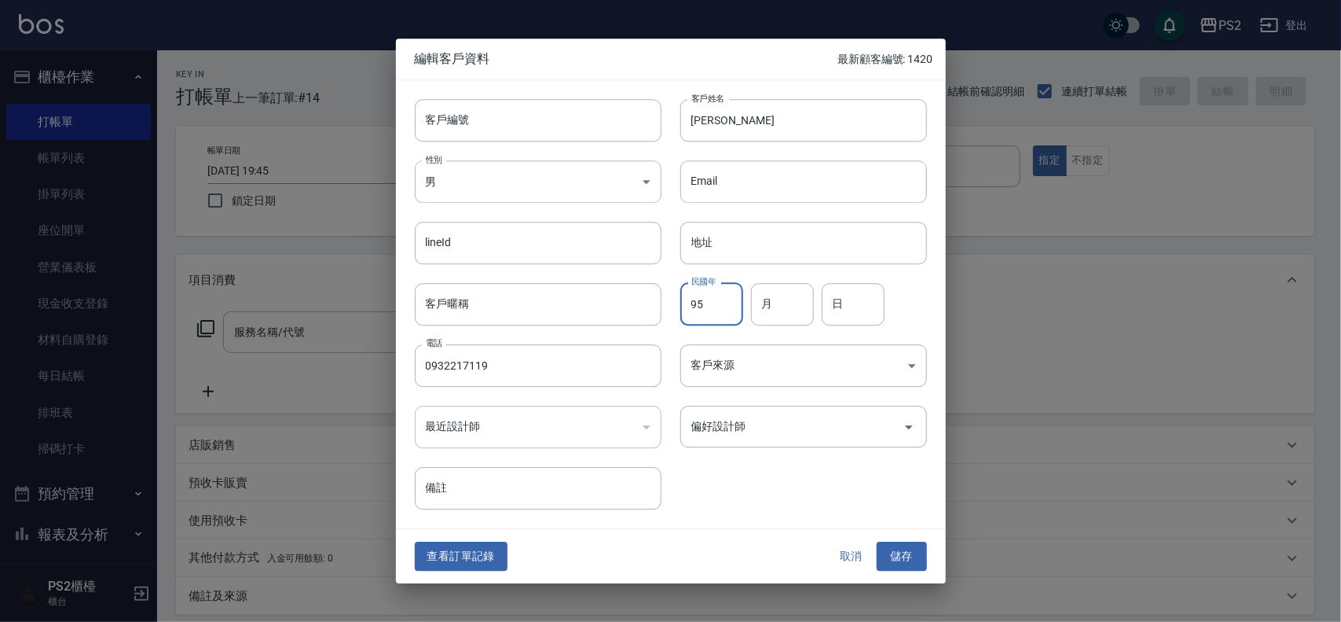
type input "95"
type input "10"
click at [897, 540] on div "查看訂單記錄 取消 儲存" at bounding box center [671, 557] width 550 height 54
click at [897, 560] on button "儲存" at bounding box center [902, 556] width 50 height 29
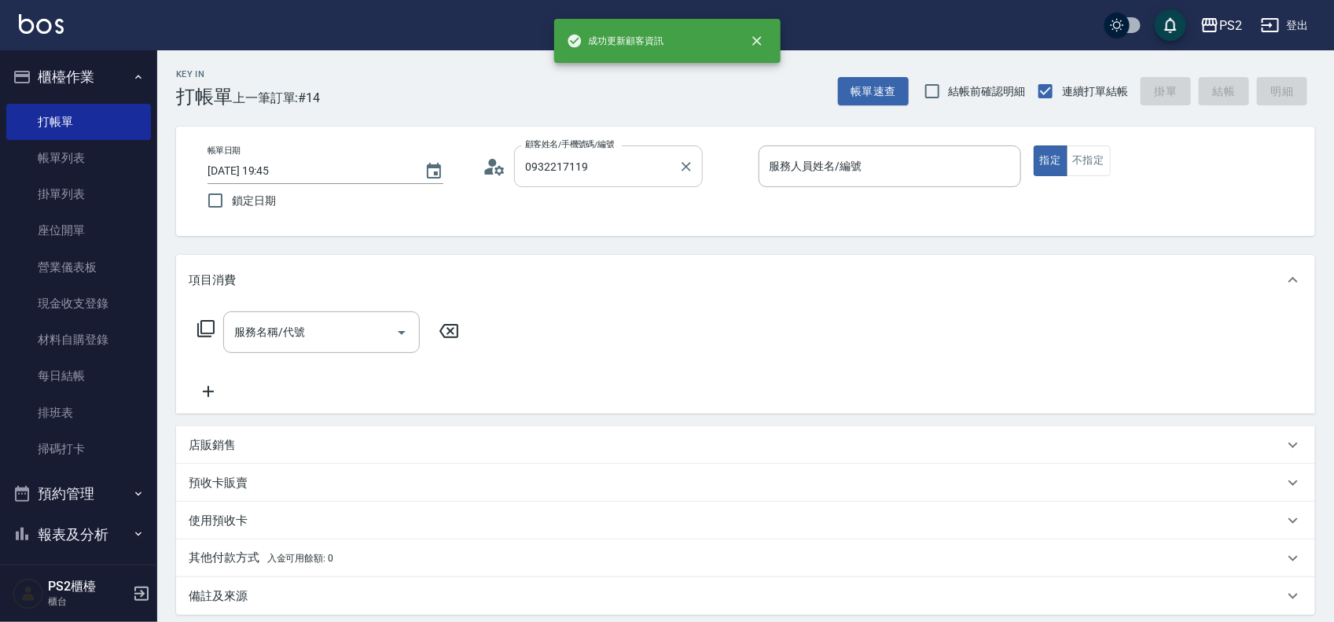
click at [626, 167] on input "0932217119" at bounding box center [596, 166] width 151 height 28
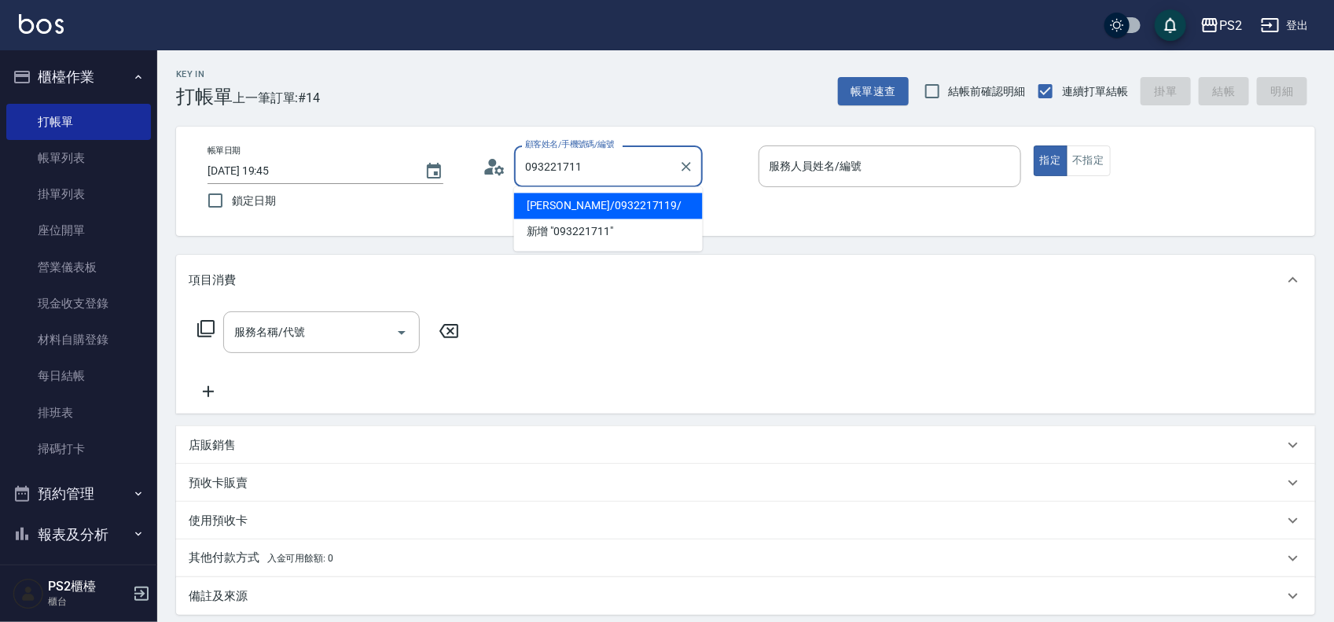
click at [570, 210] on li "王潔瑜/0932217119/" at bounding box center [608, 206] width 189 height 26
type input "王潔瑜/0932217119/"
click at [570, 210] on div "帳單日期 2025/09/09 19:45 鎖定日期 顧客姓名/手機號碼/編號 王潔瑜/0932217119/ 顧客姓名/手機號碼/編號 服務人員姓名/編號 …" at bounding box center [745, 181] width 1101 height 72
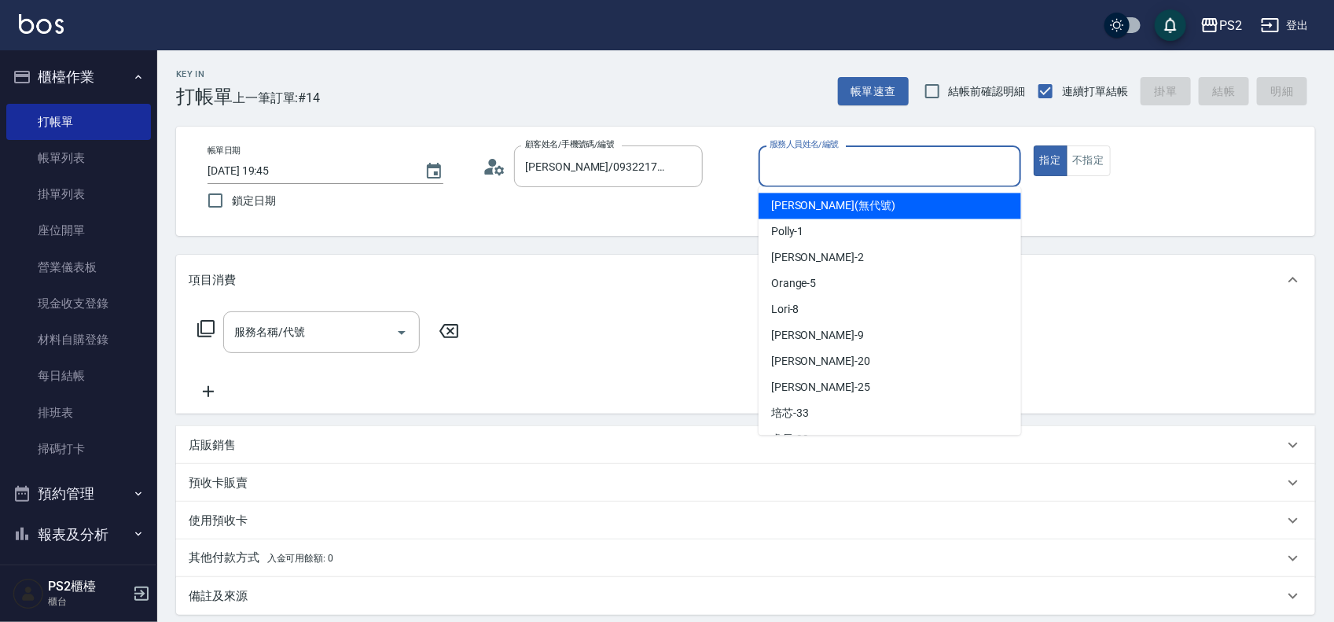
click at [796, 175] on input "服務人員姓名/編號" at bounding box center [889, 166] width 248 height 28
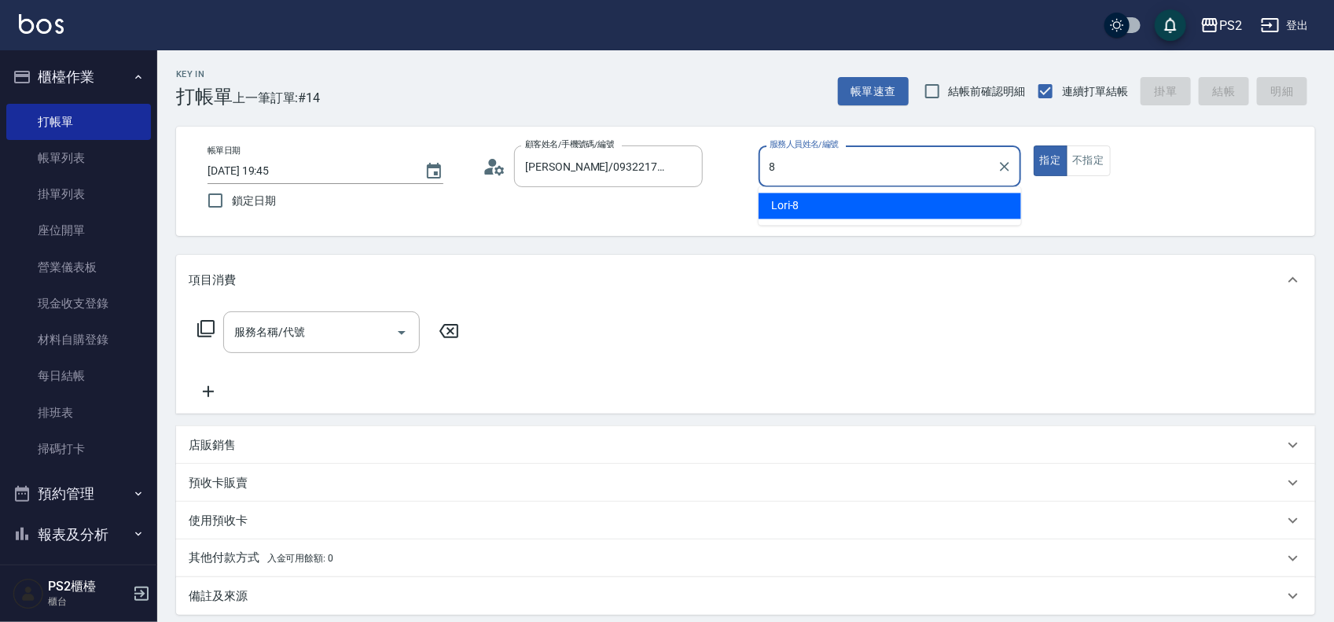
type input "Lori-8"
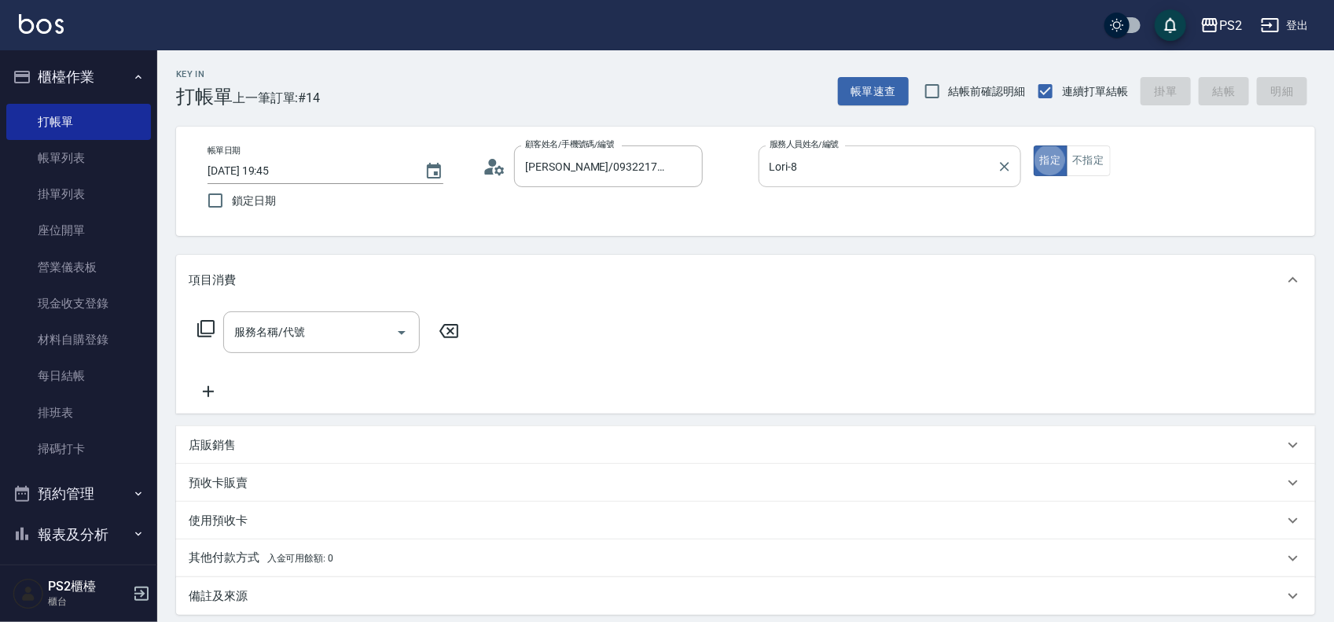
type button "true"
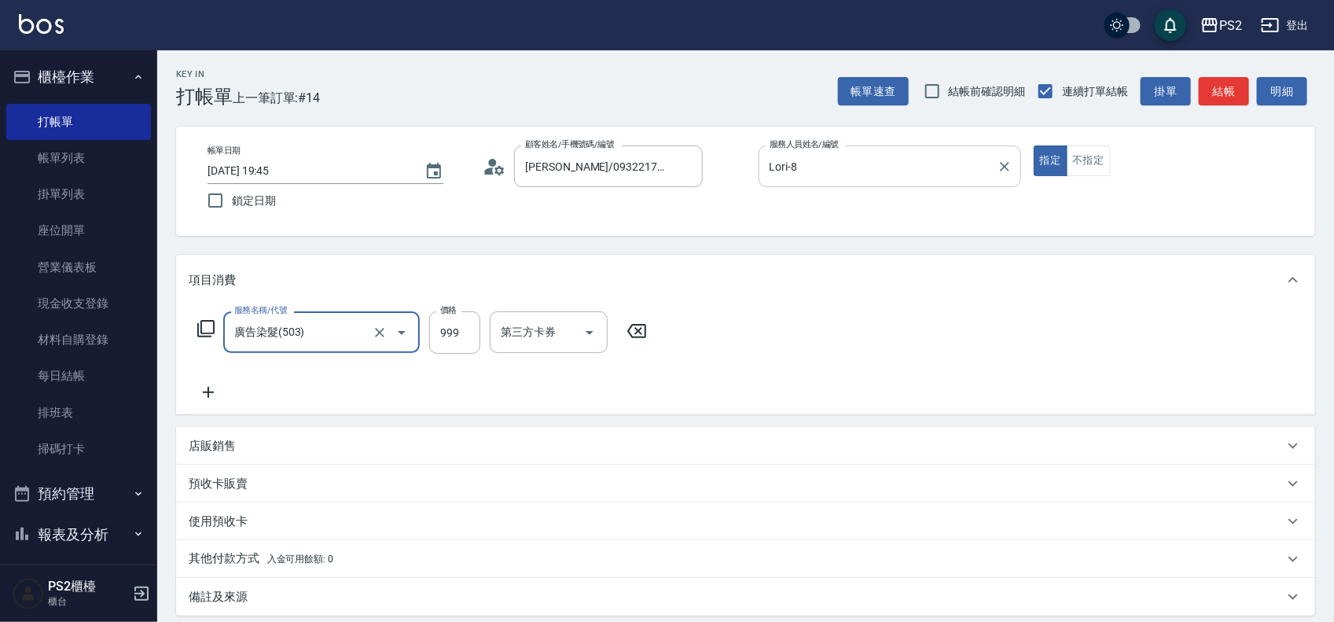
type input "廣告染髮(503)"
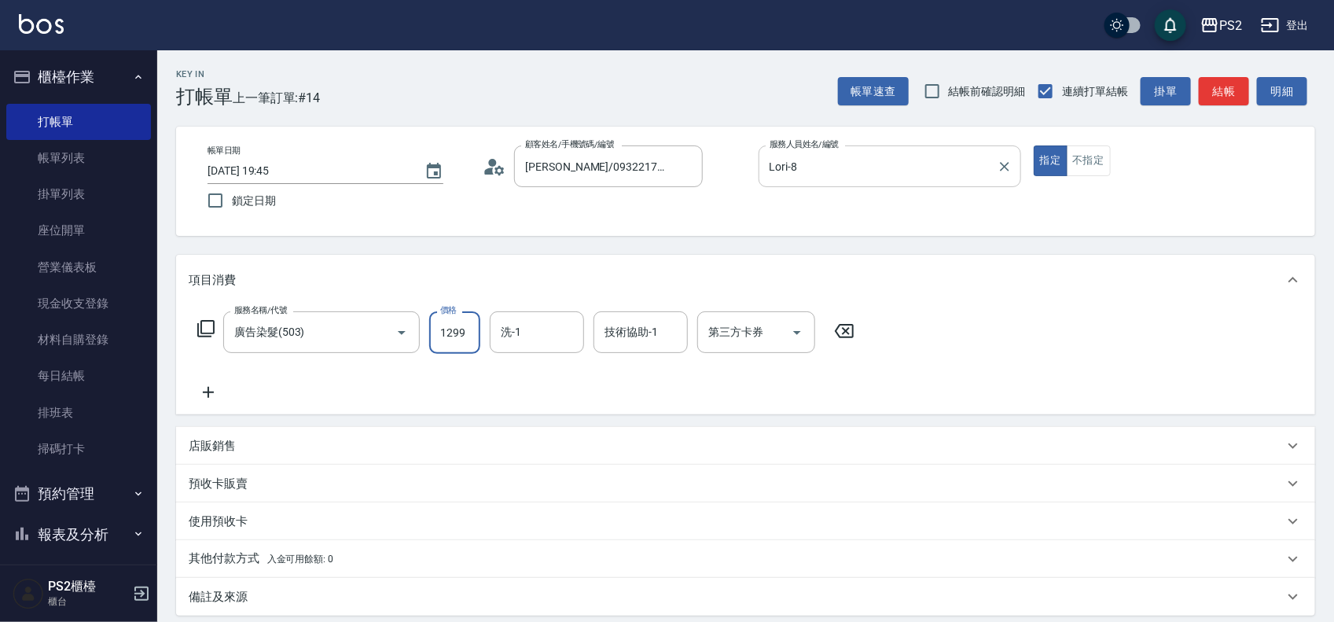
type input "1299"
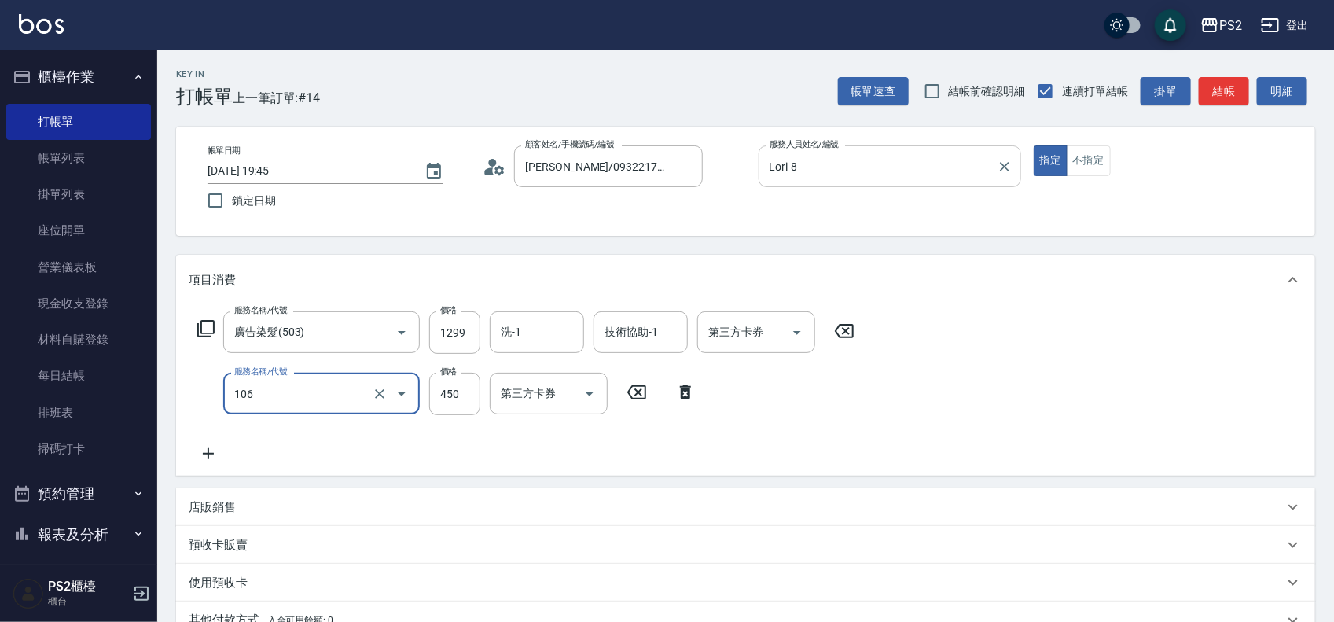
type input "A級單剪(106)"
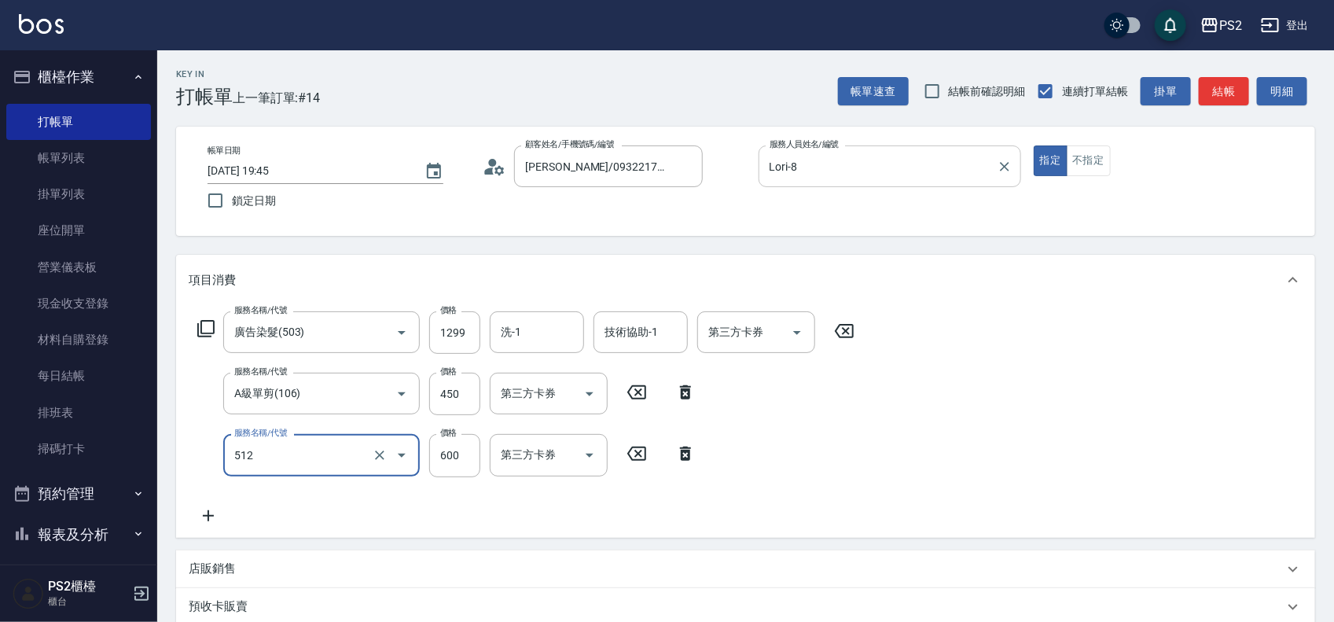
type input "洗+水解護髮600(512)"
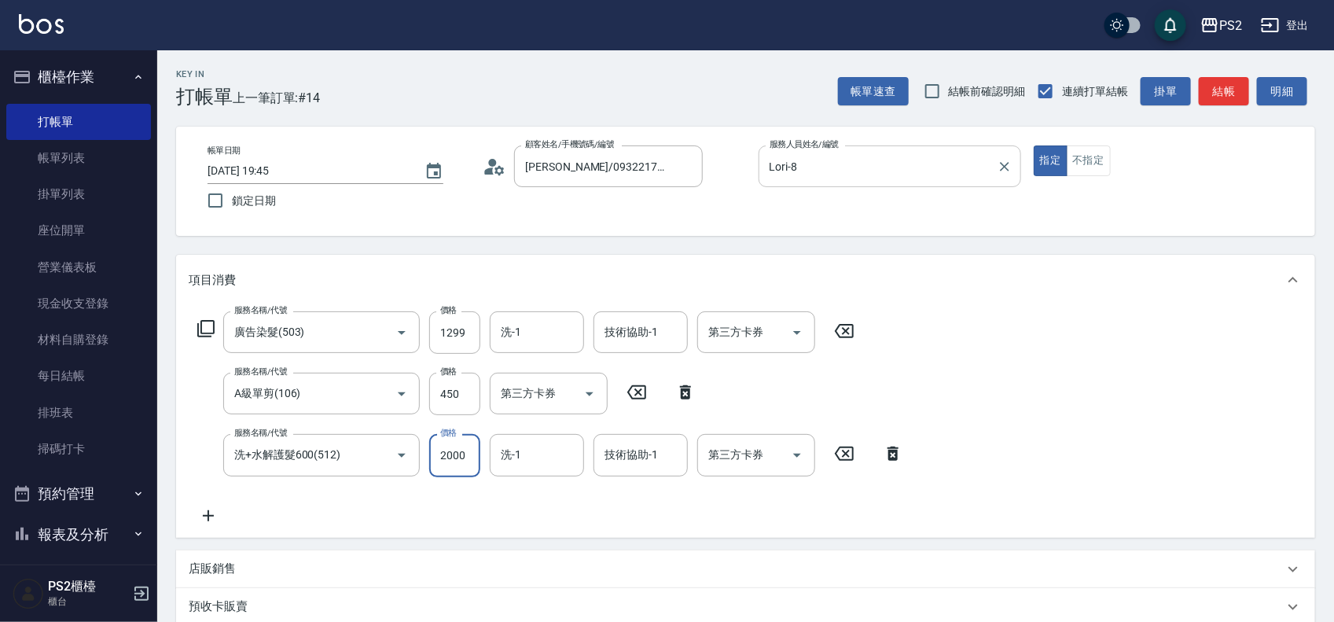
type input "2000"
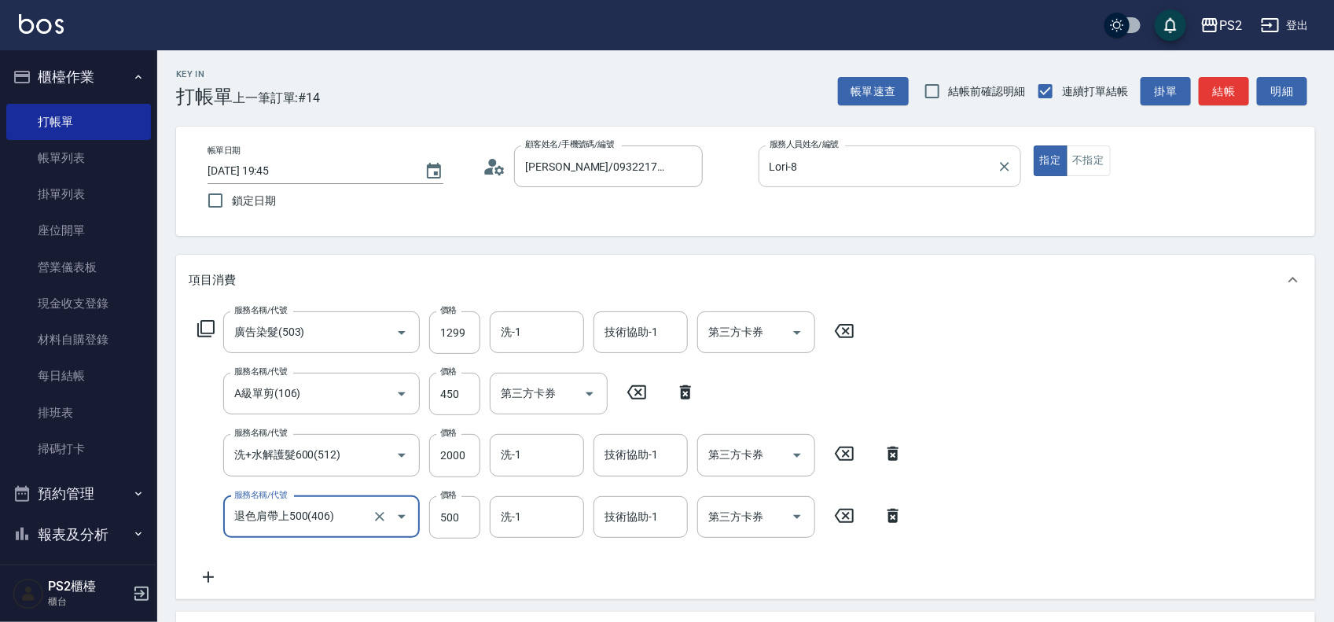
type input "退色肩帶上500(406)"
type input "1500"
click at [530, 343] on input "洗-1" at bounding box center [537, 332] width 80 height 28
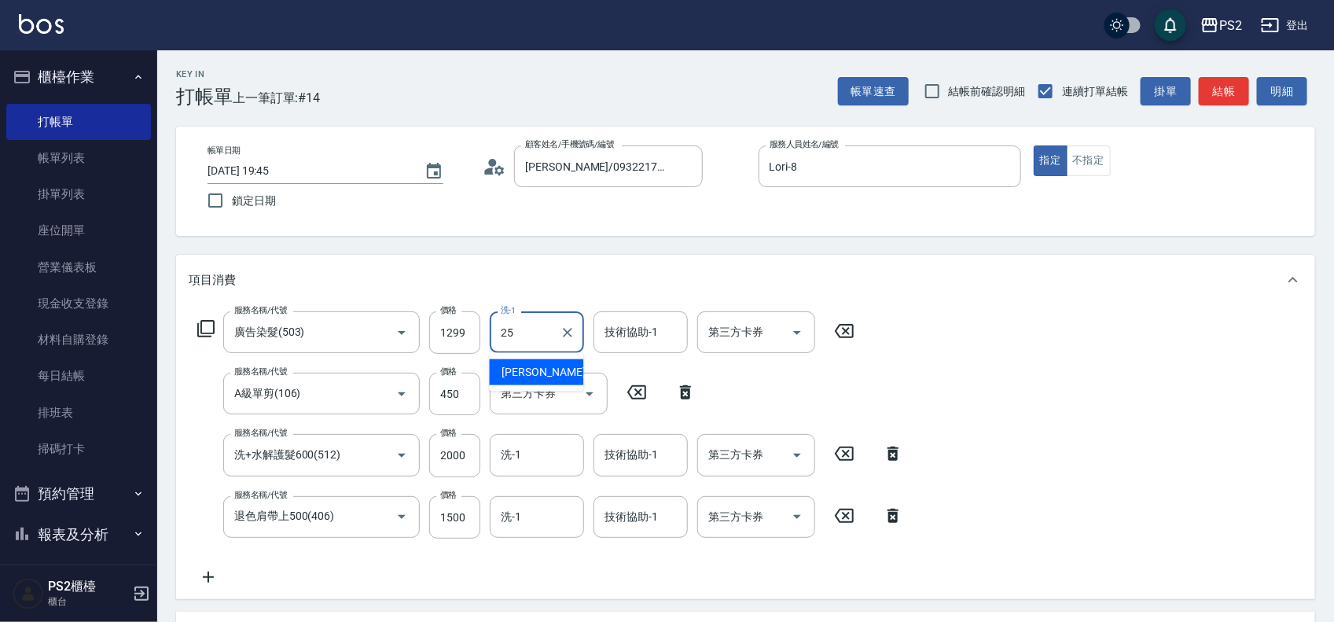
type input "Allan-25"
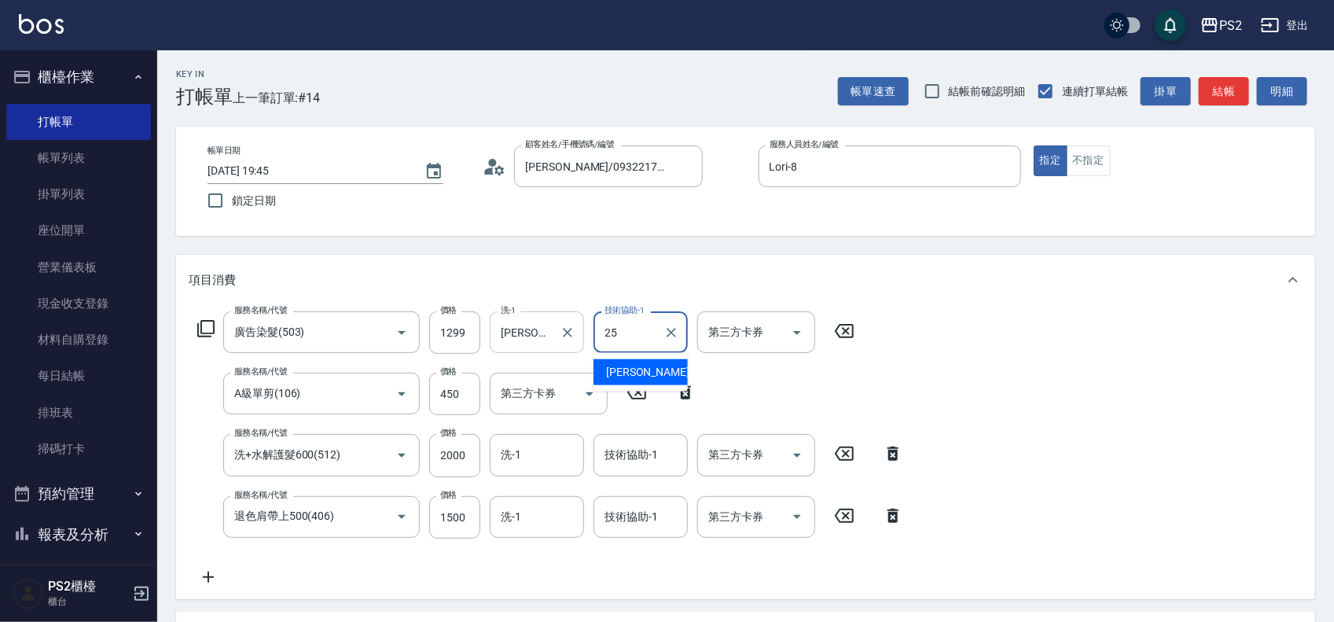
type input "Allan-25"
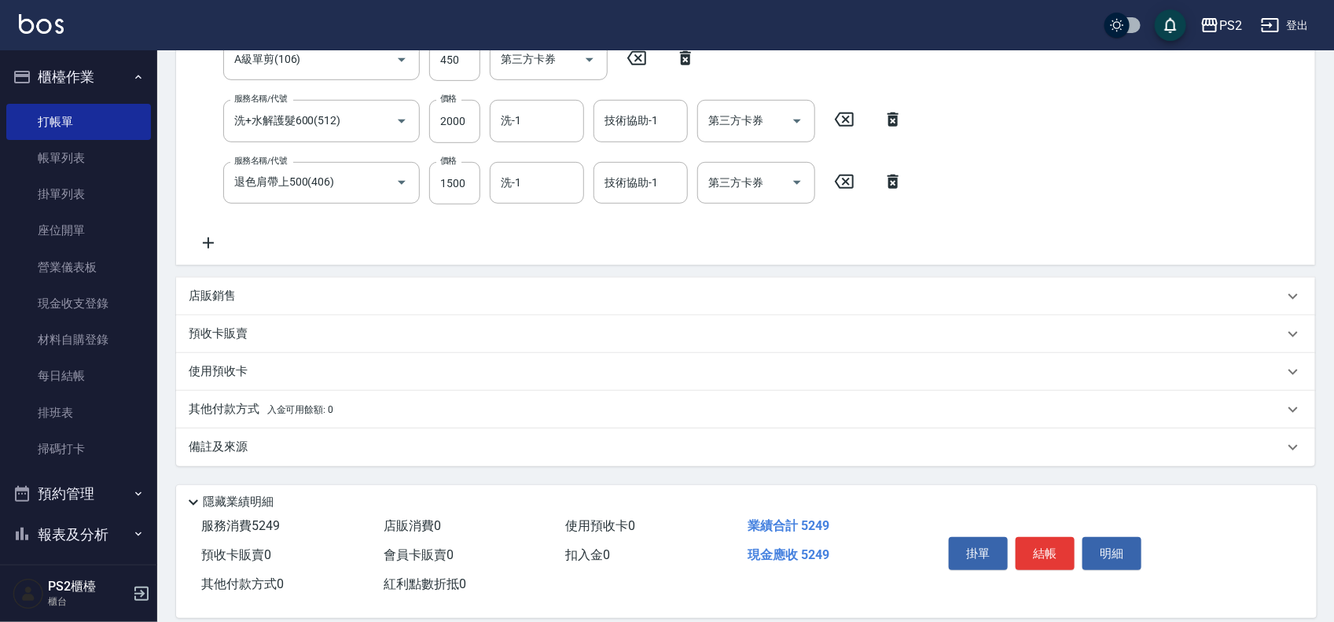
scroll to position [354, 0]
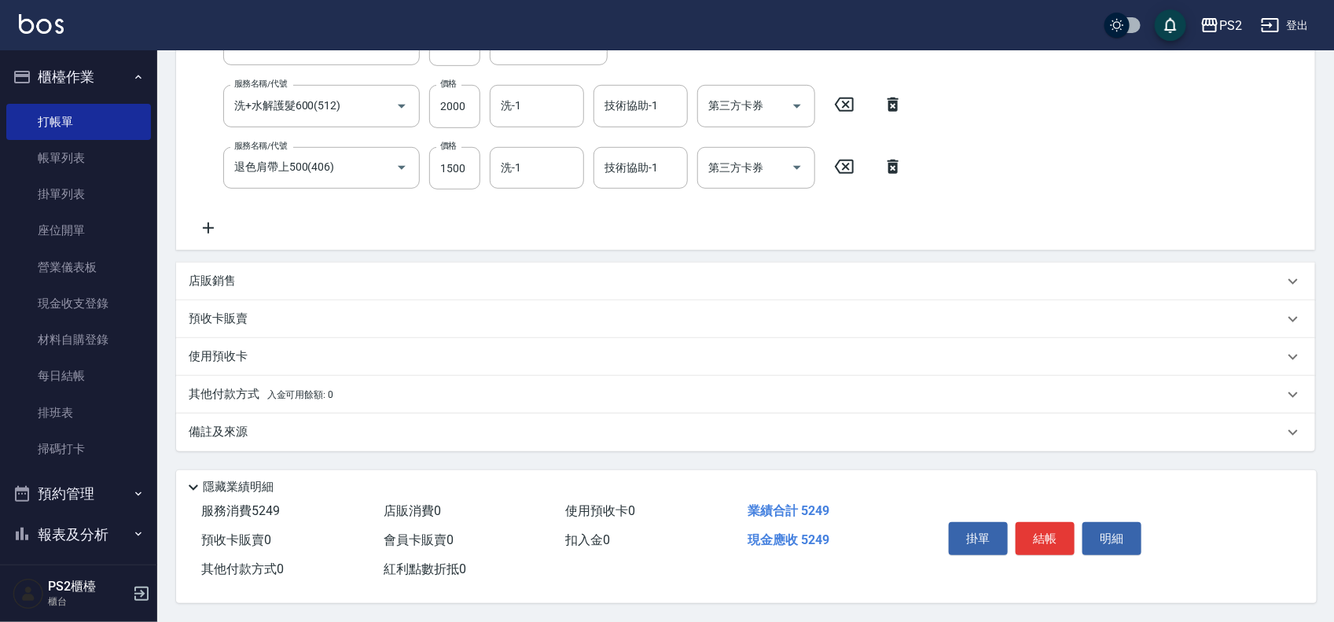
click at [306, 391] on span "入金可用餘額: 0" at bounding box center [300, 394] width 67 height 11
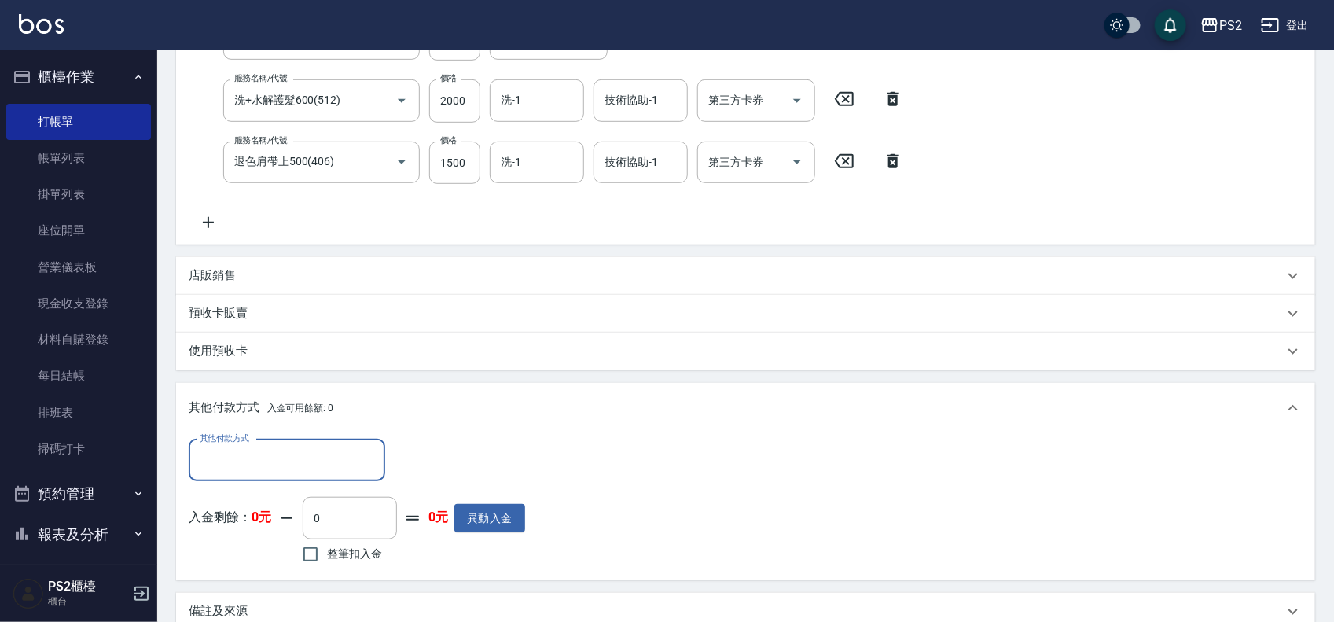
scroll to position [0, 0]
click at [297, 453] on input "其他付款方式" at bounding box center [287, 460] width 182 height 28
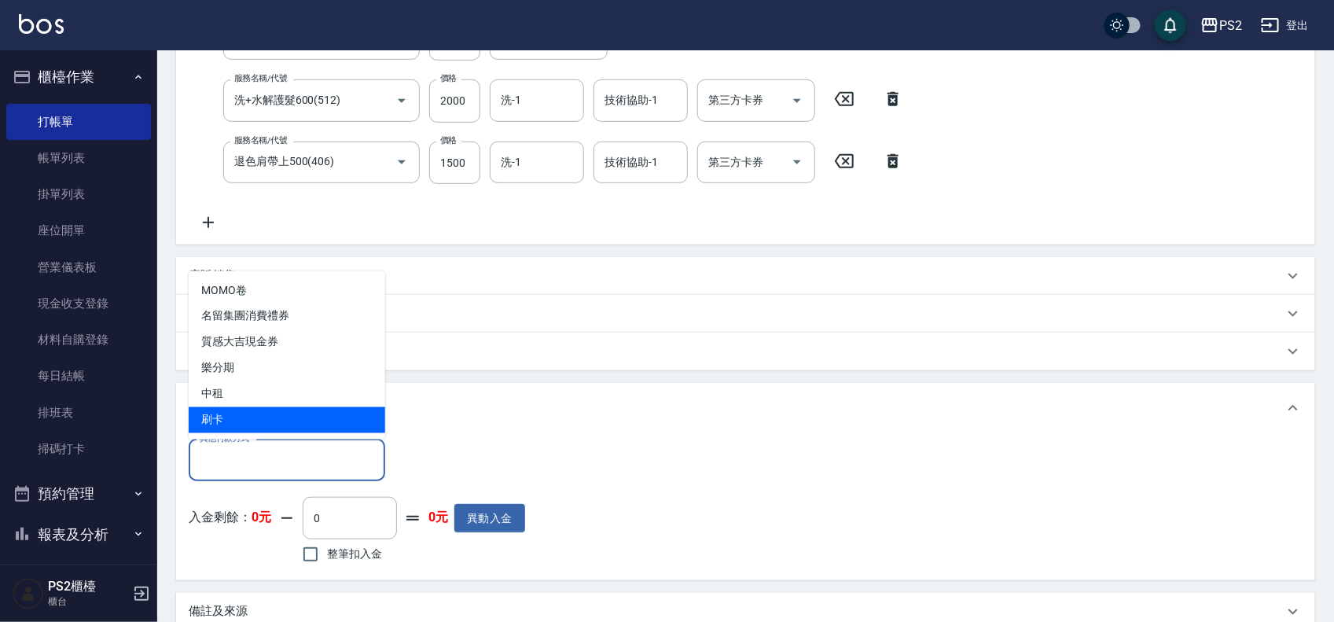
click at [281, 410] on span "刷卡" at bounding box center [287, 420] width 196 height 26
type input "刷卡"
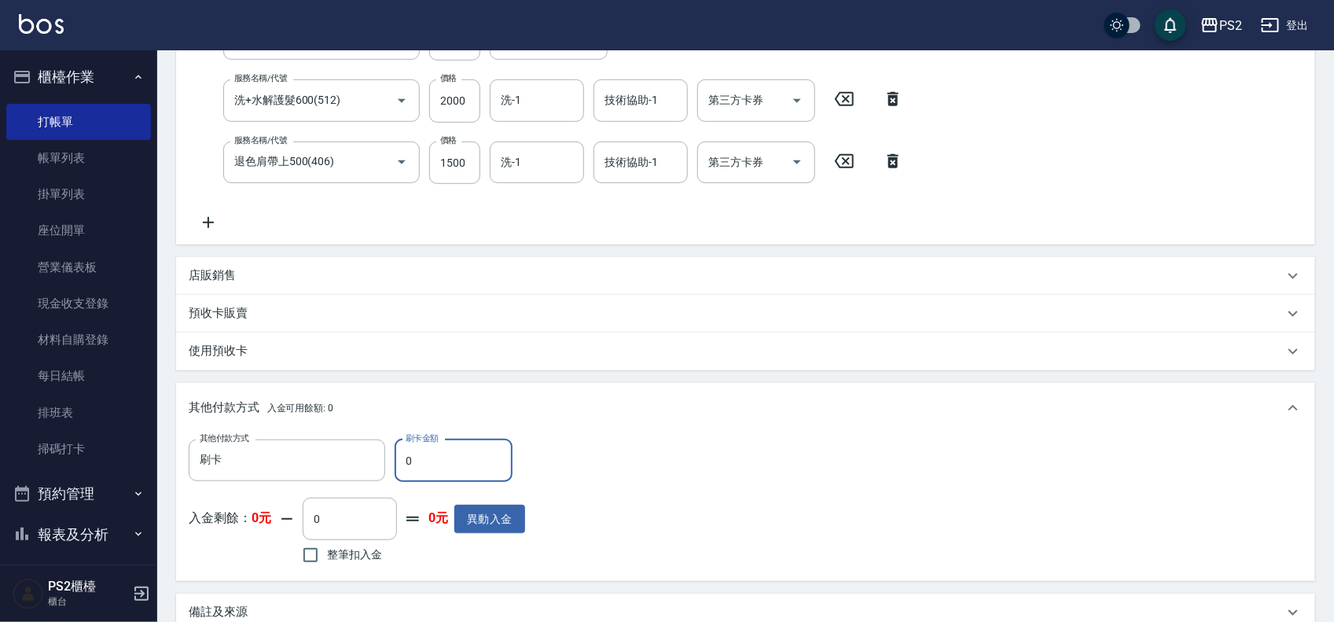
drag, startPoint x: 426, startPoint y: 464, endPoint x: 403, endPoint y: 464, distance: 22.8
click at [409, 464] on input "0" at bounding box center [454, 460] width 118 height 42
click at [403, 464] on input "0" at bounding box center [454, 460] width 118 height 42
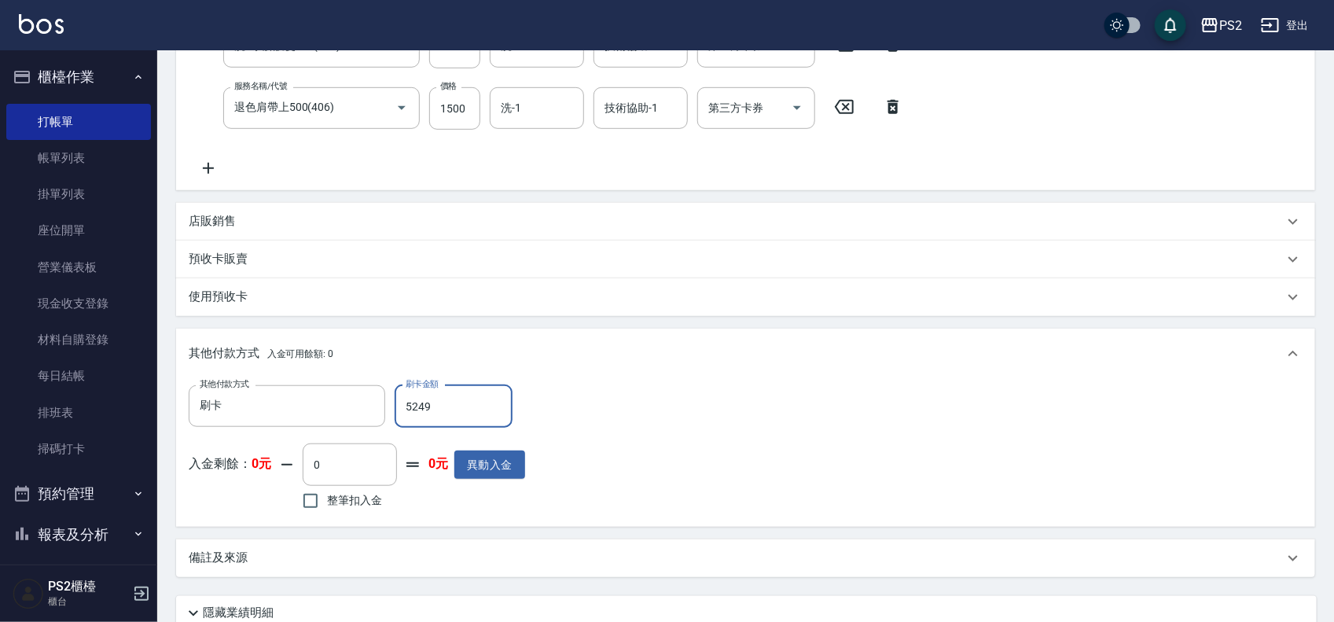
scroll to position [540, 0]
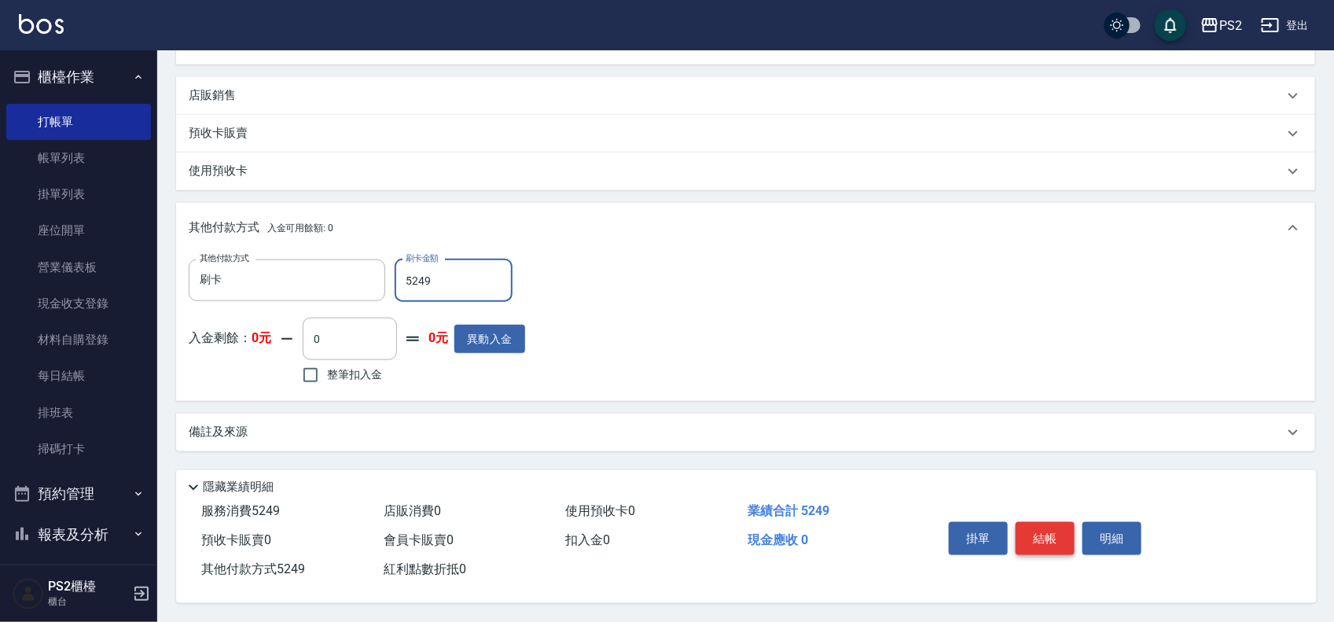
type input "5249"
click at [1054, 541] on button "結帳" at bounding box center [1044, 538] width 59 height 33
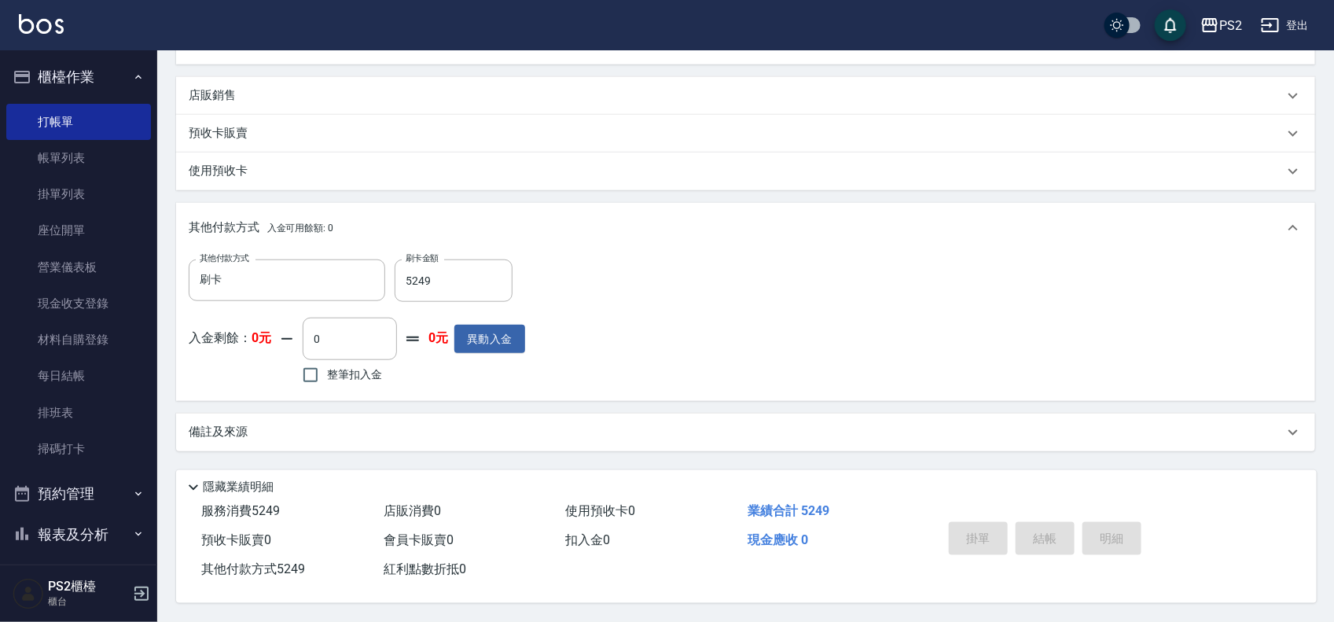
type input "2025/09/09 19:46"
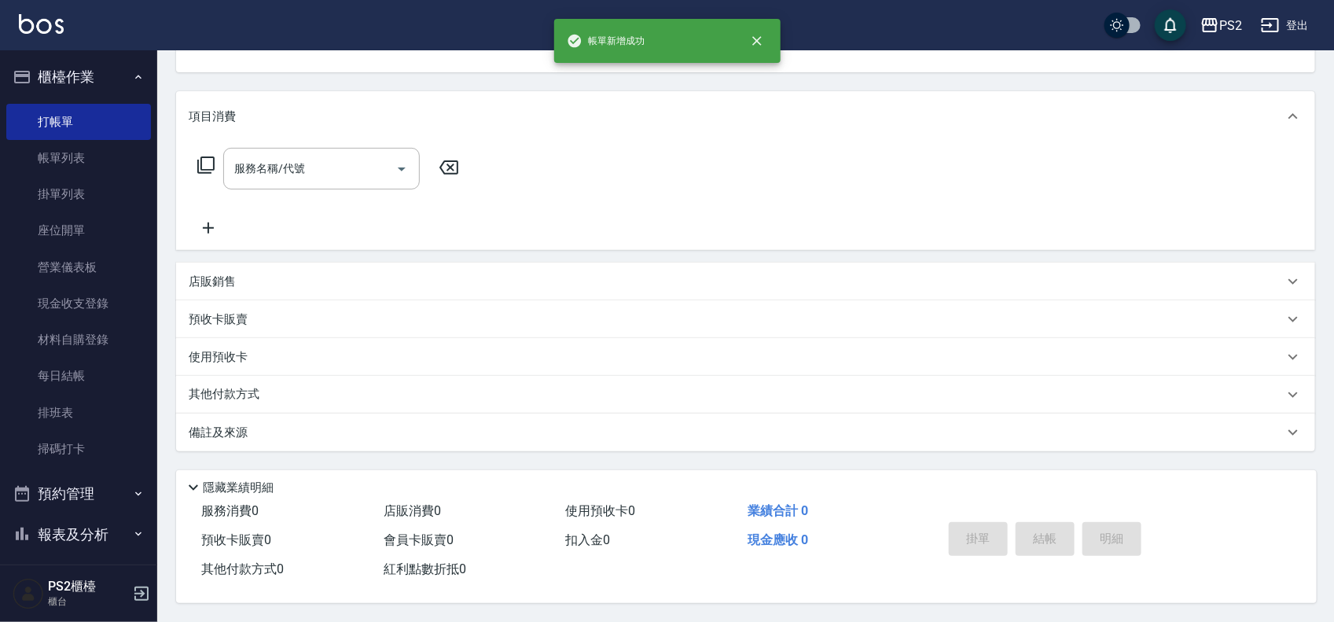
scroll to position [0, 0]
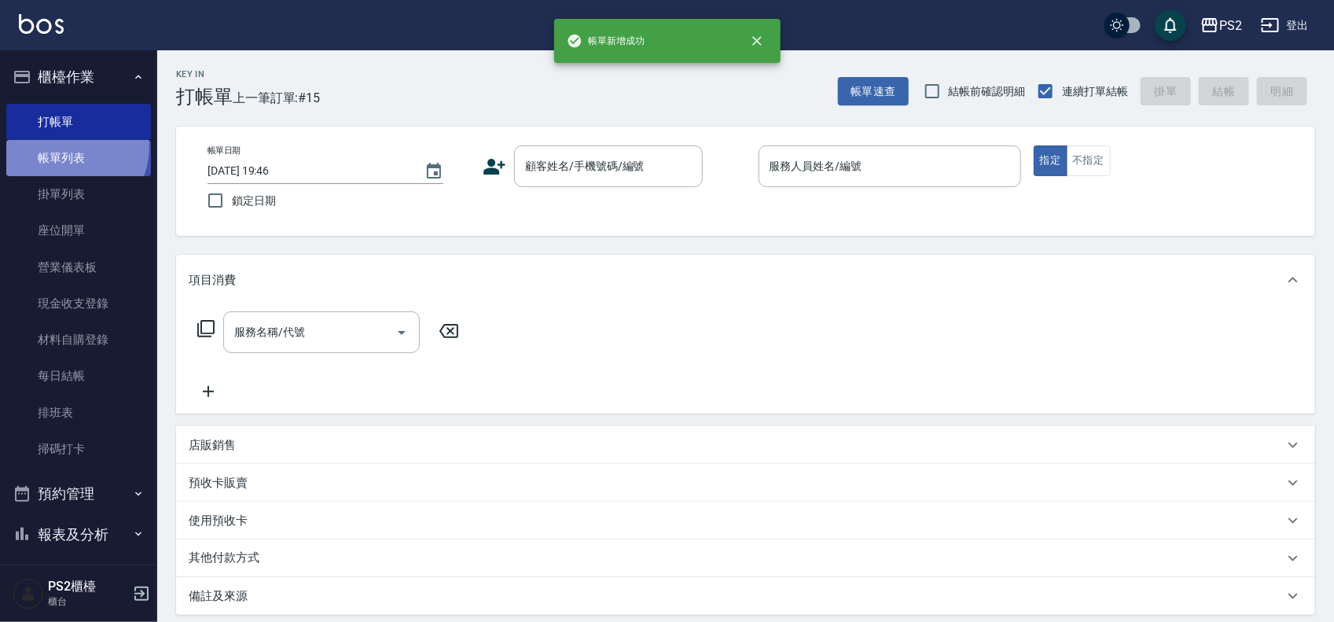
click at [61, 146] on link "帳單列表" at bounding box center [78, 158] width 145 height 36
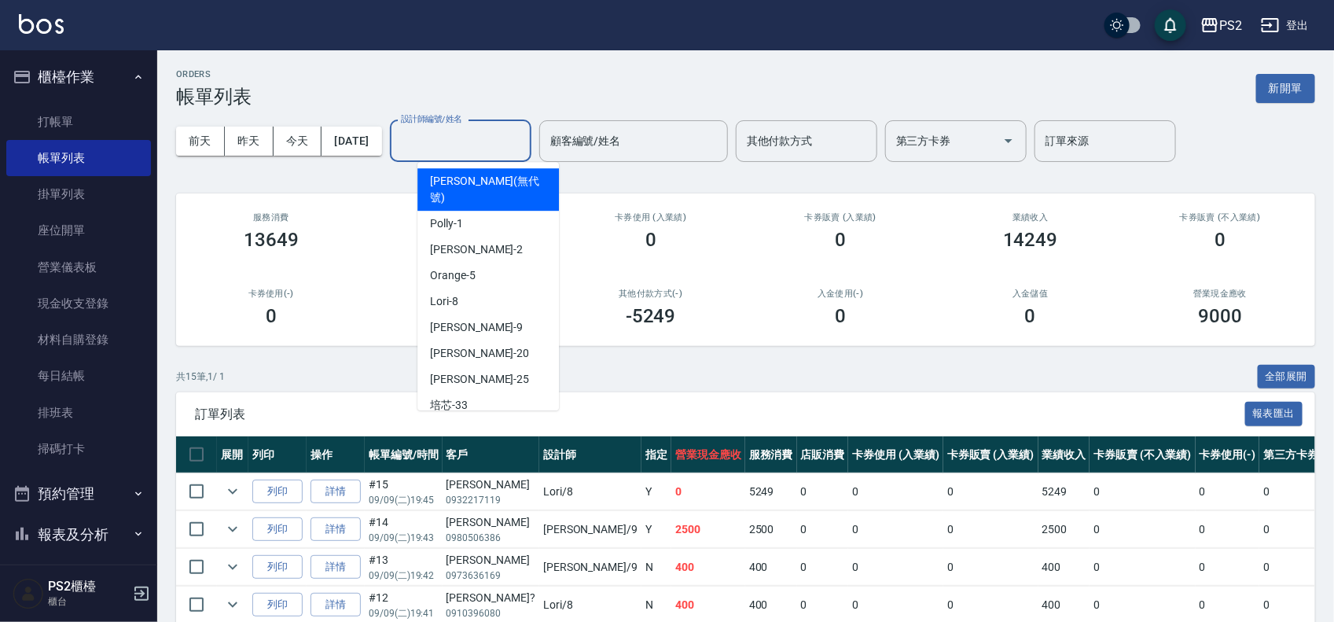
click at [450, 152] on input "設計師編號/姓名" at bounding box center [460, 141] width 127 height 28
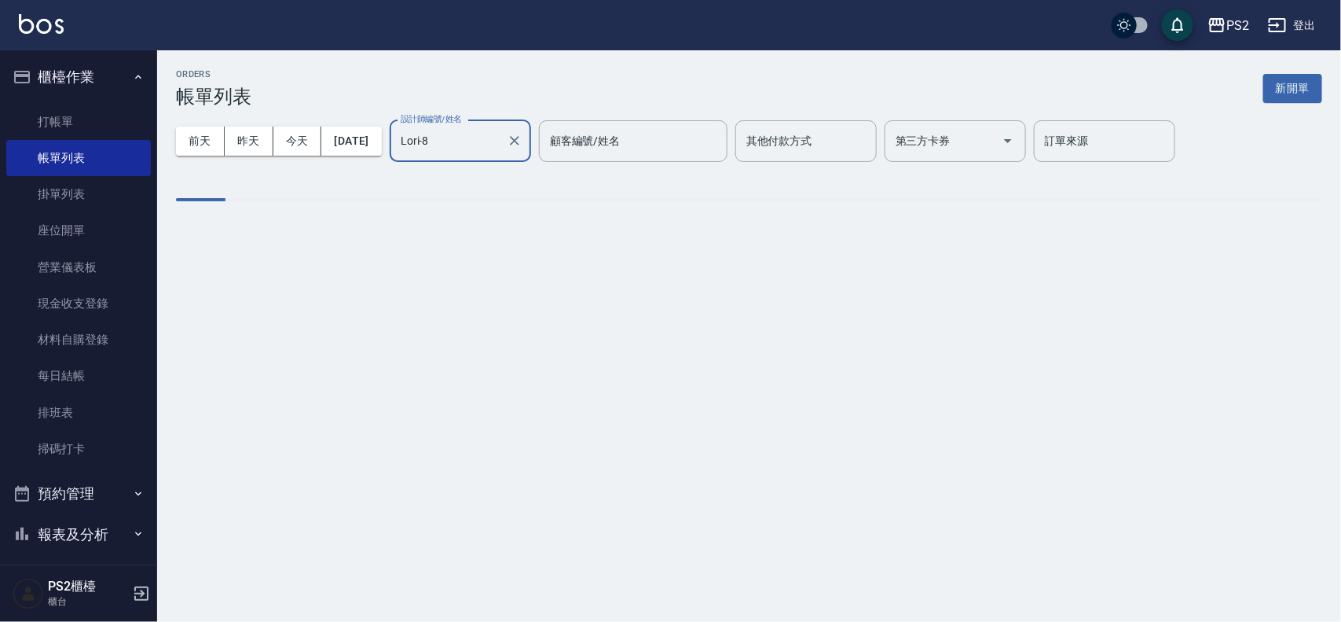
type input "Lori-8"
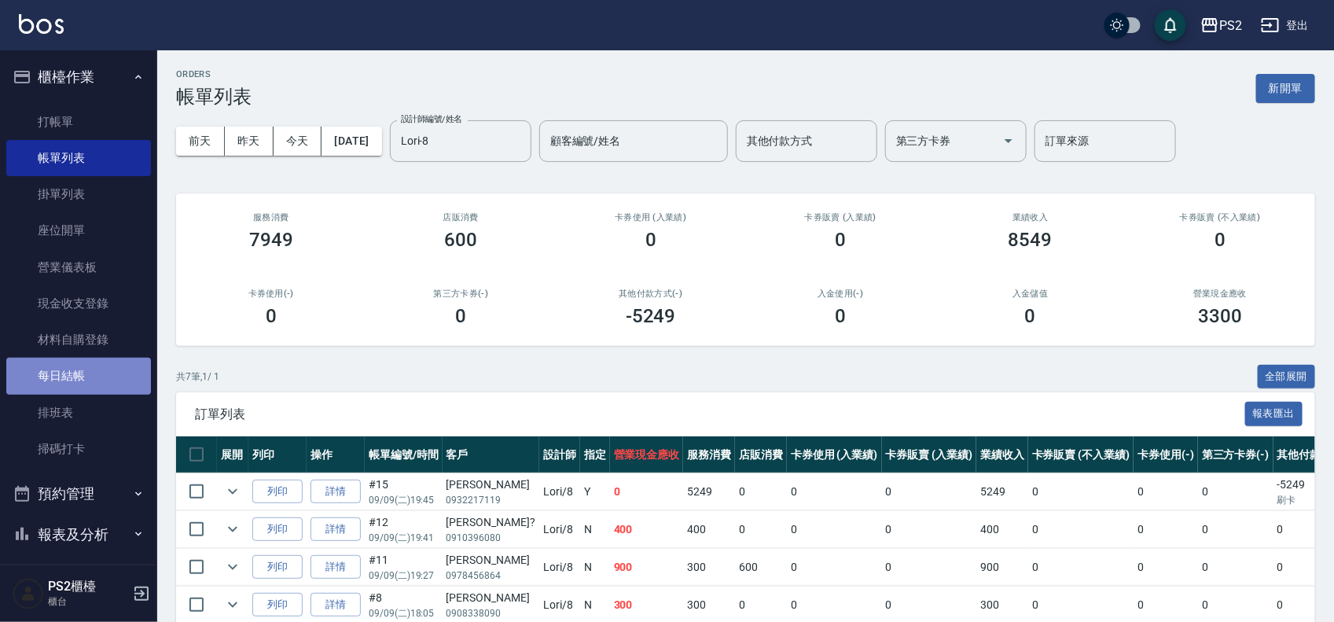
click at [97, 373] on link "每日結帳" at bounding box center [78, 376] width 145 height 36
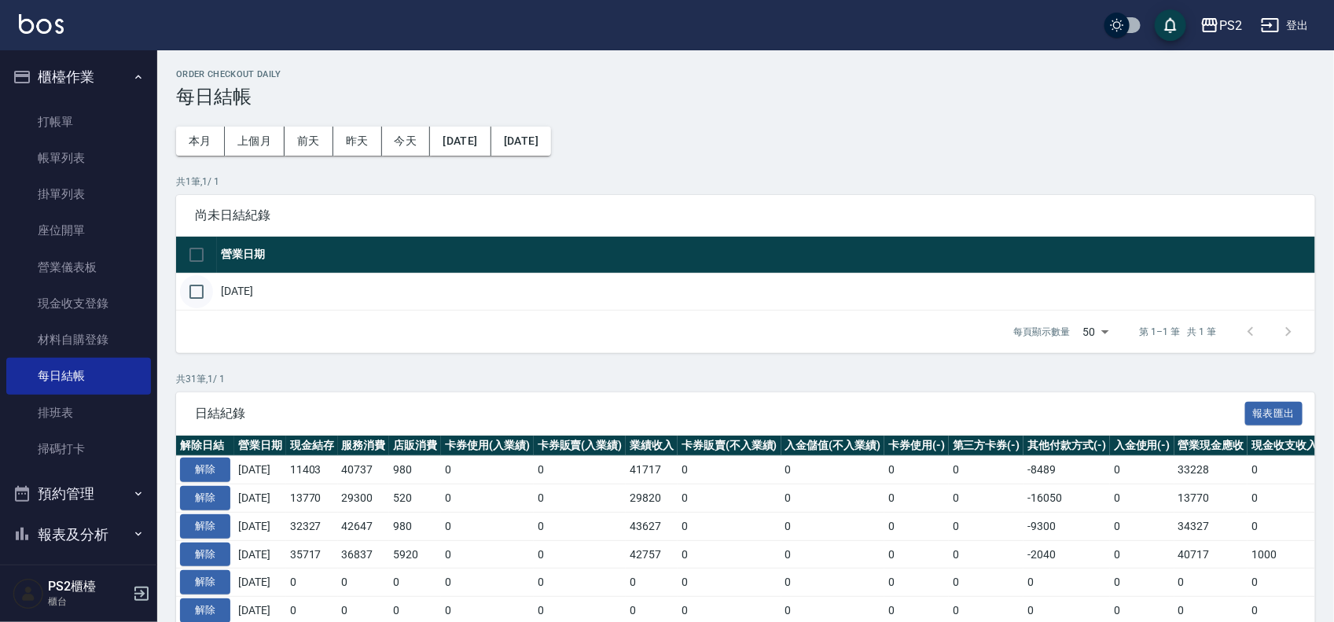
click at [208, 288] on input "checkbox" at bounding box center [196, 291] width 33 height 33
checkbox input "true"
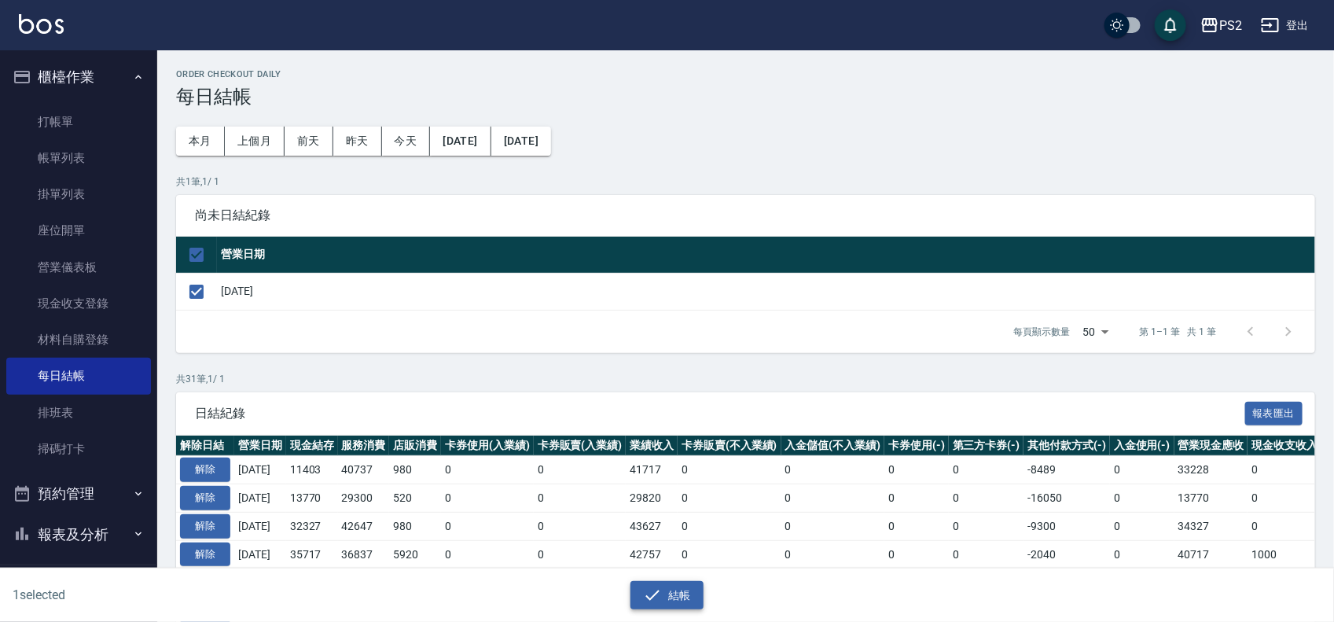
click at [673, 589] on button "結帳" at bounding box center [666, 595] width 73 height 29
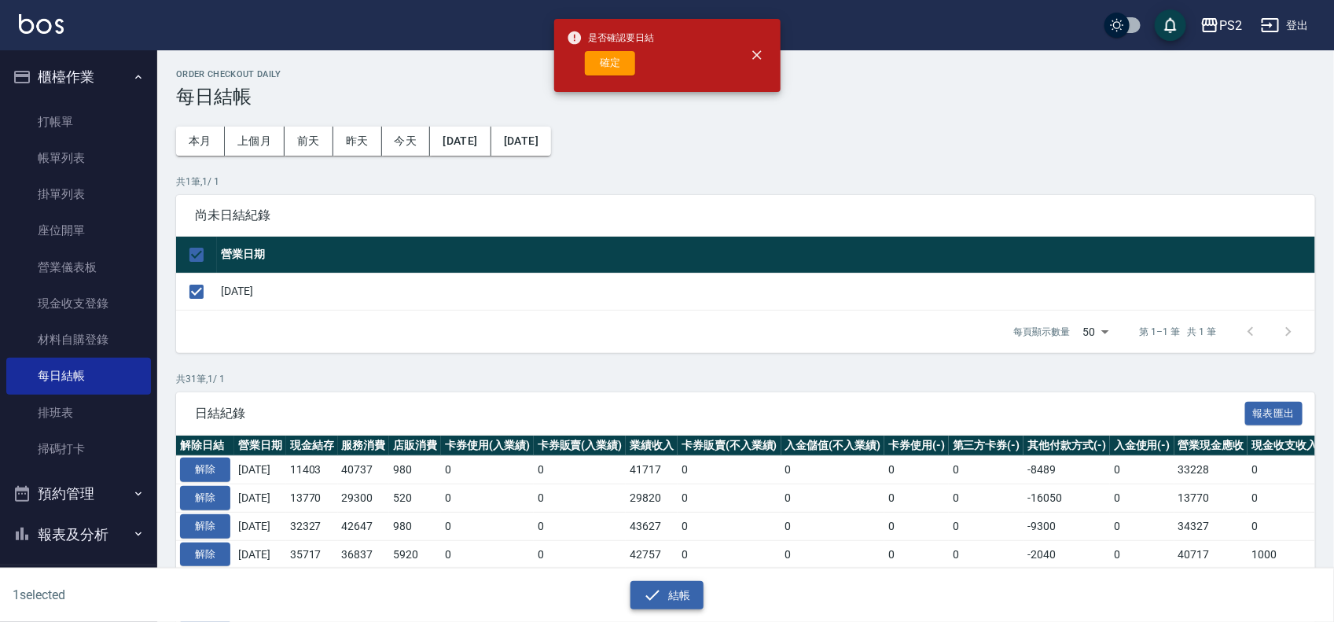
click at [630, 581] on button "結帳" at bounding box center [666, 595] width 73 height 29
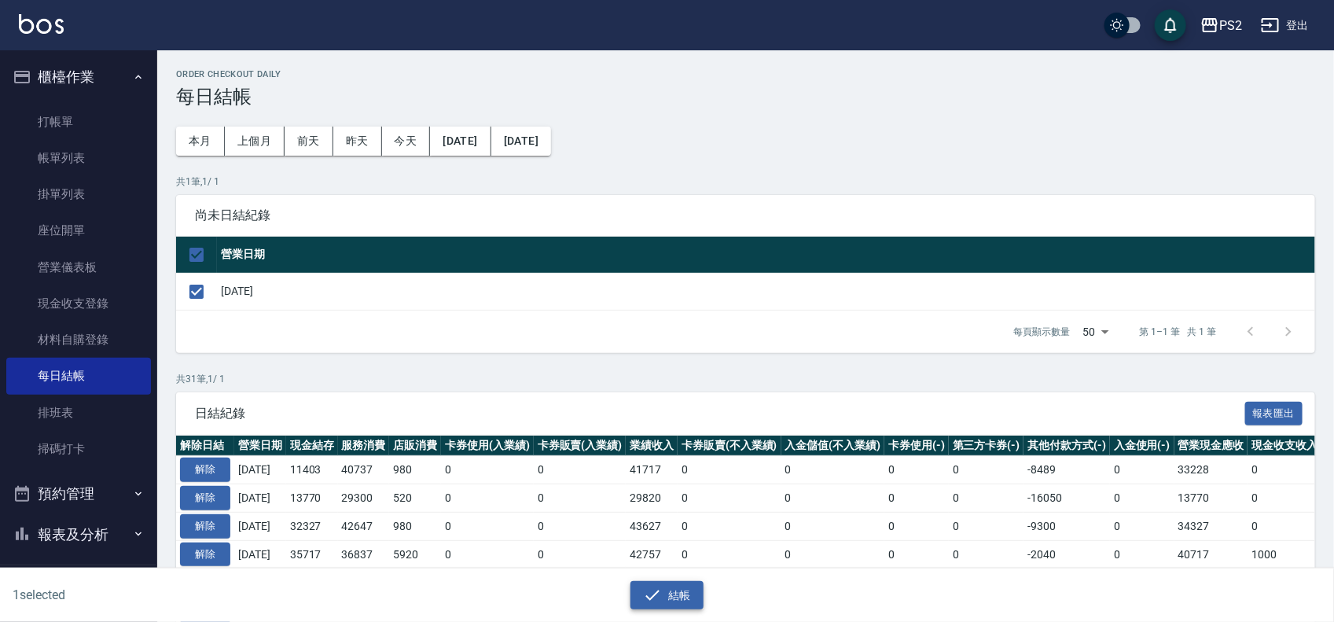
click at [673, 589] on button "結帳" at bounding box center [666, 595] width 73 height 29
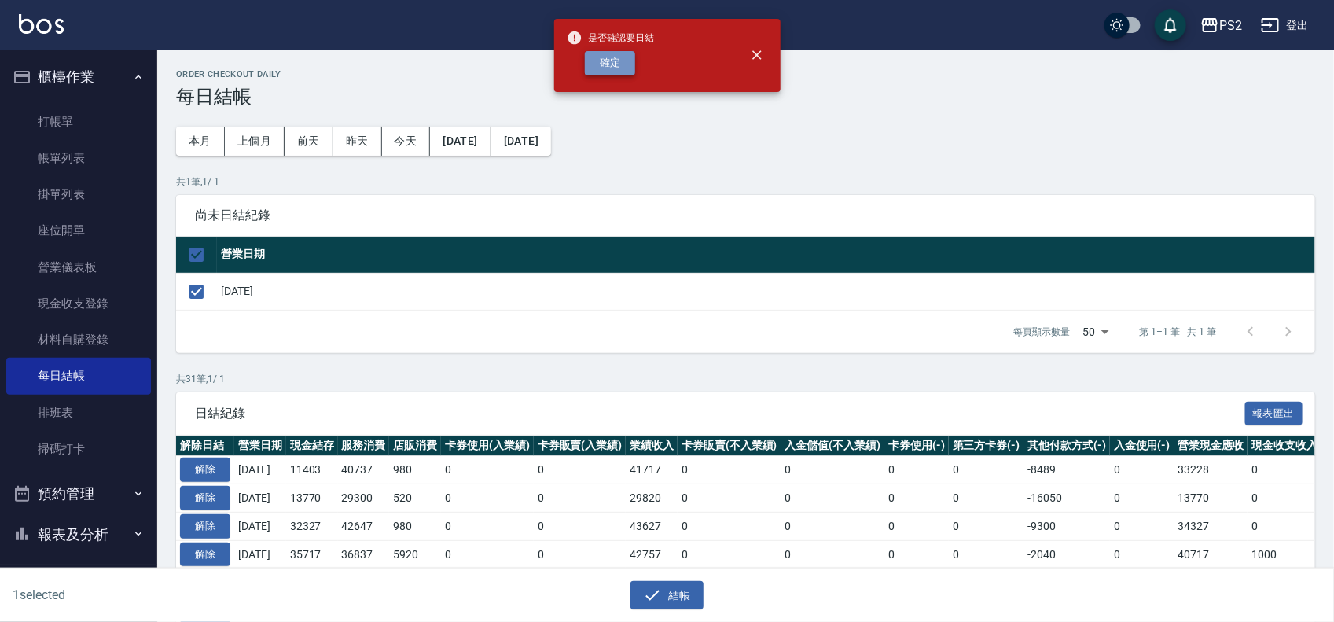
click at [607, 56] on button "確定" at bounding box center [610, 63] width 50 height 24
checkbox input "false"
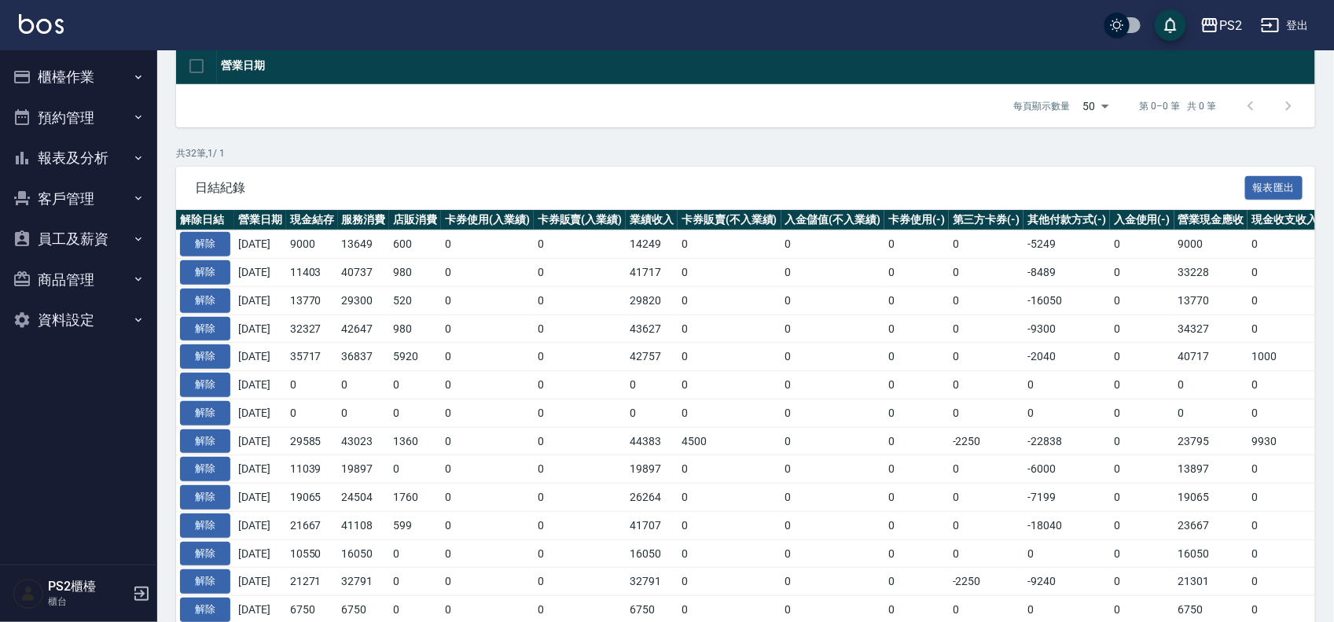
scroll to position [196, 0]
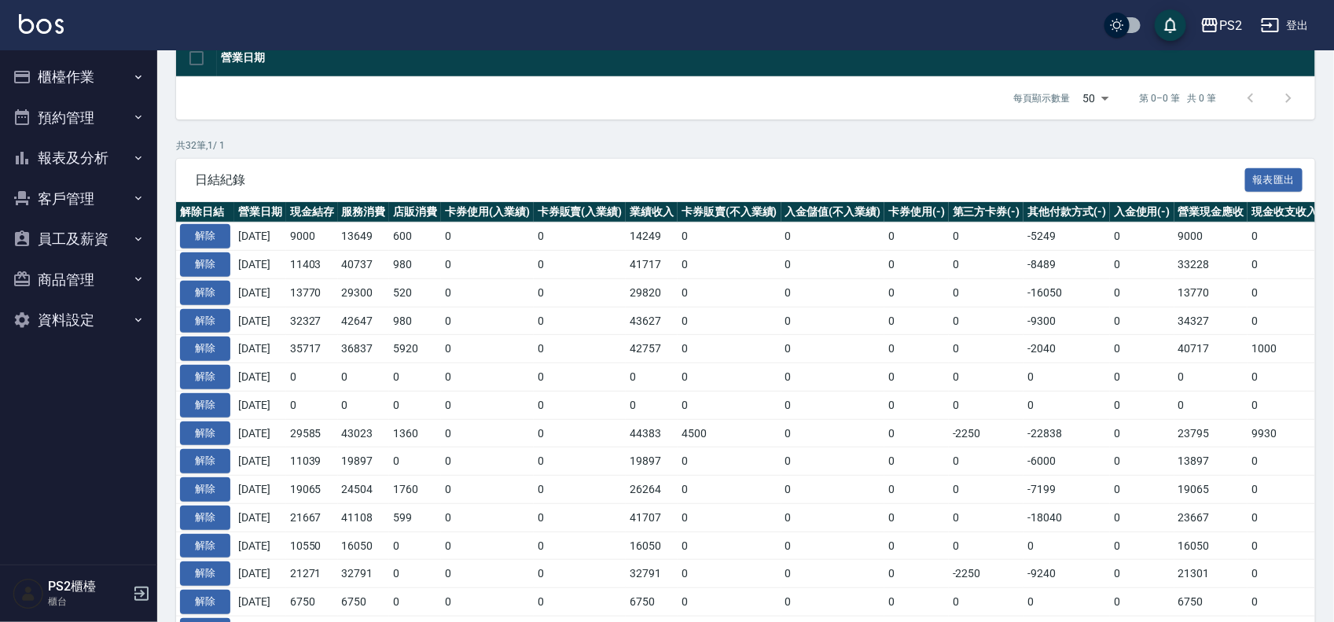
click at [49, 150] on button "報表及分析" at bounding box center [78, 158] width 145 height 41
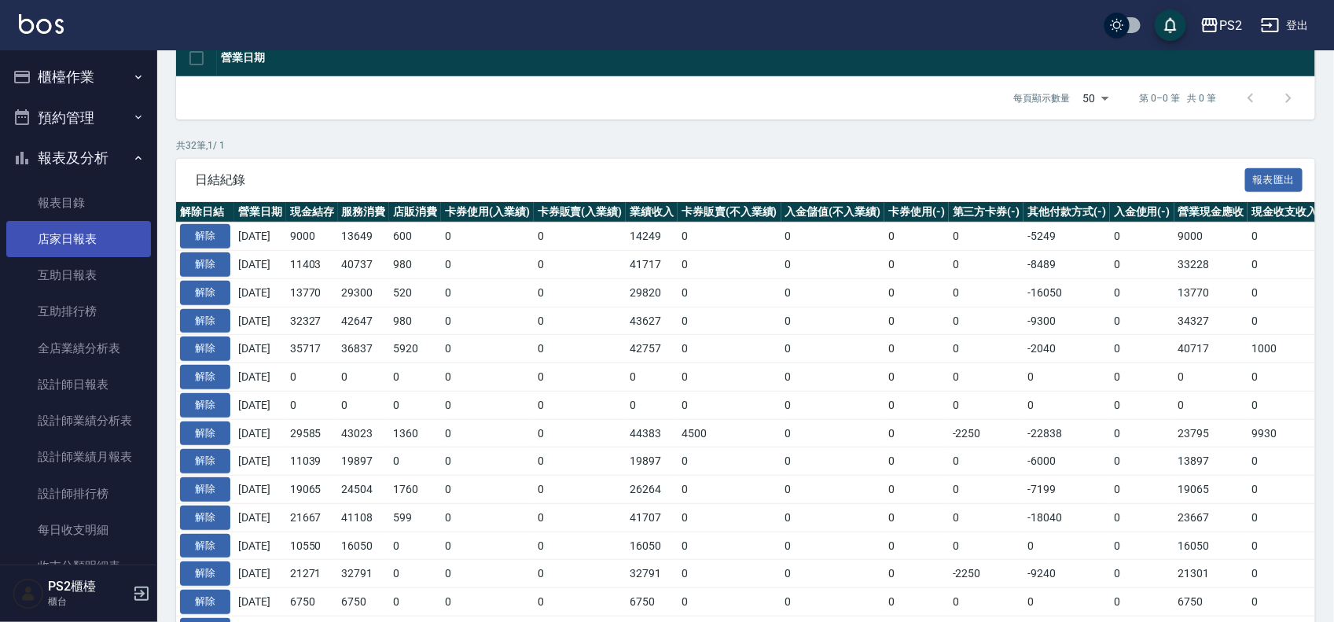
click at [98, 237] on link "店家日報表" at bounding box center [78, 239] width 145 height 36
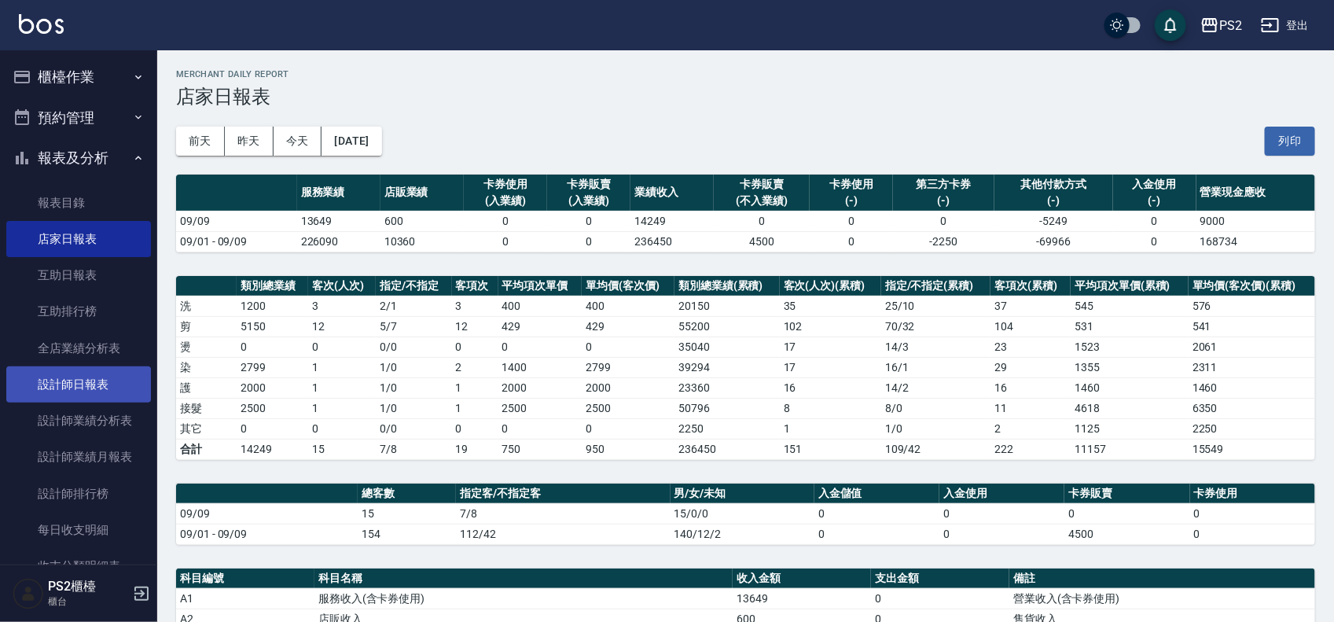
click at [77, 391] on link "設計師日報表" at bounding box center [78, 384] width 145 height 36
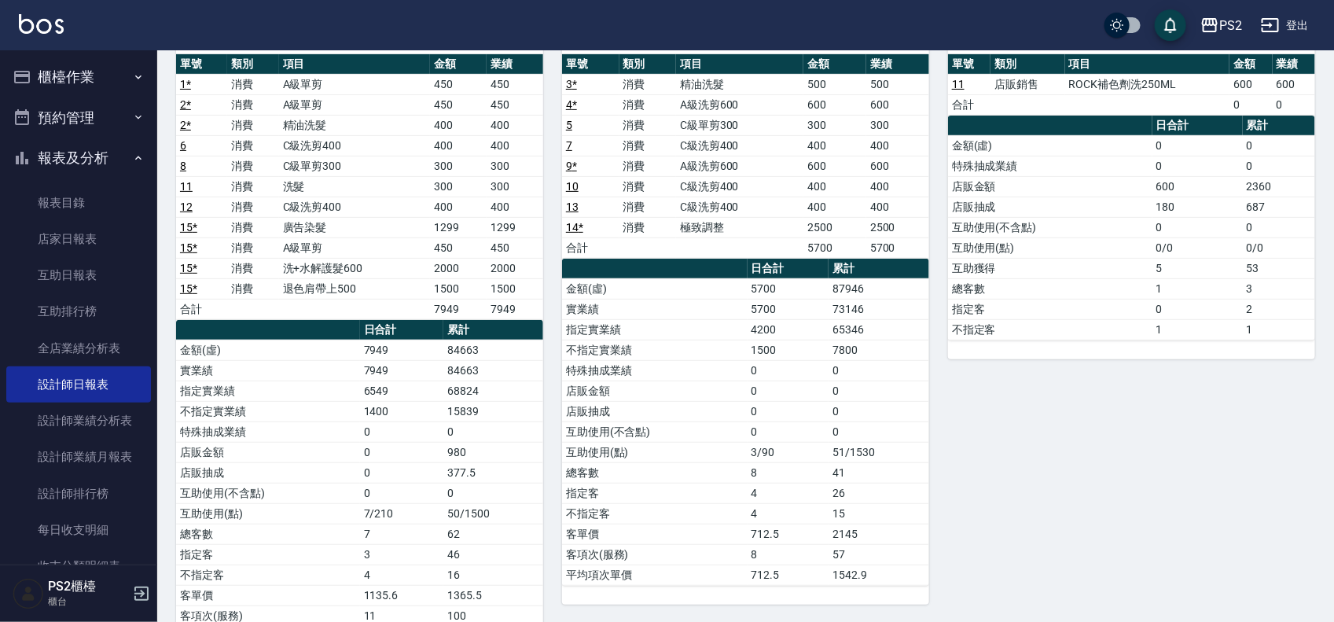
scroll to position [196, 0]
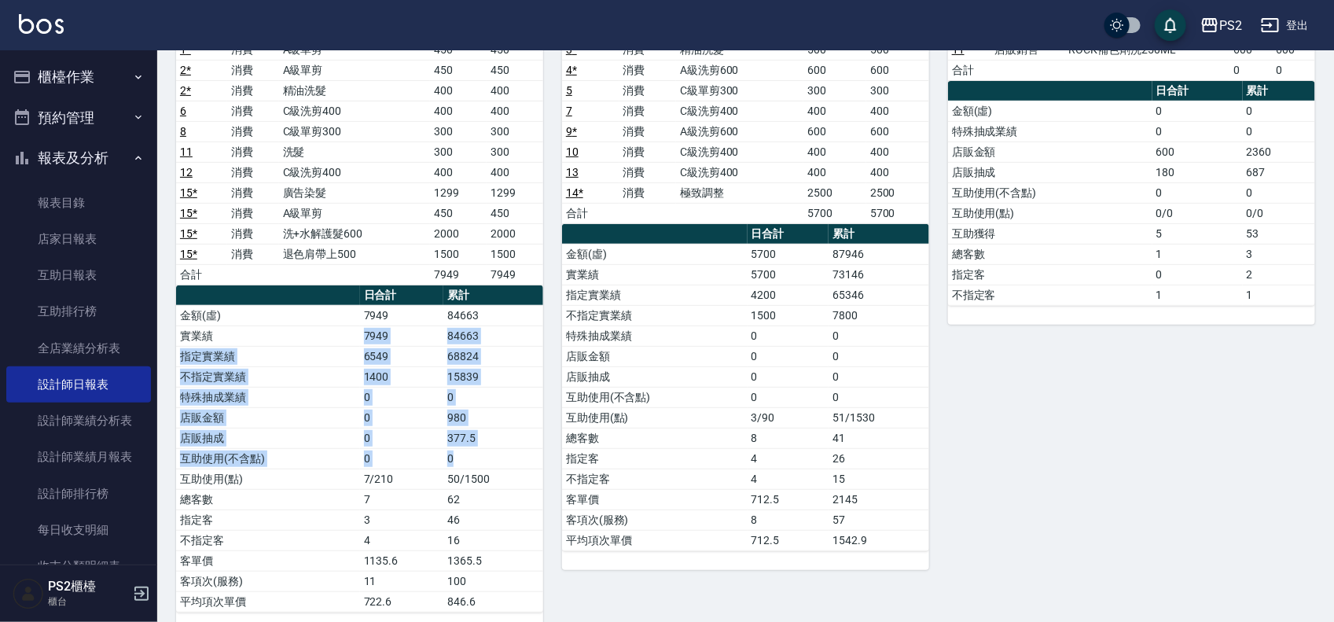
drag, startPoint x: 442, startPoint y: 425, endPoint x: 491, endPoint y: 490, distance: 80.8
click at [486, 476] on tbody "金額(虛) 7949 84663 實業績 7949 84663 指定實業績 6549 68824 不指定實業績 1400 15839 特殊抽成業績 0 0 店…" at bounding box center [359, 458] width 367 height 306
click at [491, 489] on td "50/1500" at bounding box center [493, 478] width 100 height 20
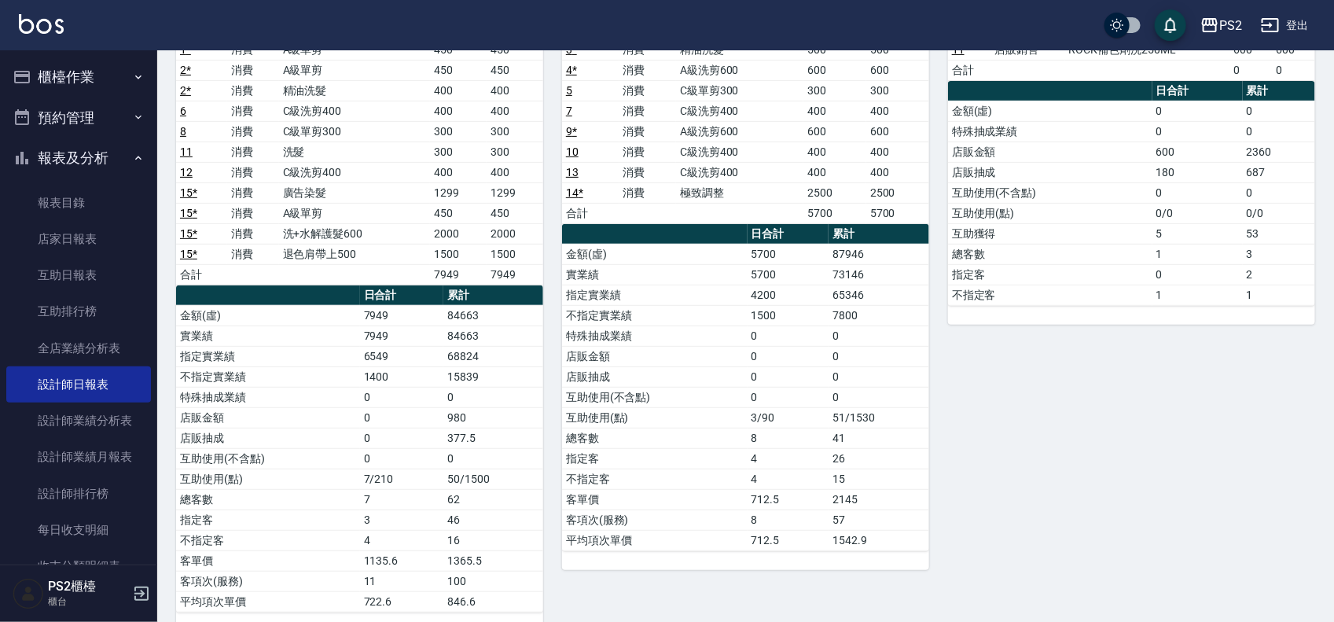
click at [491, 489] on td "50/1500" at bounding box center [493, 478] width 100 height 20
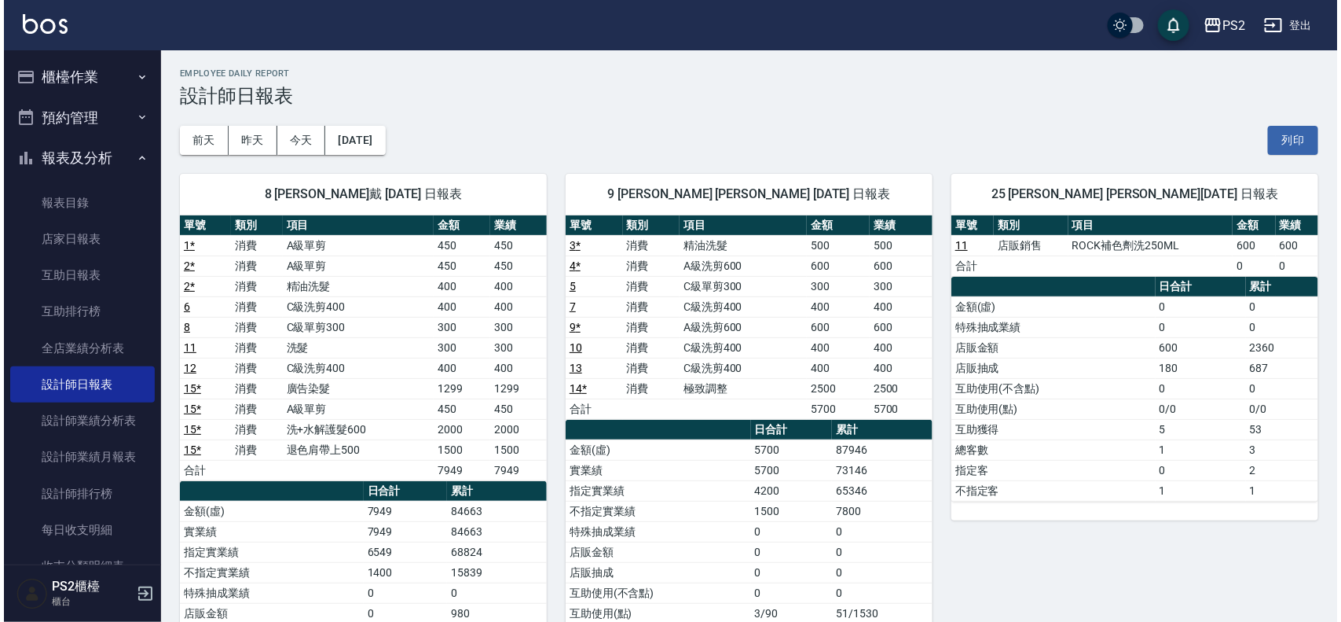
scroll to position [0, 0]
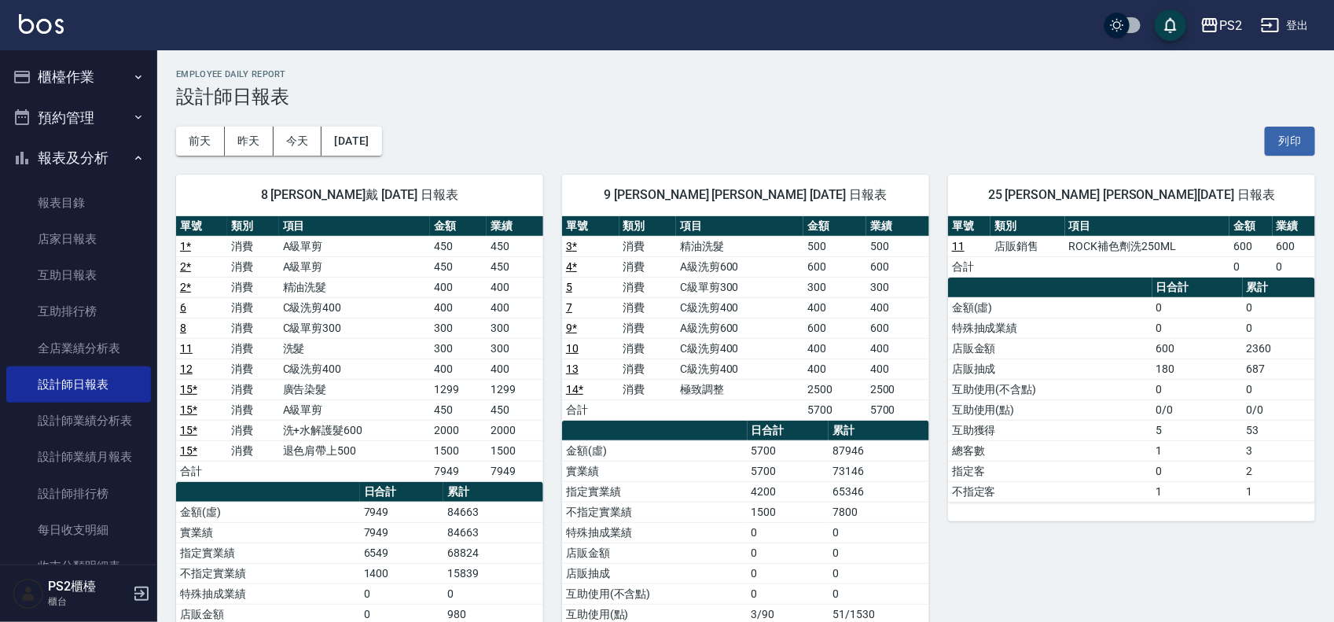
click at [116, 157] on button "報表及分析" at bounding box center [78, 158] width 145 height 41
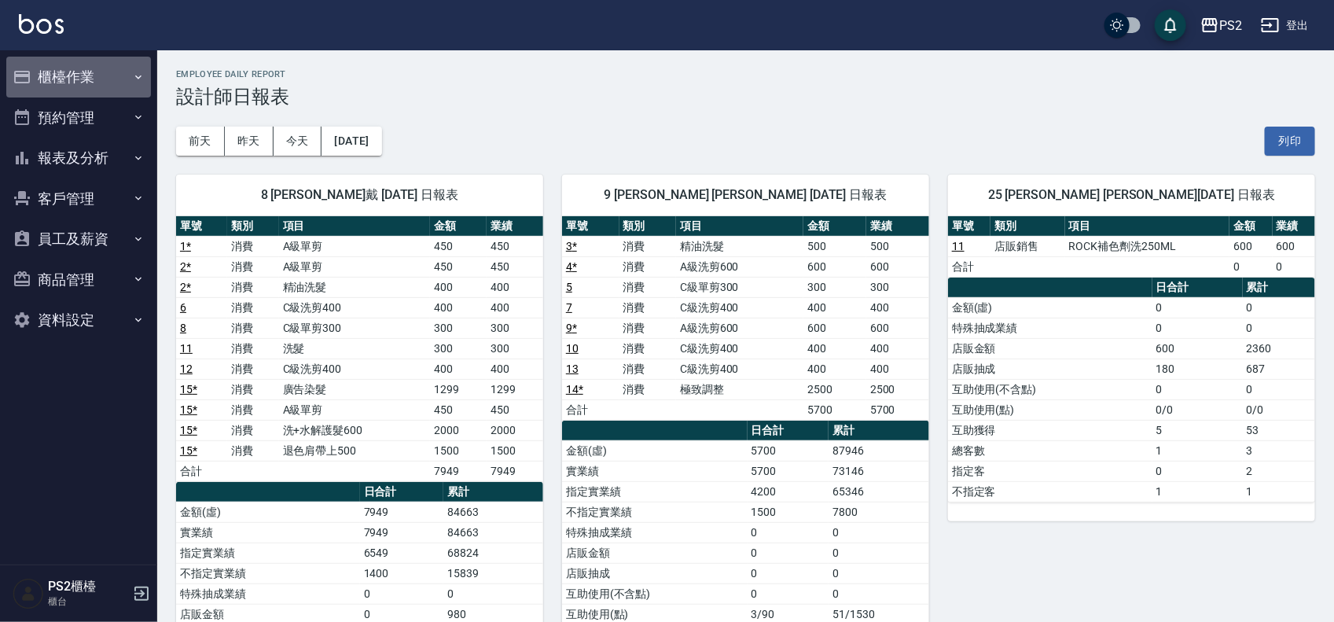
click at [112, 57] on button "櫃檯作業" at bounding box center [78, 77] width 145 height 41
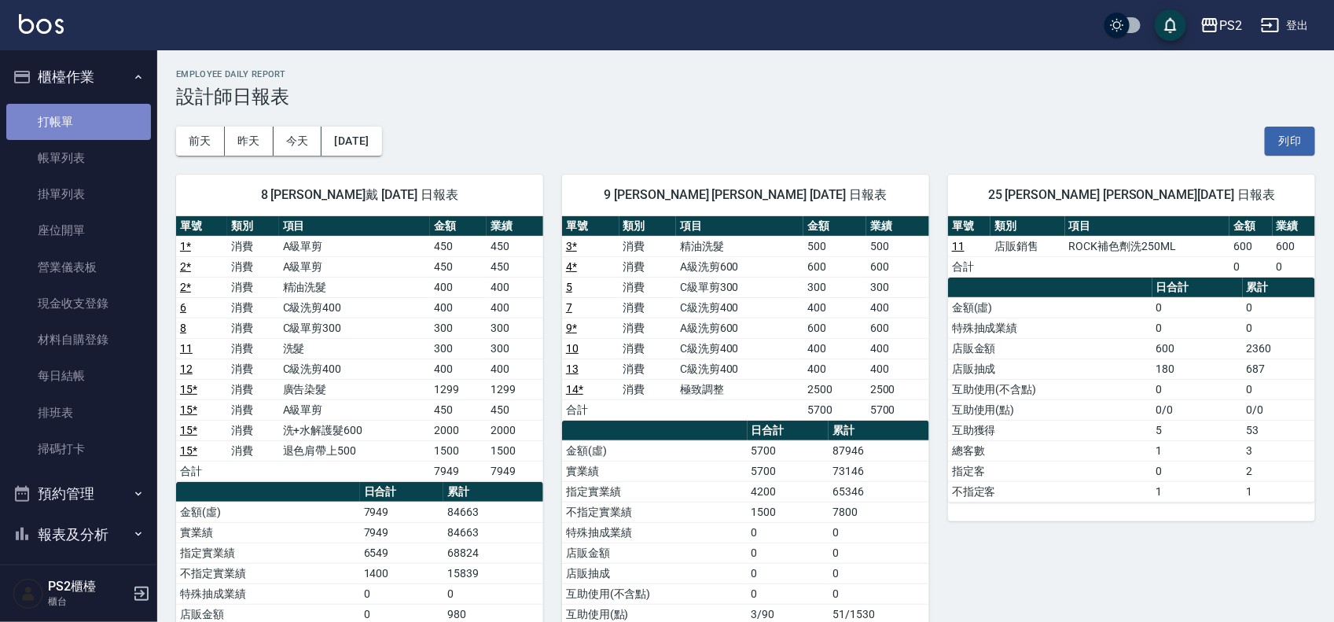
click at [96, 123] on link "打帳單" at bounding box center [78, 122] width 145 height 36
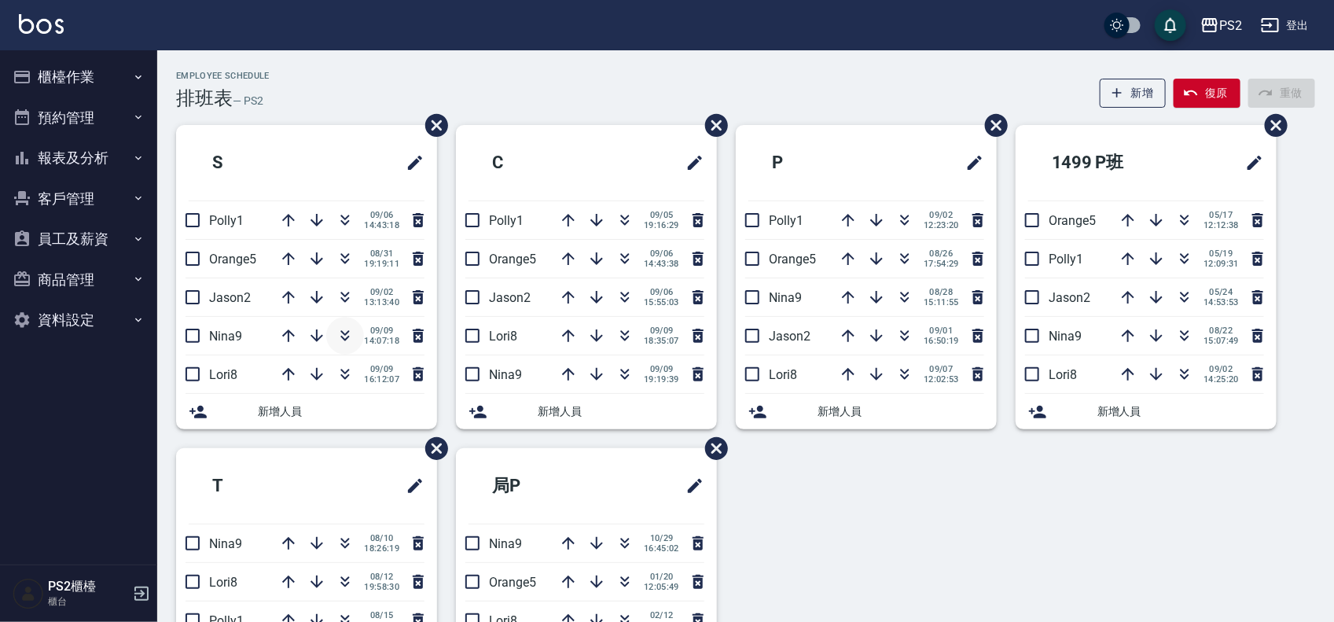
click at [346, 339] on icon "button" at bounding box center [345, 339] width 9 height 6
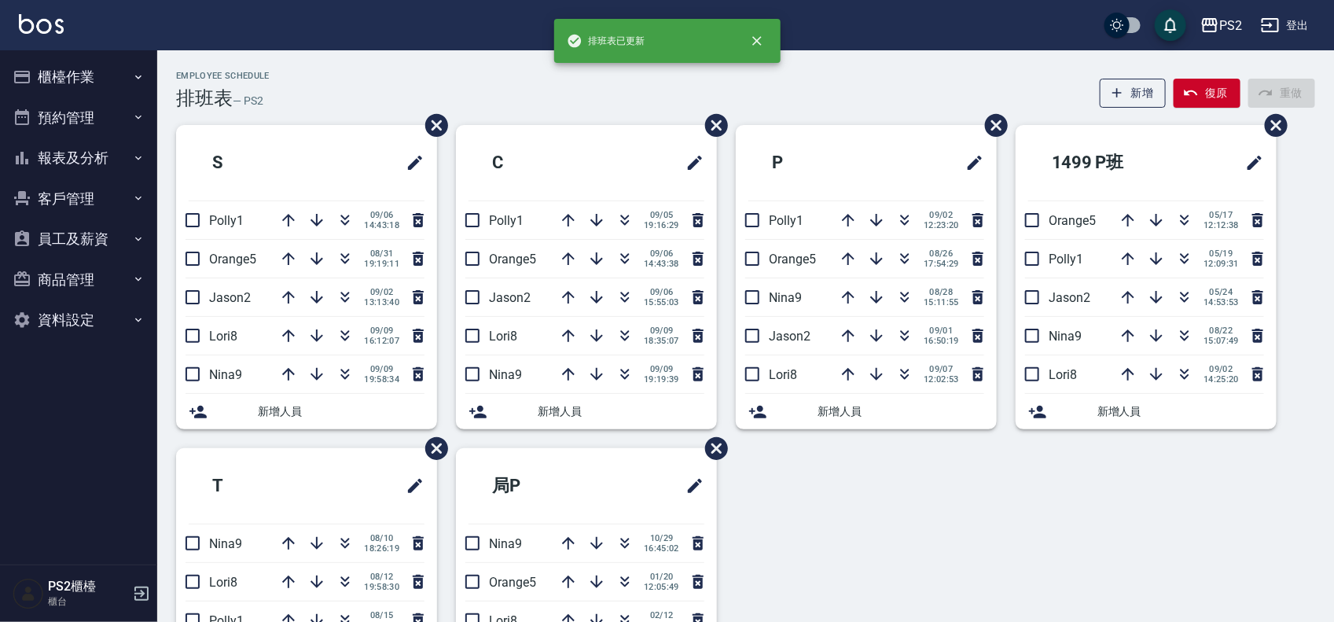
click at [672, 370] on div "S Polly1 09/06 14:43:18 Orange5 08/31 19:19:11 Jason2 09/02 13:13:40 Lori8 09/0…" at bounding box center [736, 448] width 1158 height 646
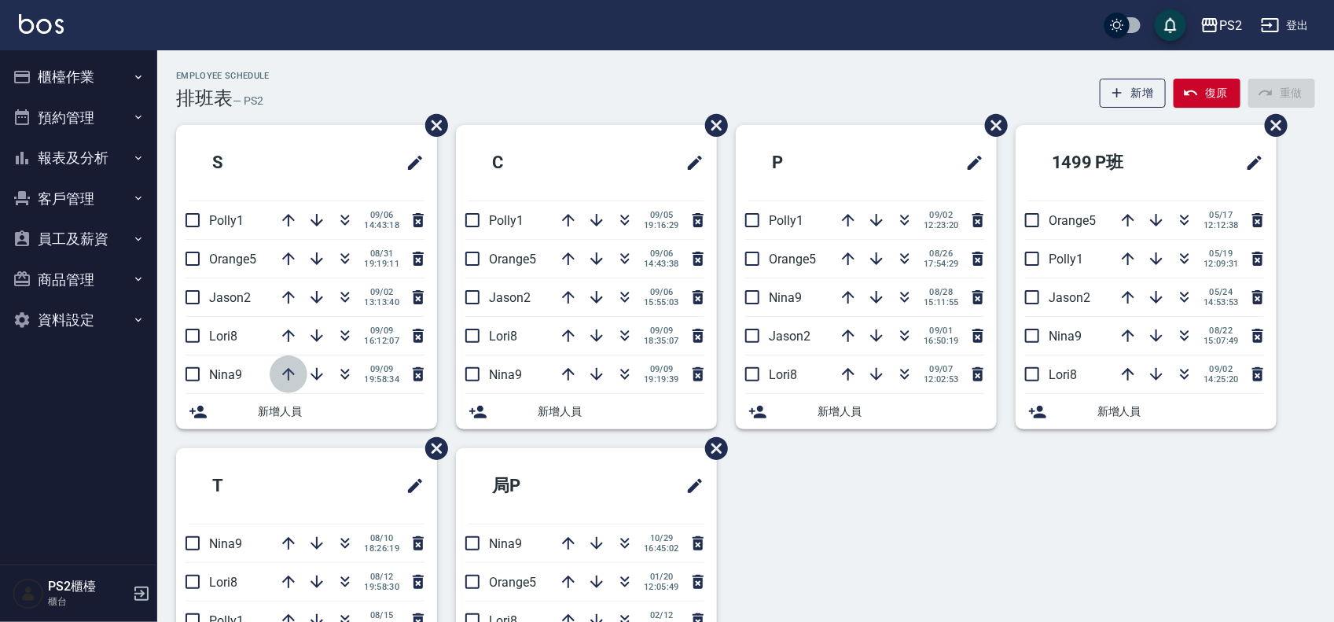
click at [292, 370] on icon "button" at bounding box center [288, 374] width 19 height 19
